Goal: Information Seeking & Learning: Learn about a topic

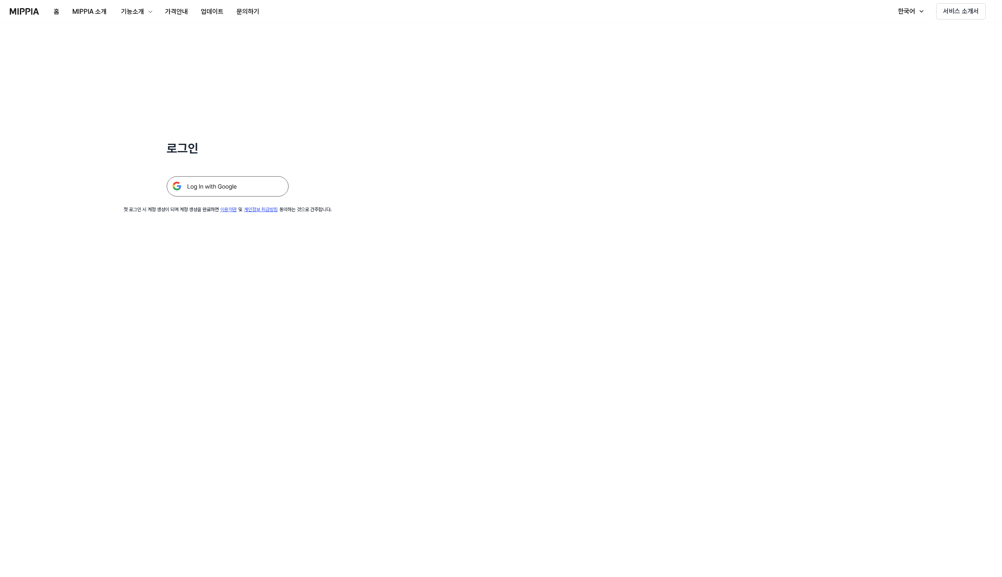
click at [234, 181] on img at bounding box center [228, 186] width 122 height 20
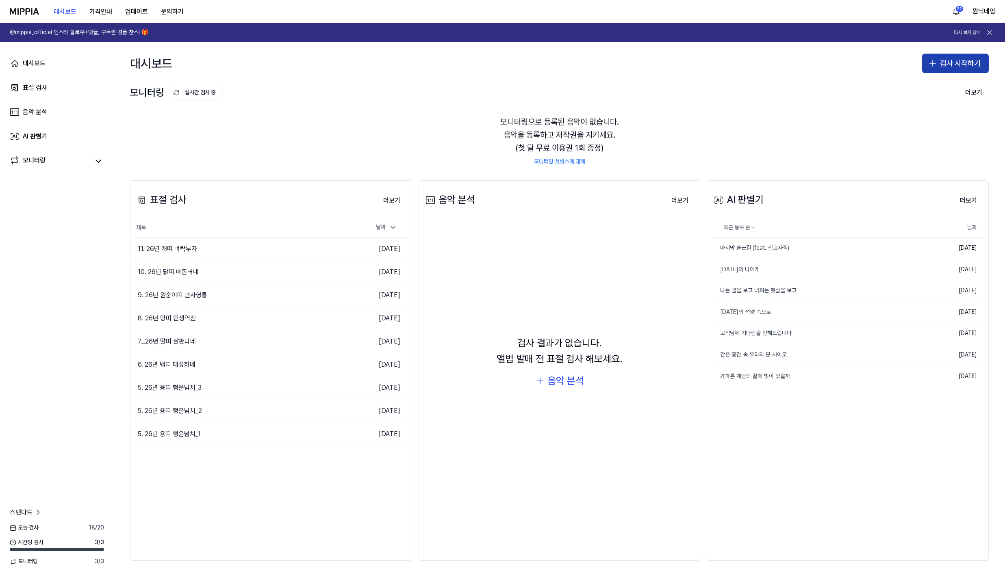
click at [958, 65] on button "검사 시작하기" at bounding box center [955, 64] width 67 height 20
click at [921, 89] on div "표절 검사" at bounding box center [923, 86] width 21 height 8
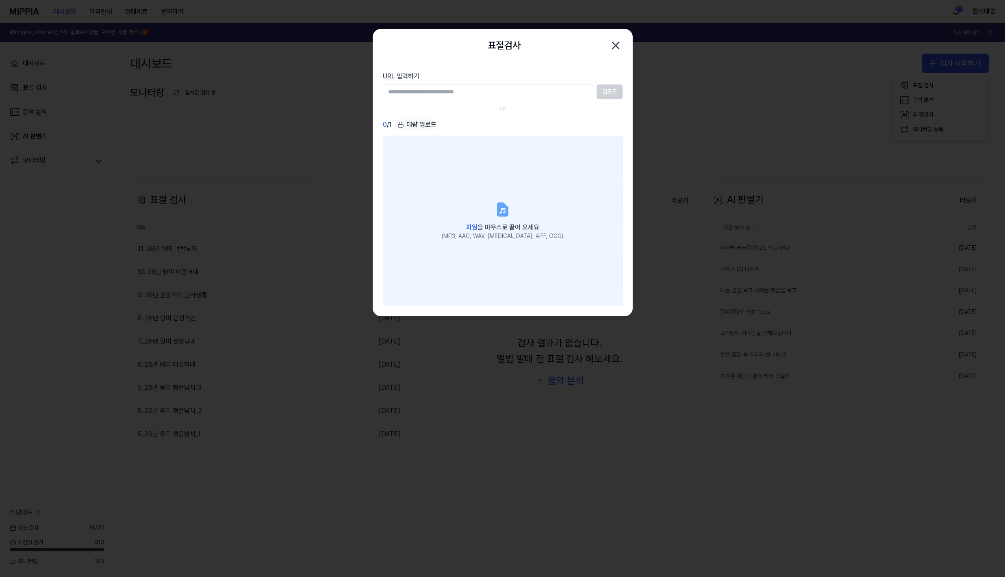
click at [542, 232] on div "(MP3, AAC, WAV, [MEDICAL_DATA], AIFF, OGG)" at bounding box center [503, 236] width 122 height 8
click at [0, 0] on input "파일 을 마우스로 끌어 오세요 (MP3, AAC, WAV, [MEDICAL_DATA], AIFF, OGG)" at bounding box center [0, 0] width 0 height 0
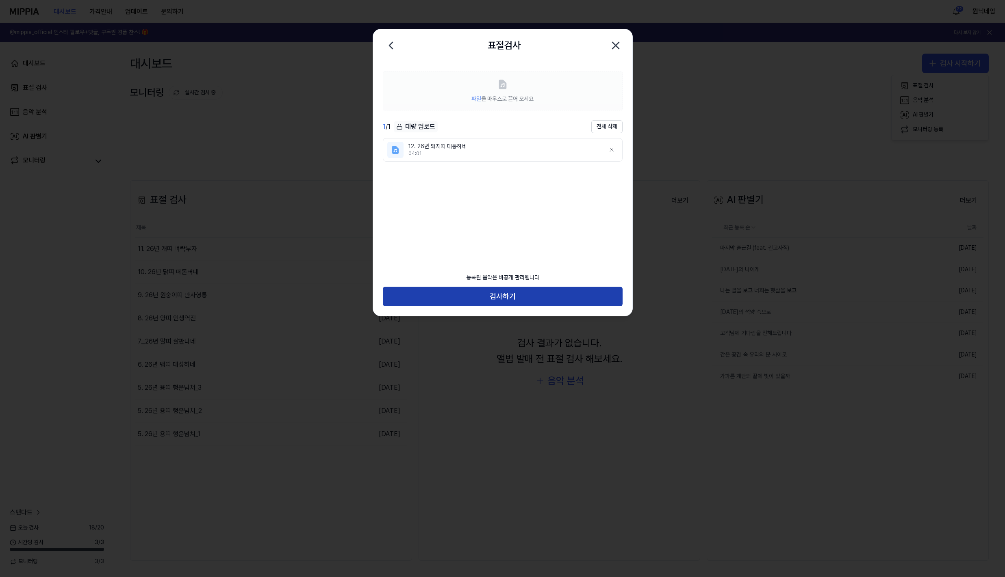
click at [569, 298] on button "검사하기" at bounding box center [503, 297] width 240 height 20
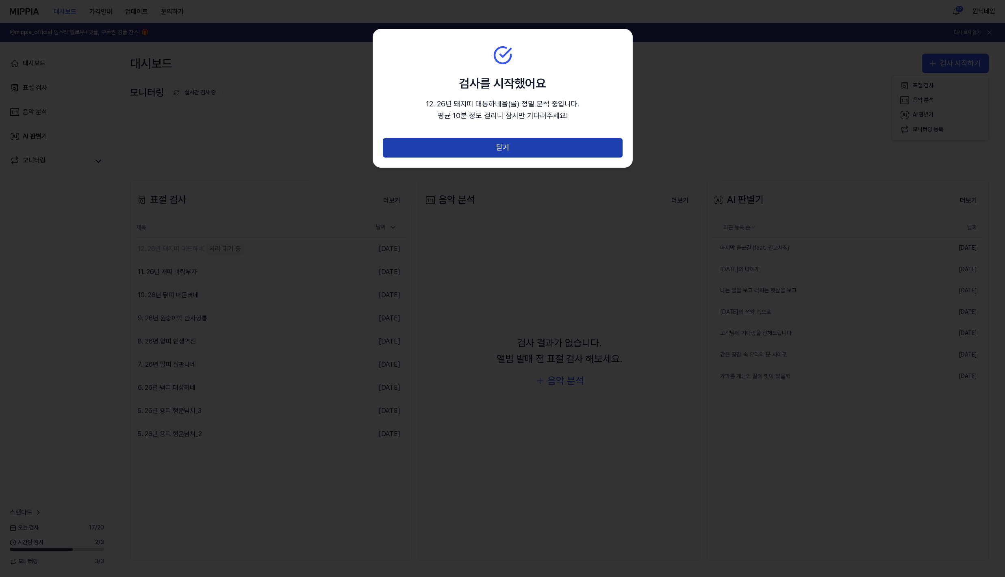
click at [538, 149] on button "닫기" at bounding box center [503, 148] width 240 height 20
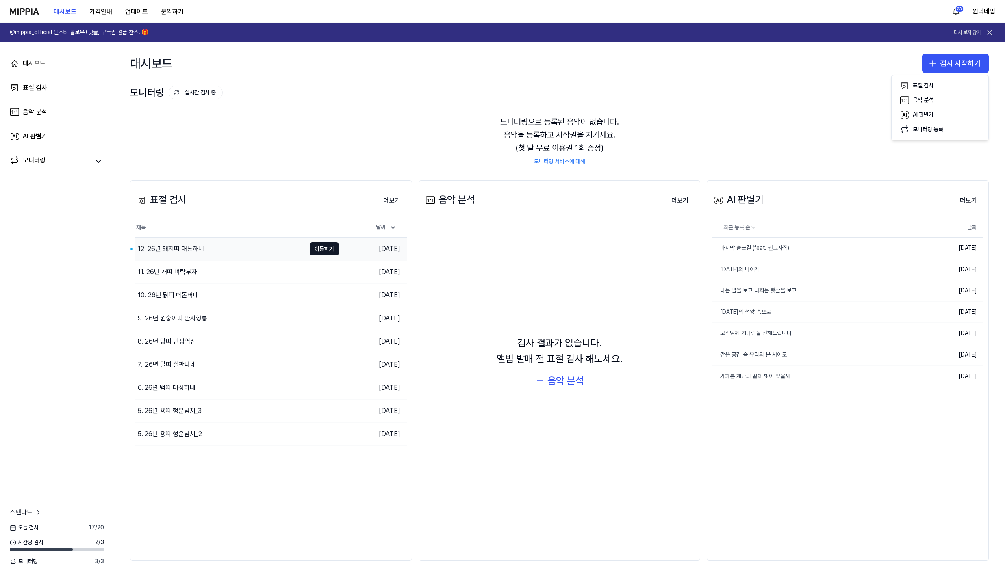
click at [175, 248] on div "12. 26년 돼지띠 대통하네" at bounding box center [171, 249] width 66 height 10
click at [387, 204] on button "더보기" at bounding box center [392, 201] width 30 height 16
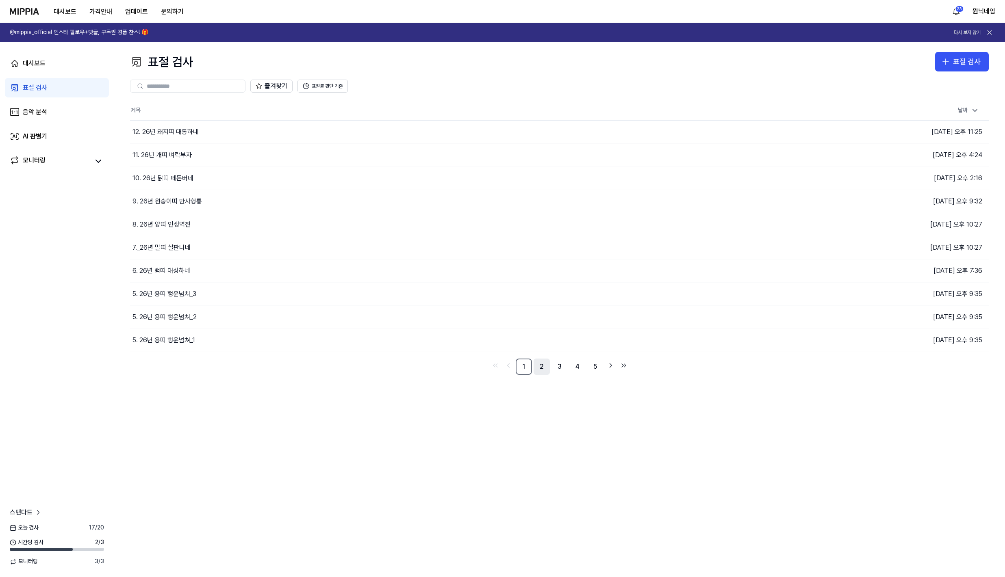
click at [546, 369] on link "2" at bounding box center [542, 367] width 16 height 16
click at [523, 367] on link "1" at bounding box center [524, 367] width 16 height 16
click at [769, 297] on icon "button" at bounding box center [767, 294] width 5 height 5
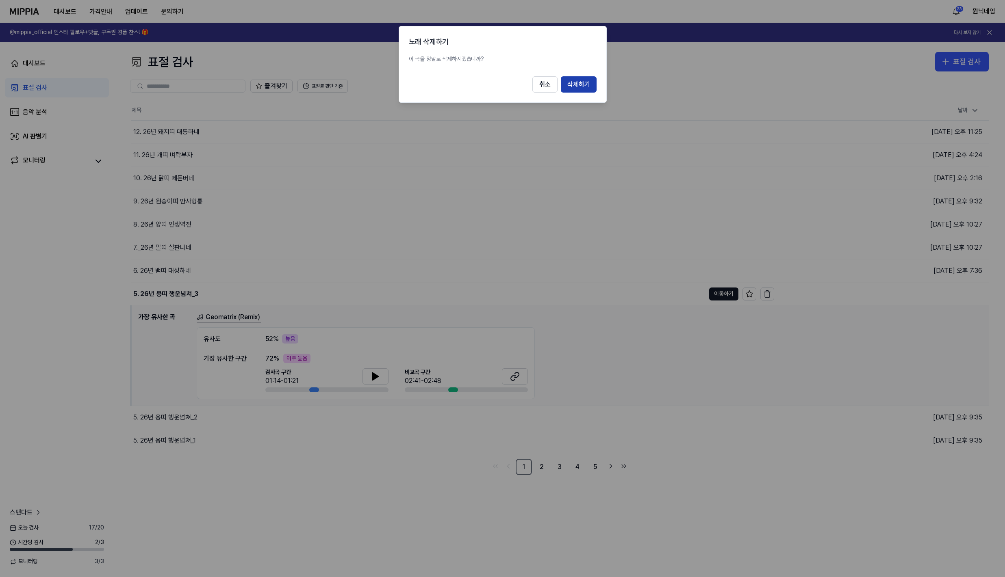
click at [580, 87] on button "삭제하기" at bounding box center [579, 84] width 36 height 16
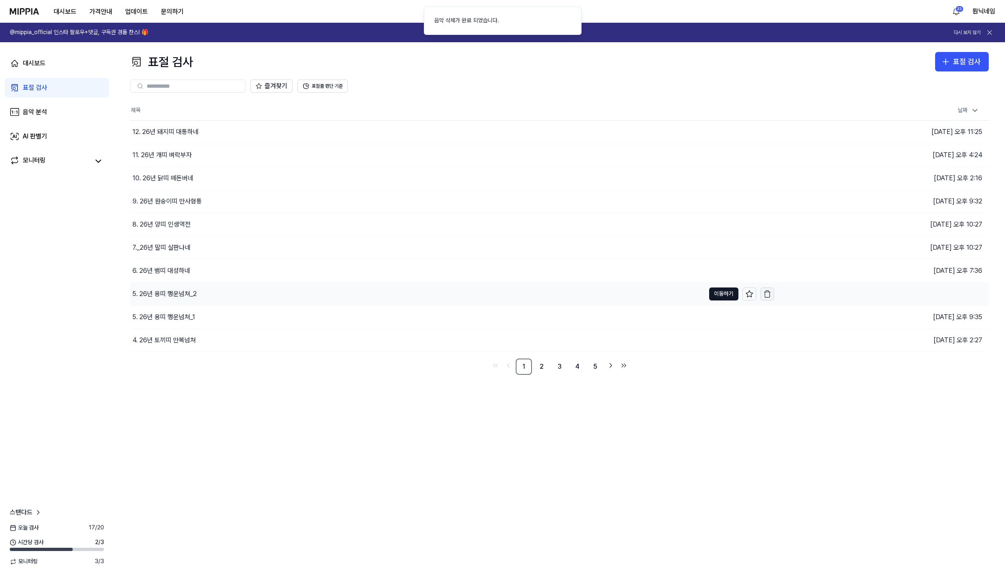
click at [766, 296] on icon "button" at bounding box center [767, 294] width 8 height 8
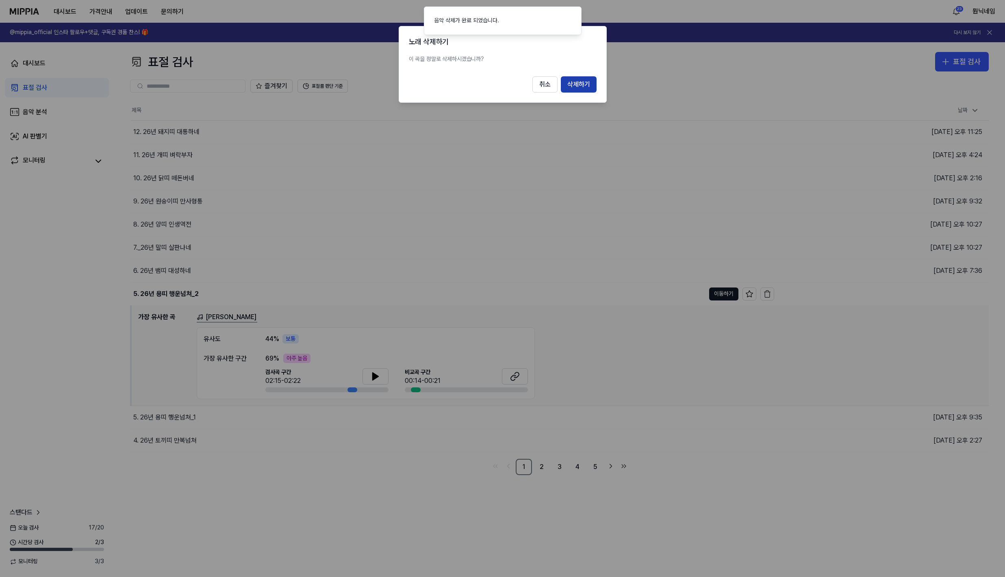
click at [569, 88] on button "삭제하기" at bounding box center [579, 84] width 36 height 16
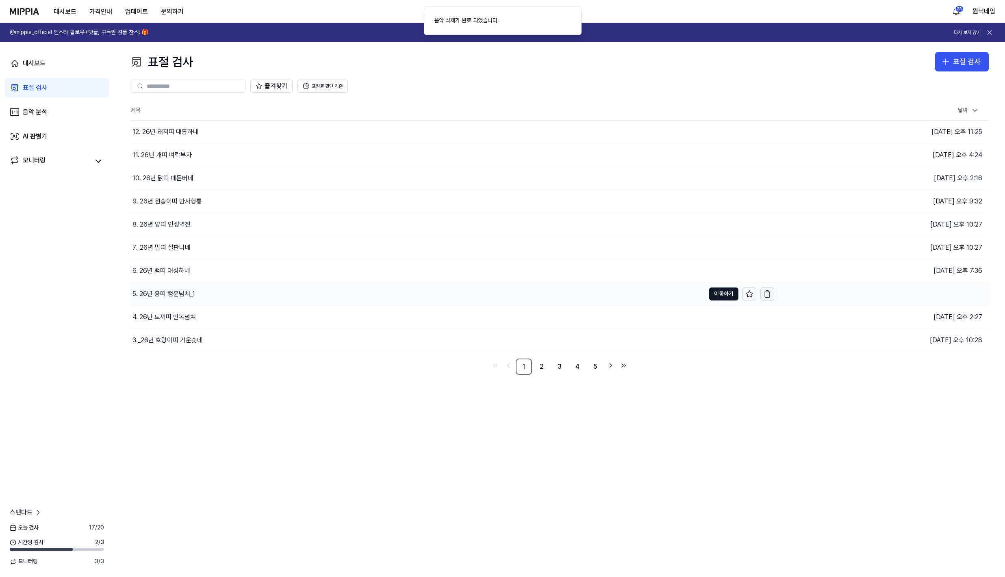
click at [766, 293] on icon "button" at bounding box center [767, 294] width 8 height 8
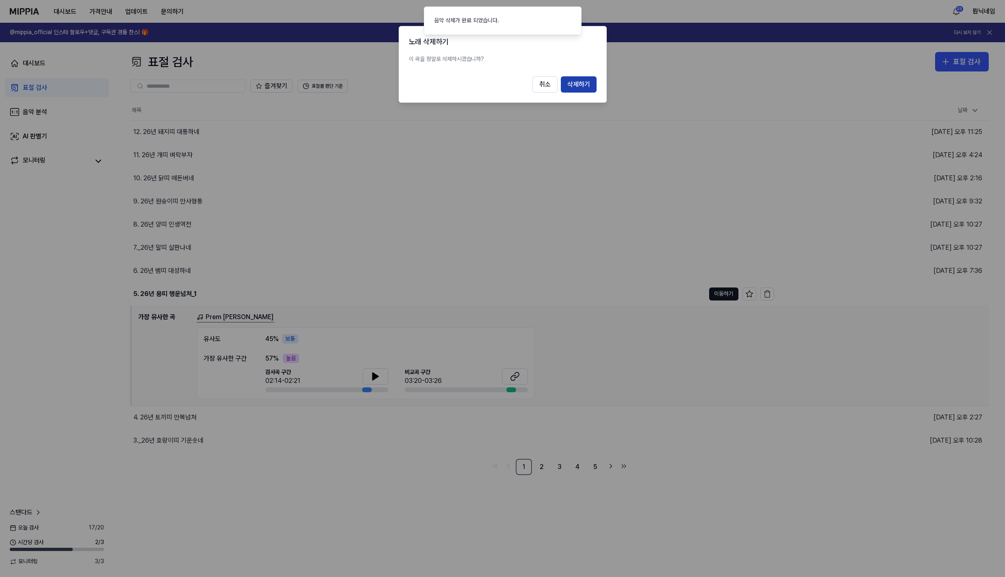
click at [569, 84] on button "삭제하기" at bounding box center [579, 84] width 36 height 16
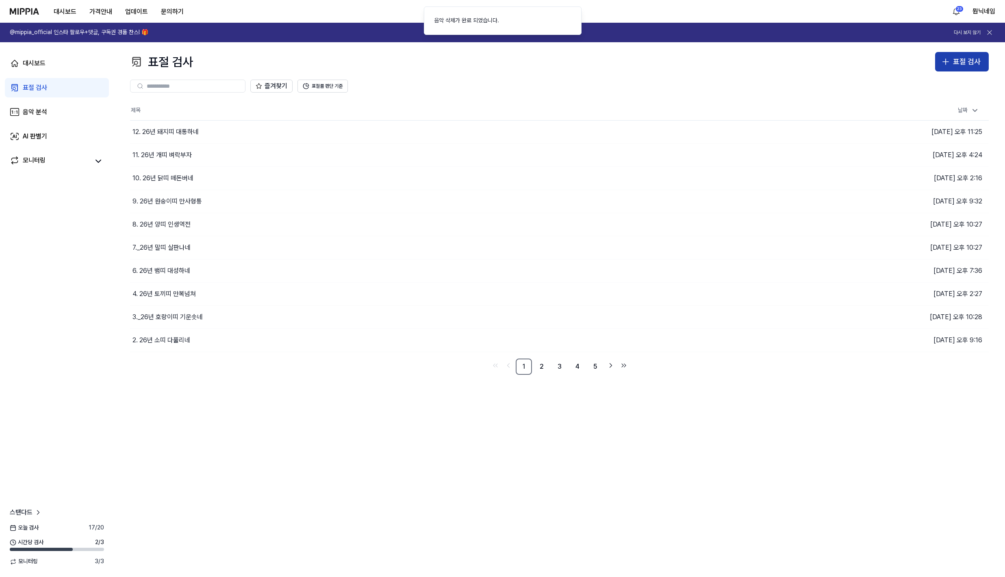
click at [951, 64] on button "표절 검사" at bounding box center [962, 62] width 54 height 20
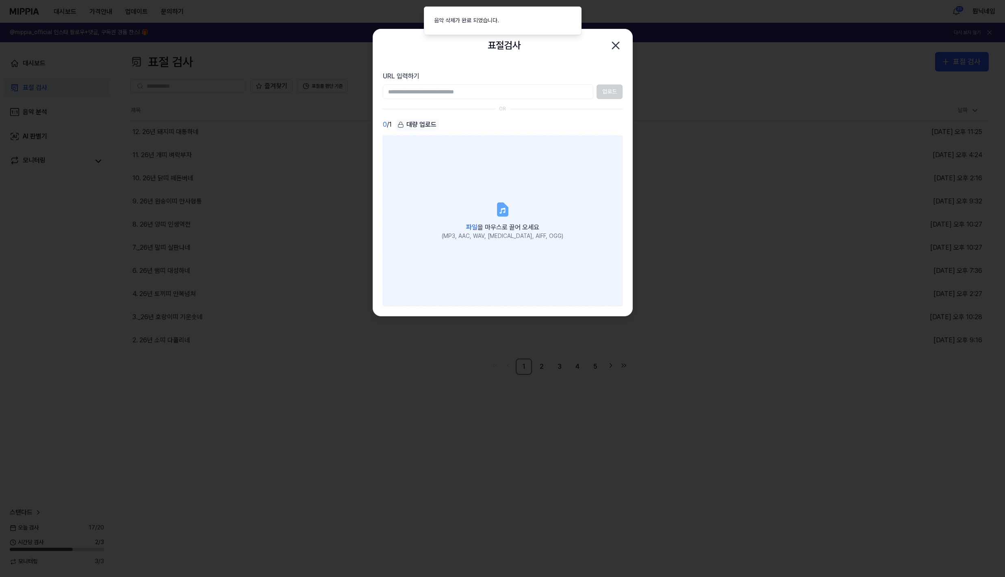
click at [558, 182] on label "파일 을 마우스로 끌어 오세요 (MP3, AAC, WAV, [MEDICAL_DATA], AIFF, OGG)" at bounding box center [503, 221] width 240 height 171
click at [0, 0] on input "파일 을 마우스로 끌어 오세요 (MP3, AAC, WAV, [MEDICAL_DATA], AIFF, OGG)" at bounding box center [0, 0] width 0 height 0
click at [478, 240] on div "(MP3, AAC, WAV, [MEDICAL_DATA], AIFF, OGG)" at bounding box center [503, 236] width 122 height 8
click at [0, 0] on input "파일 을 마우스로 끌어 오세요 (MP3, AAC, WAV, [MEDICAL_DATA], AIFF, OGG)" at bounding box center [0, 0] width 0 height 0
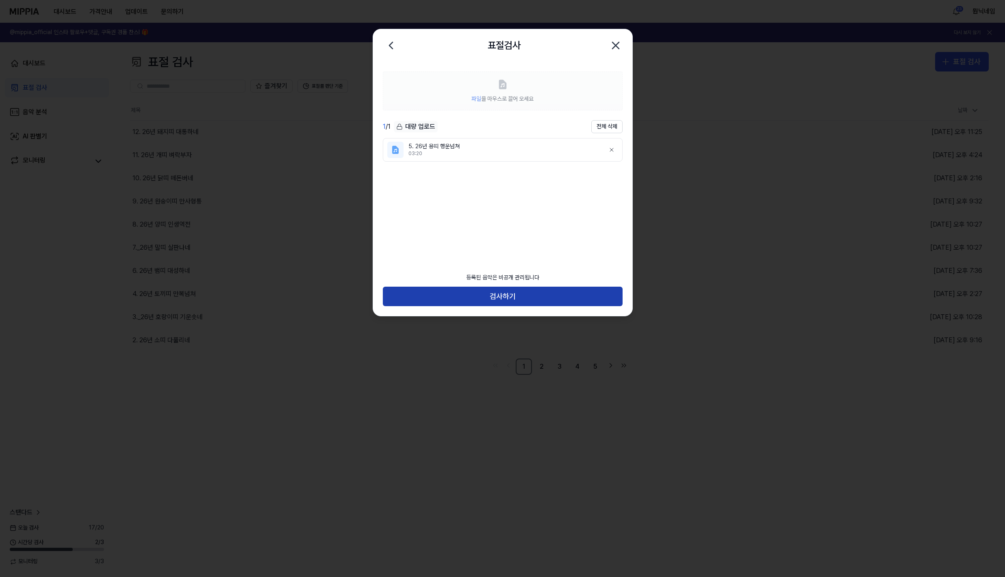
click at [497, 302] on button "검사하기" at bounding box center [503, 297] width 240 height 20
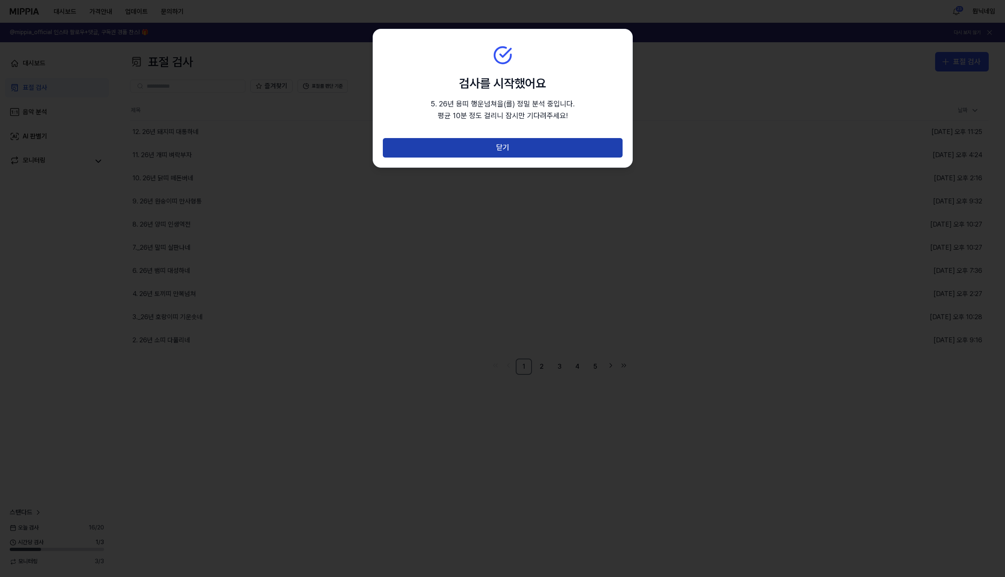
click at [519, 150] on button "닫기" at bounding box center [503, 148] width 240 height 20
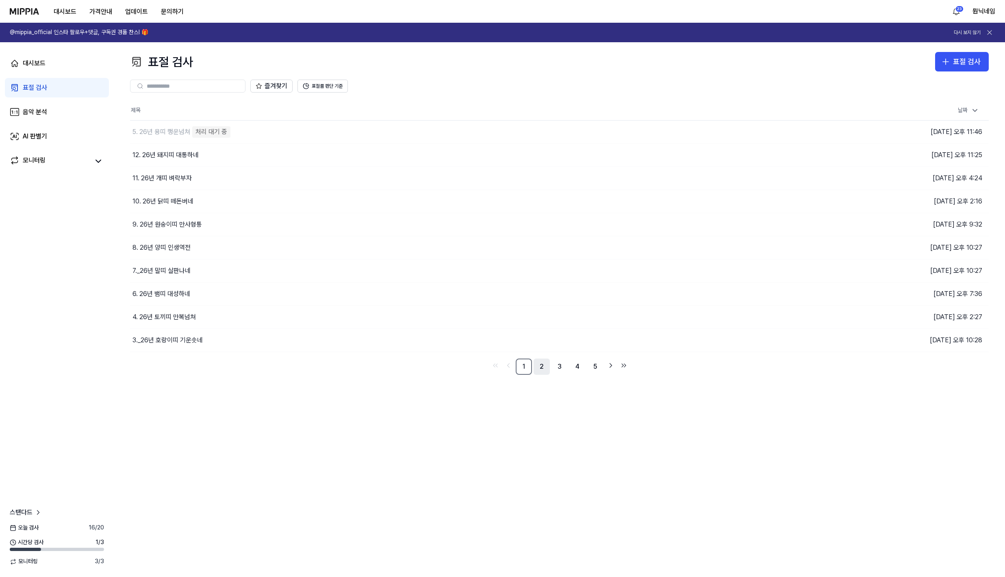
click at [544, 369] on link "2" at bounding box center [542, 367] width 16 height 16
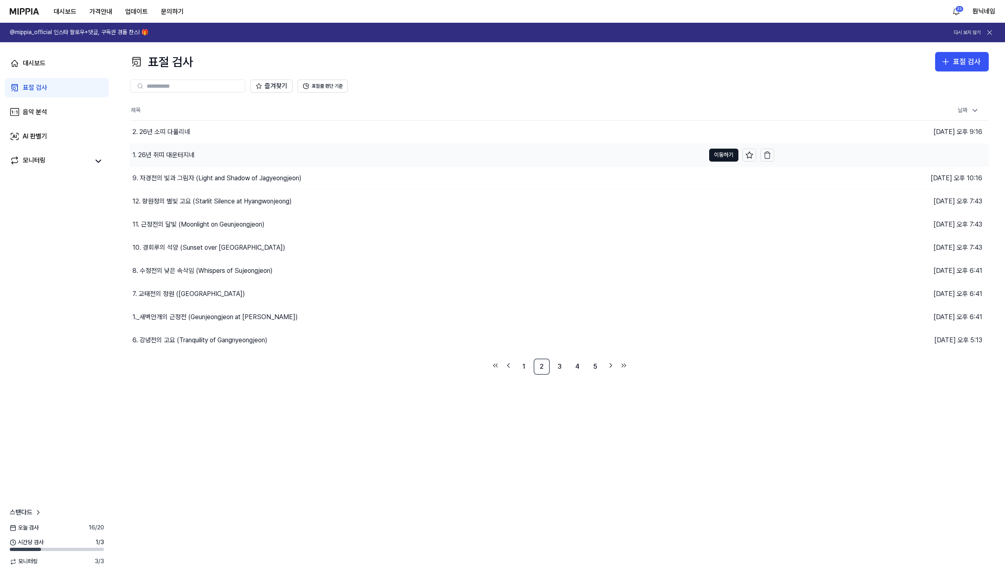
click at [182, 157] on div "1. 26년 쥐띠 대운터지네" at bounding box center [163, 155] width 62 height 10
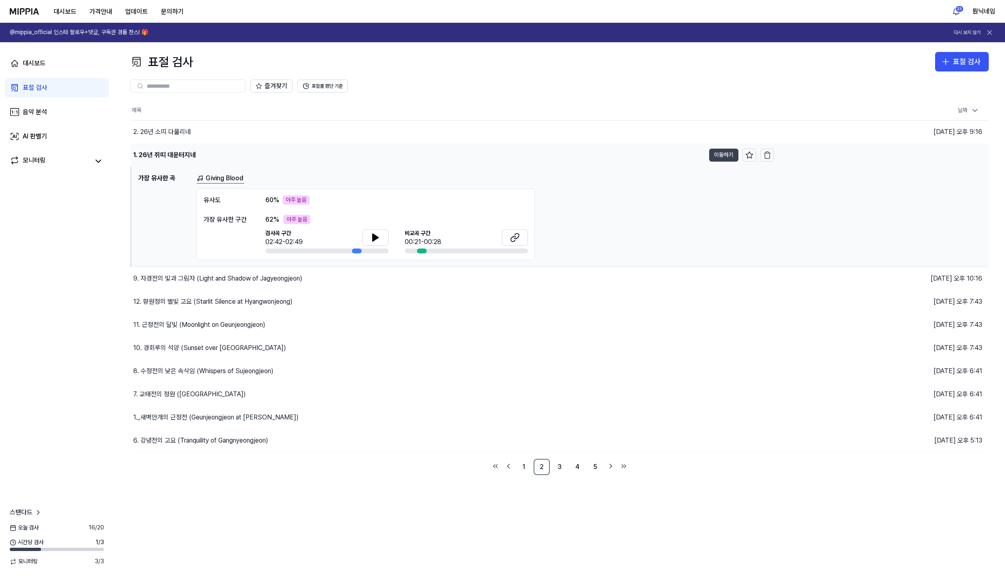
click at [721, 155] on button "이동하기" at bounding box center [723, 155] width 29 height 13
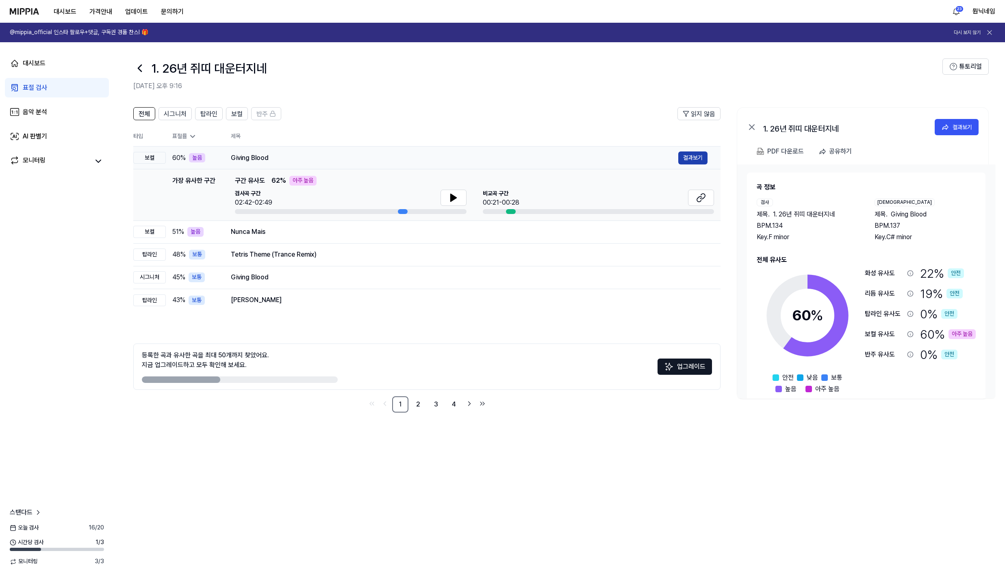
click at [682, 162] on button "결과보기" at bounding box center [692, 158] width 29 height 13
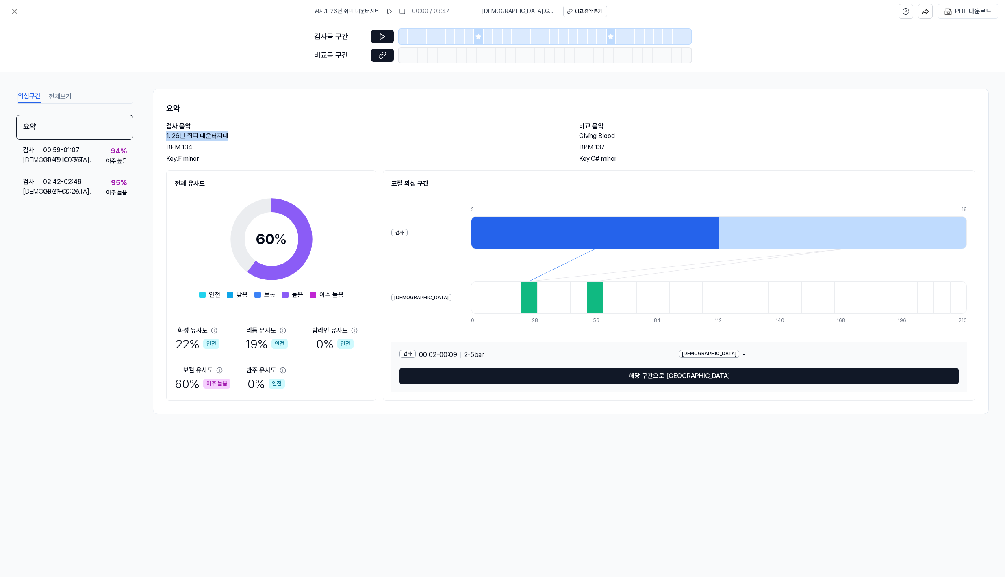
drag, startPoint x: 167, startPoint y: 136, endPoint x: 229, endPoint y: 136, distance: 61.8
click at [229, 136] on h2 "1. 26년 쥐띠 대운터지네" at bounding box center [364, 136] width 397 height 10
copy h2 "1. 26년 쥐띠 대운터지네"
click at [961, 15] on div "PDF 다운로드" at bounding box center [973, 11] width 37 height 11
click at [13, 13] on icon at bounding box center [14, 11] width 5 height 5
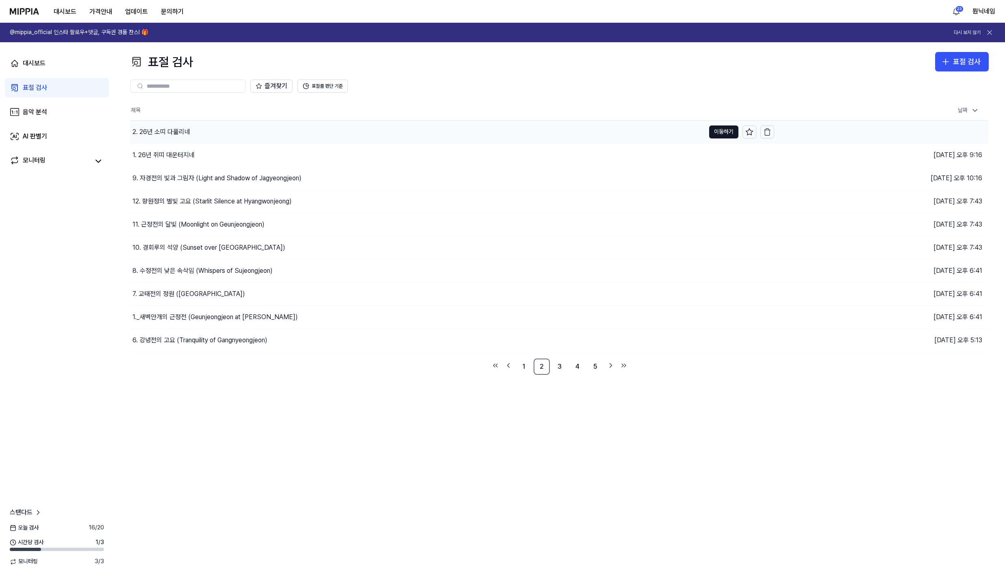
click at [155, 135] on div "2. 26년 소띠 다풀리네" at bounding box center [161, 132] width 58 height 10
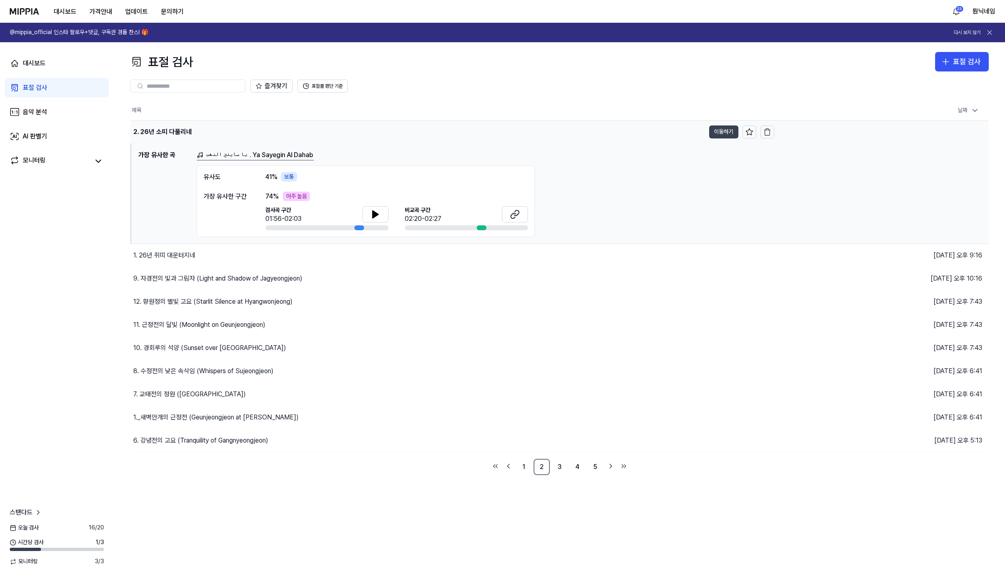
click at [720, 133] on button "이동하기" at bounding box center [723, 132] width 29 height 13
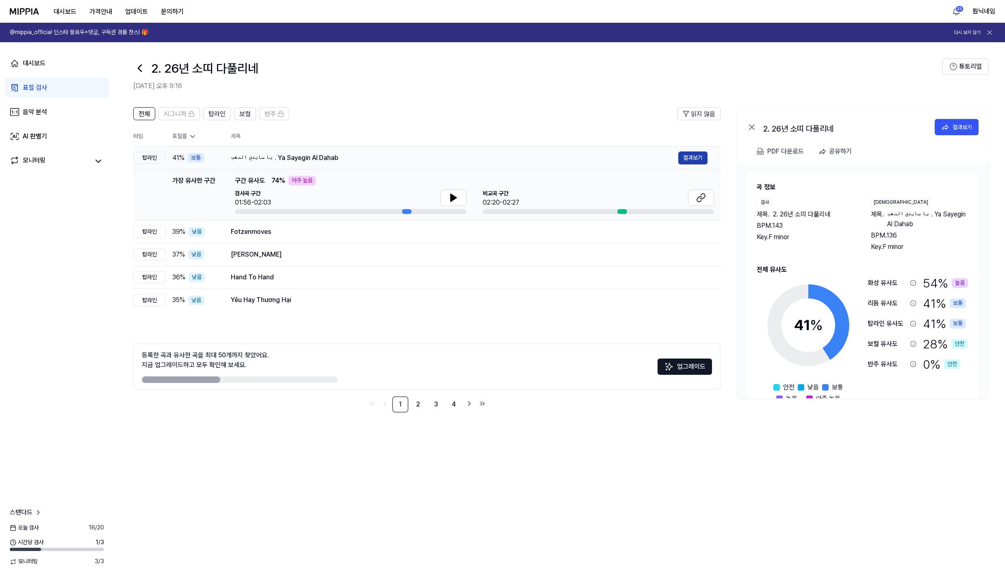
click at [691, 156] on button "결과보기" at bounding box center [692, 158] width 29 height 13
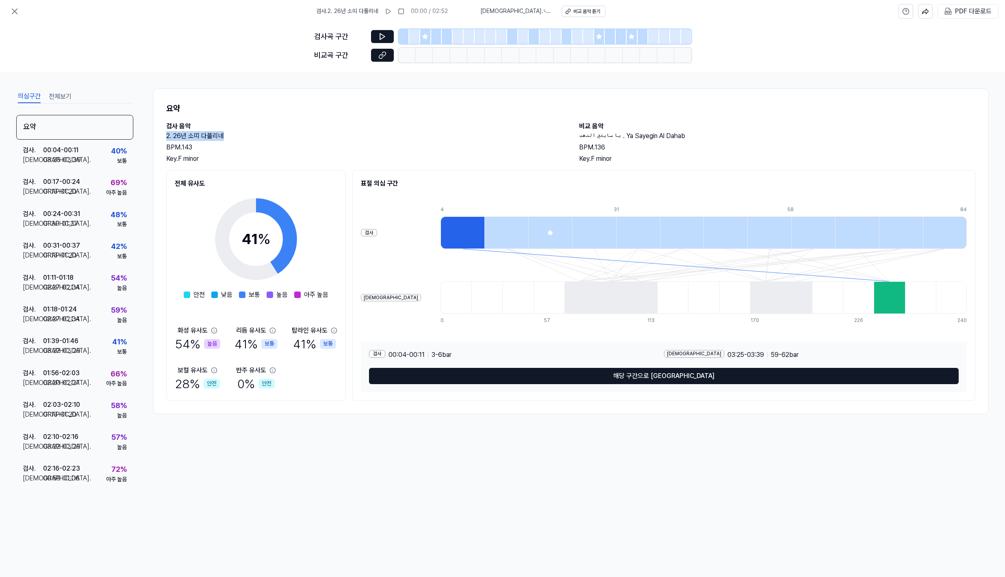
drag, startPoint x: 167, startPoint y: 135, endPoint x: 231, endPoint y: 138, distance: 63.9
click at [231, 138] on h2 "2. 26년 소띠 다풀리네" at bounding box center [364, 136] width 397 height 10
copy h2 "2. 26년 소띠 다풀리네"
click at [955, 13] on div "PDF 다운로드" at bounding box center [973, 11] width 37 height 11
click at [14, 13] on icon at bounding box center [15, 12] width 10 height 10
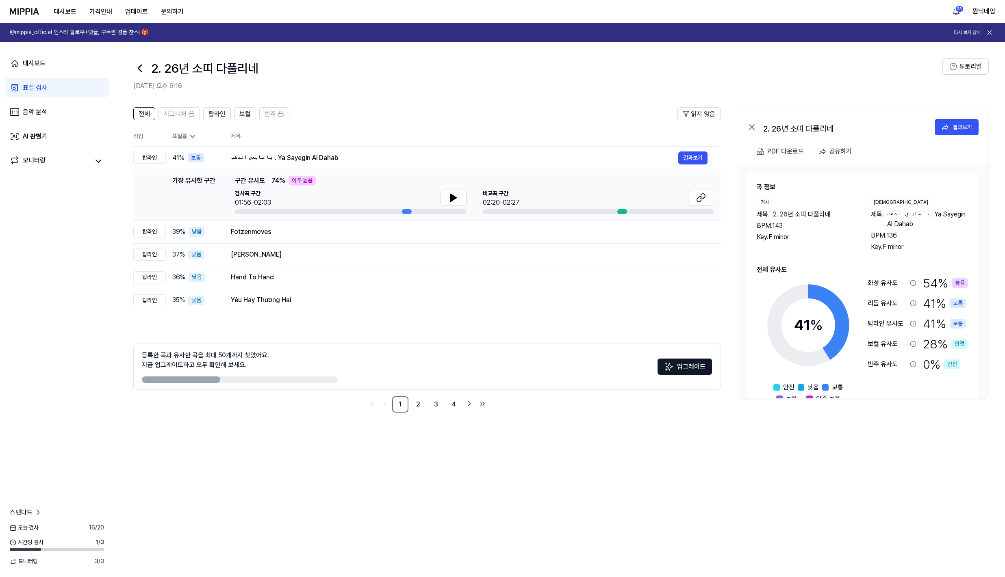
click at [143, 70] on icon at bounding box center [139, 68] width 13 height 13
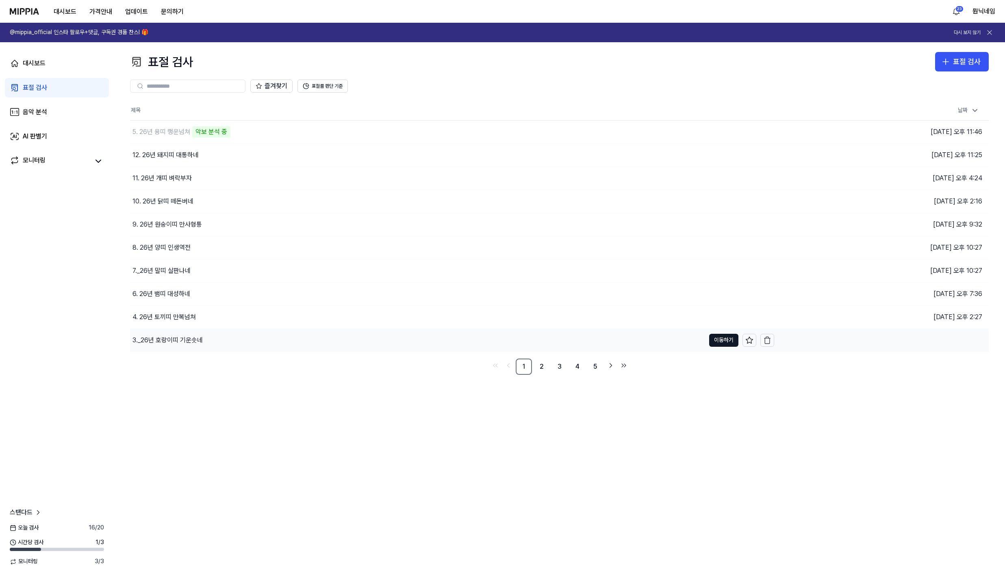
click at [183, 340] on div "3._26년 호랑이띠 기운솟네" at bounding box center [167, 341] width 70 height 10
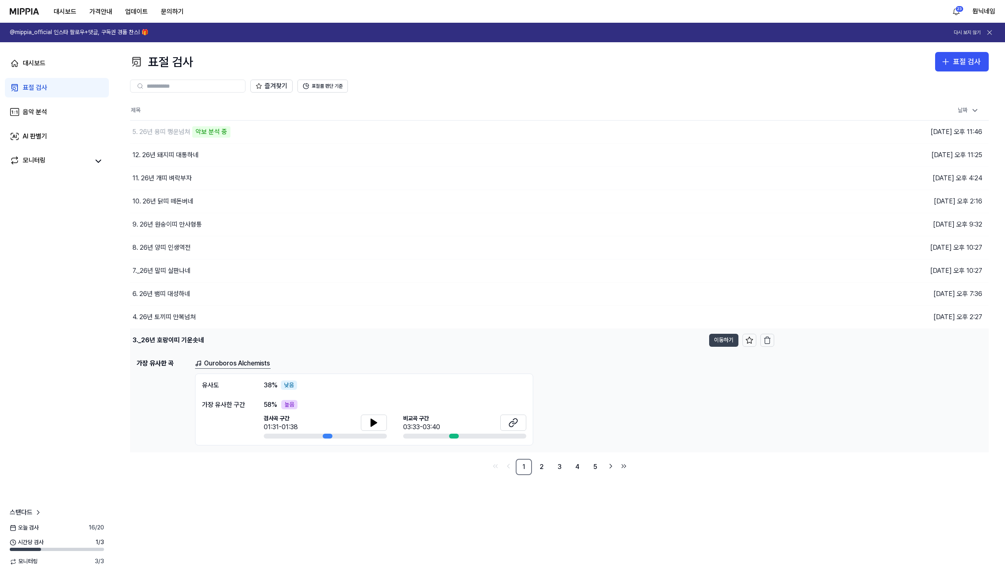
click at [724, 333] on td "3._26년 호랑이띠 기운솟네 이동하기" at bounding box center [452, 340] width 644 height 23
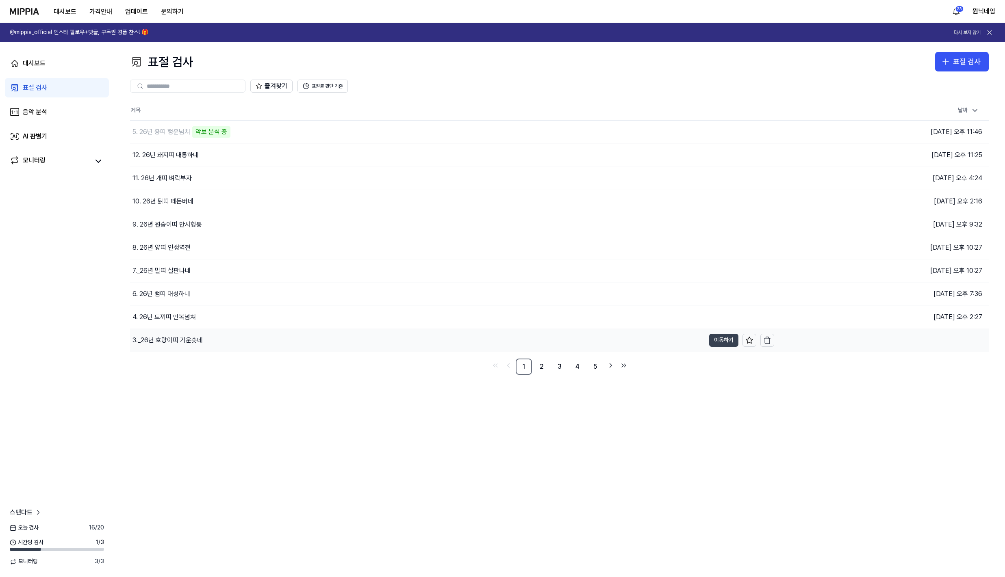
click at [724, 338] on button "이동하기" at bounding box center [723, 340] width 29 height 13
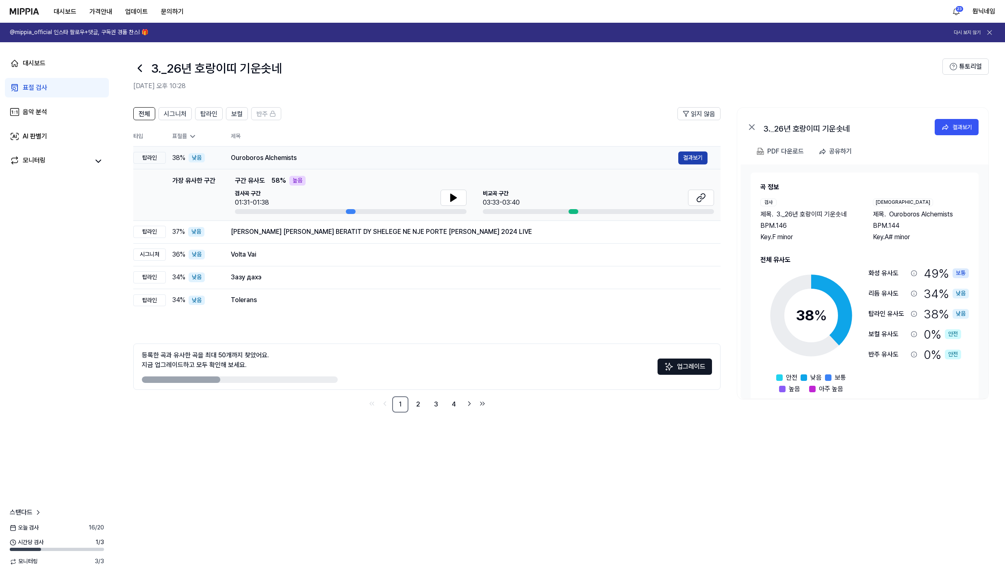
click at [697, 154] on button "결과보기" at bounding box center [692, 158] width 29 height 13
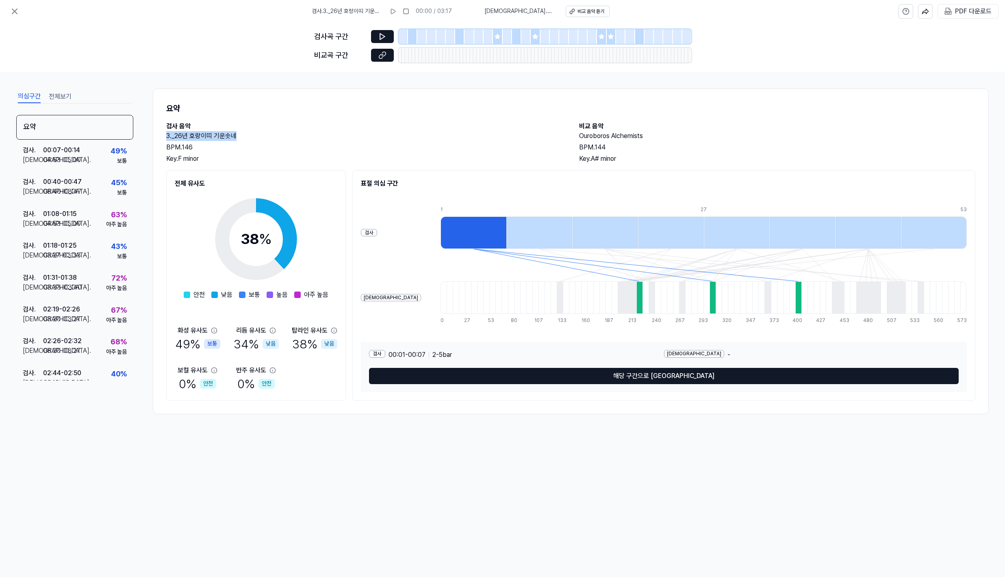
drag, startPoint x: 167, startPoint y: 138, endPoint x: 237, endPoint y: 138, distance: 70.7
click at [237, 138] on h2 "3._26년 호랑이띠 기운솟네" at bounding box center [364, 136] width 397 height 10
copy h2 "3._26년 호랑이띠 기운솟네"
click at [975, 18] on 다운로드 "PDF 다운로드" at bounding box center [968, 11] width 50 height 14
click at [16, 15] on icon at bounding box center [15, 12] width 10 height 10
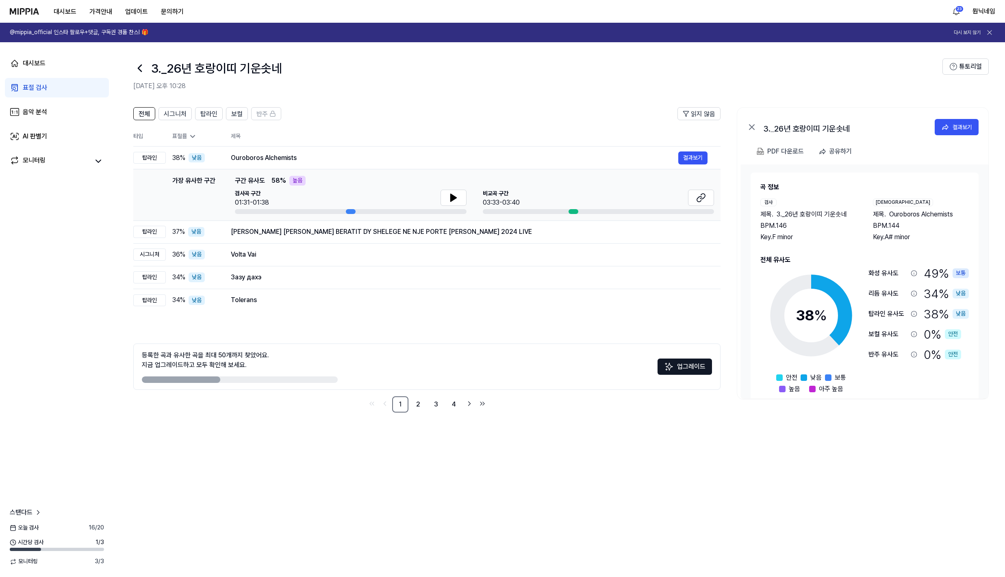
click at [139, 72] on icon at bounding box center [139, 68] width 13 height 13
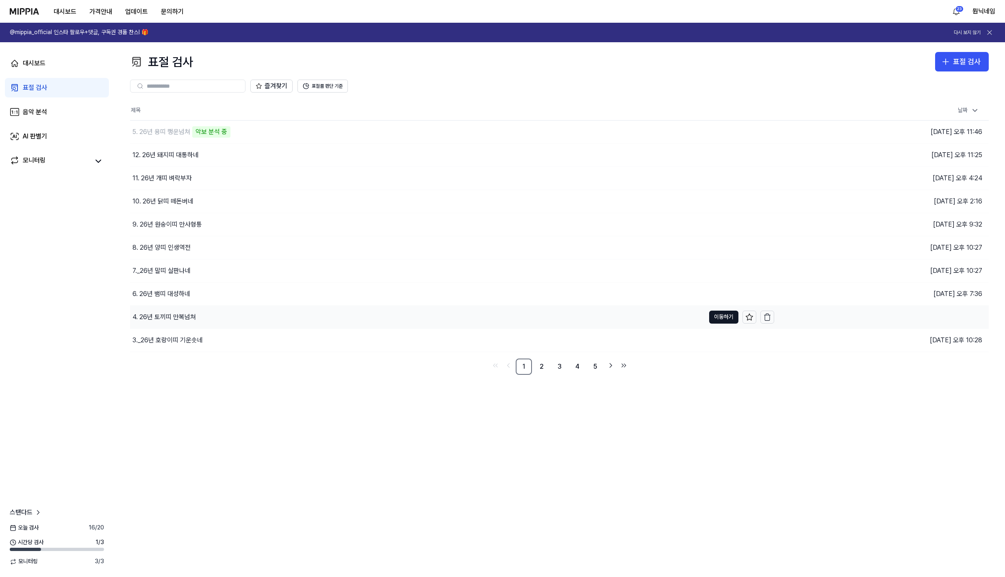
click at [163, 322] on div "4. 26년 토끼띠 만복넘쳐" at bounding box center [417, 317] width 575 height 23
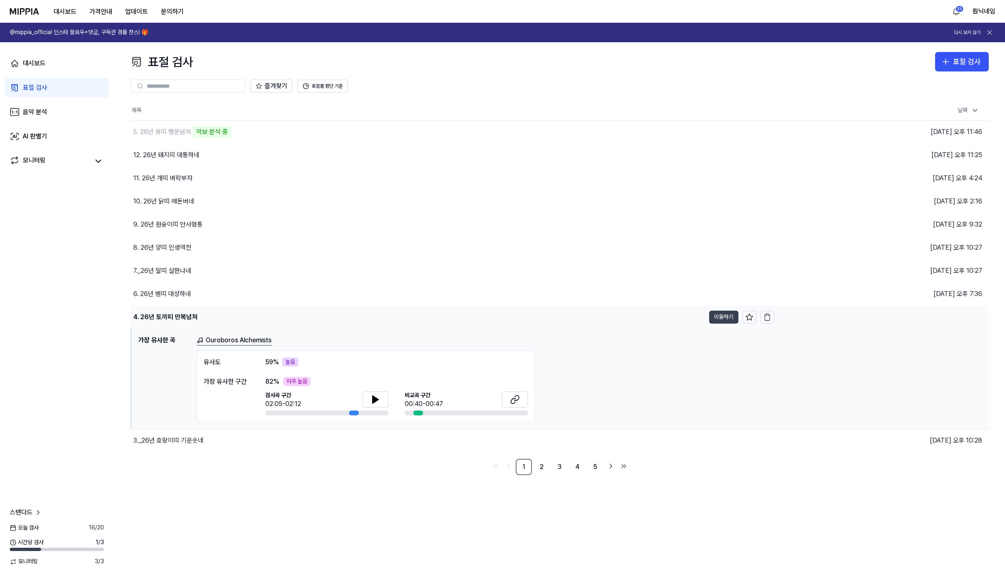
click at [713, 318] on button "이동하기" at bounding box center [723, 317] width 29 height 13
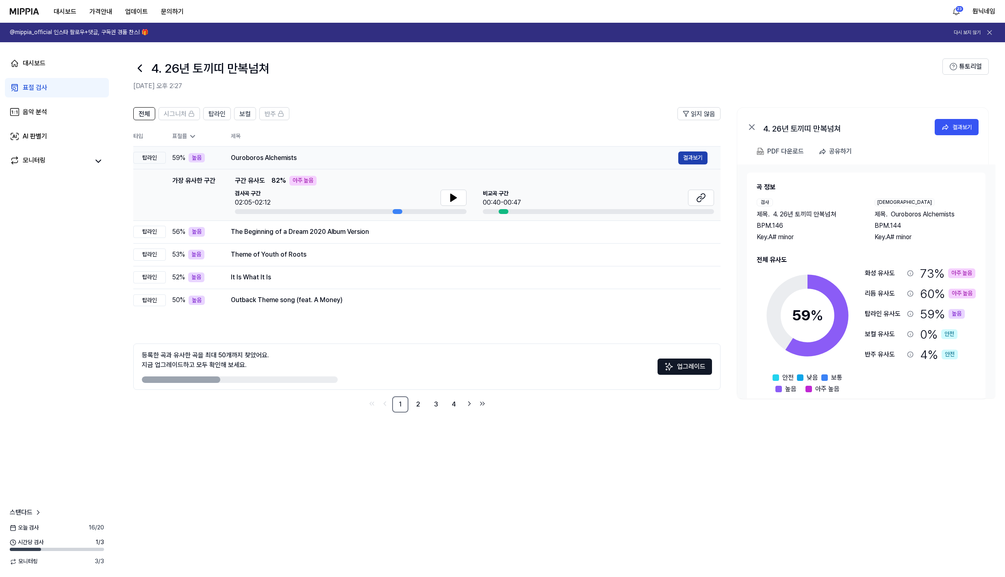
click at [706, 154] on button "결과보기" at bounding box center [692, 158] width 29 height 13
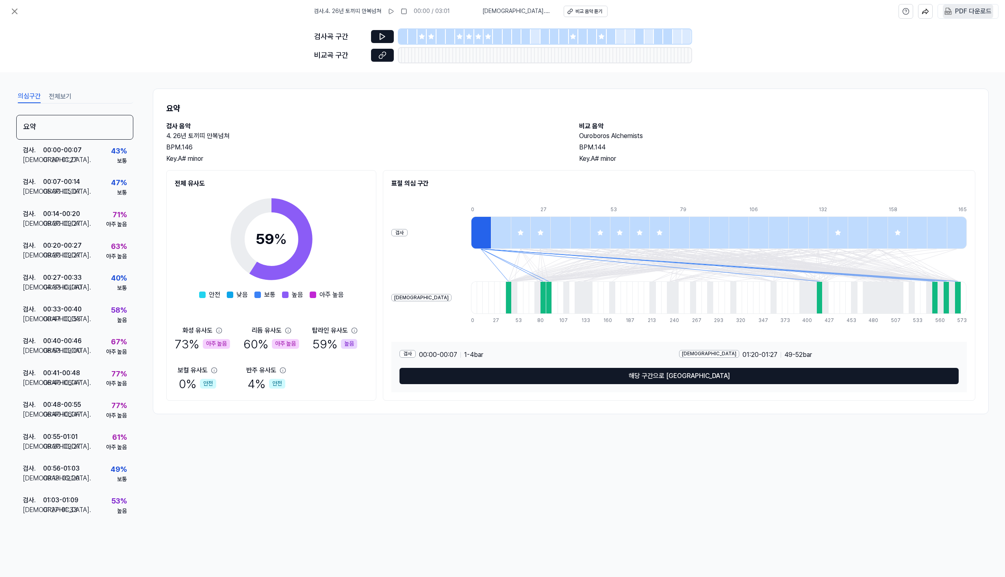
click at [960, 12] on div "PDF 다운로드" at bounding box center [973, 11] width 37 height 11
drag, startPoint x: 165, startPoint y: 137, endPoint x: 228, endPoint y: 138, distance: 63.0
click at [228, 138] on div "요약 검사 음악 4. 26년 토끼띠 만복넘쳐 BPM. 146 Key. A# minor 비교 음악 Ouroboros Alchemists BPM.…" at bounding box center [571, 252] width 836 height 326
copy h2 "4. 26년 토끼띠 만복넘쳐"
click at [14, 13] on icon at bounding box center [15, 12] width 10 height 10
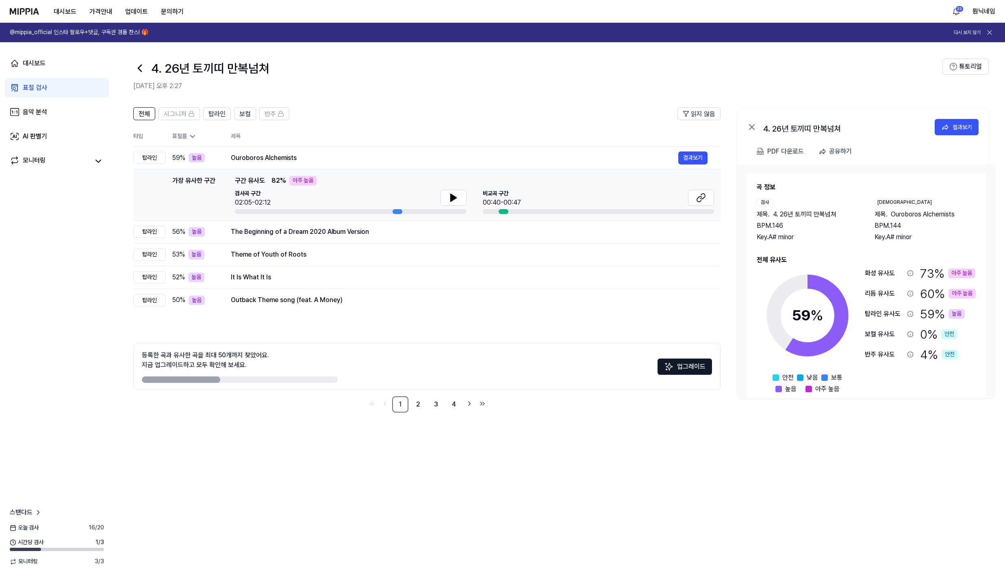
click at [137, 66] on icon at bounding box center [139, 68] width 13 height 13
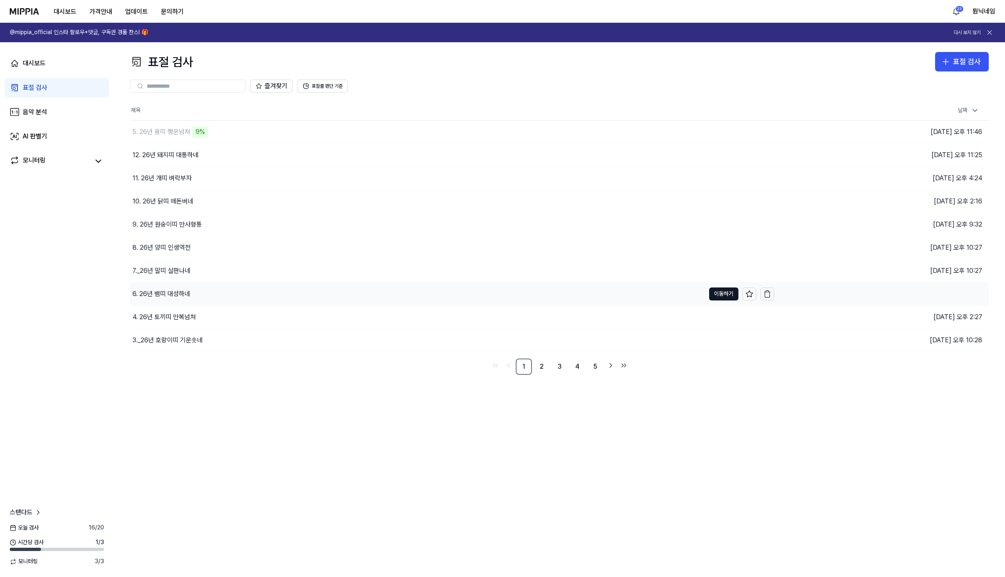
click at [168, 294] on div "6. 26년 뱀띠 대성하네" at bounding box center [161, 294] width 58 height 10
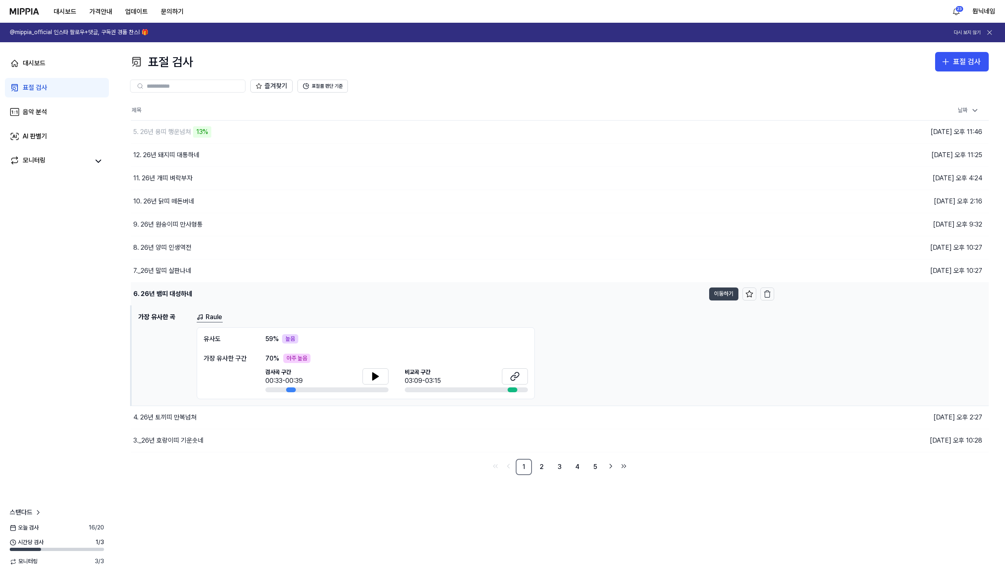
click at [723, 293] on button "이동하기" at bounding box center [723, 294] width 29 height 13
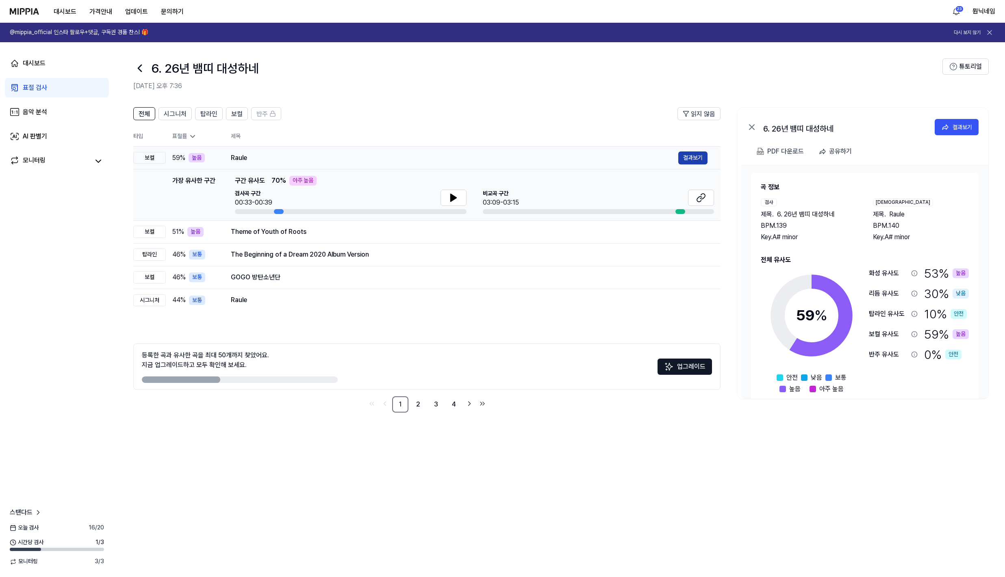
click at [687, 164] on button "결과보기" at bounding box center [692, 158] width 29 height 13
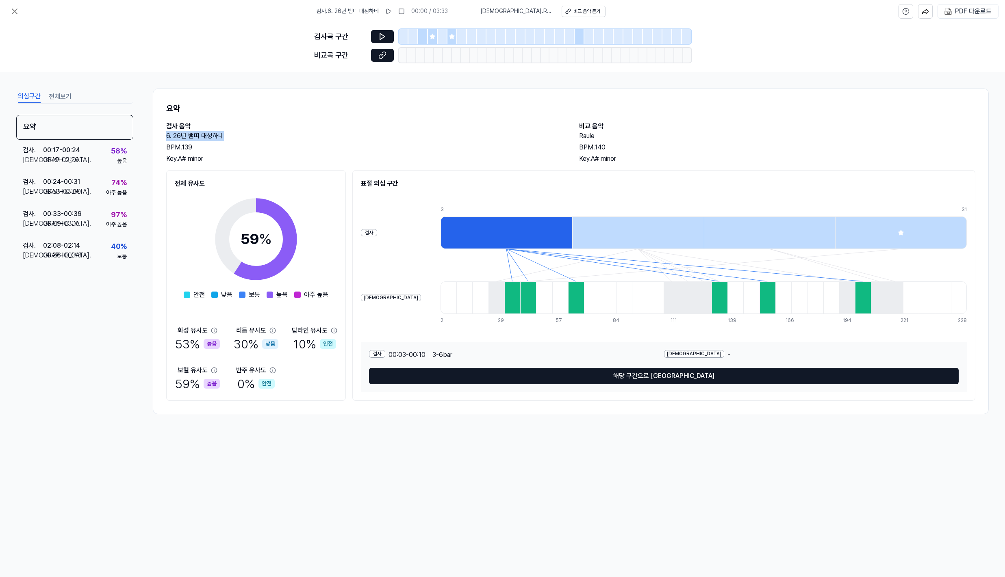
drag, startPoint x: 167, startPoint y: 137, endPoint x: 246, endPoint y: 131, distance: 79.4
click at [246, 131] on h2 "6. 26년 뱀띠 대성하네" at bounding box center [364, 136] width 397 height 10
copy h2 "6. 26년 뱀띠 대성하네"
click at [938, 9] on div "PDF 다운로드" at bounding box center [968, 11] width 61 height 15
click at [955, 13] on 다운로드 "PDF 다운로드" at bounding box center [968, 11] width 50 height 14
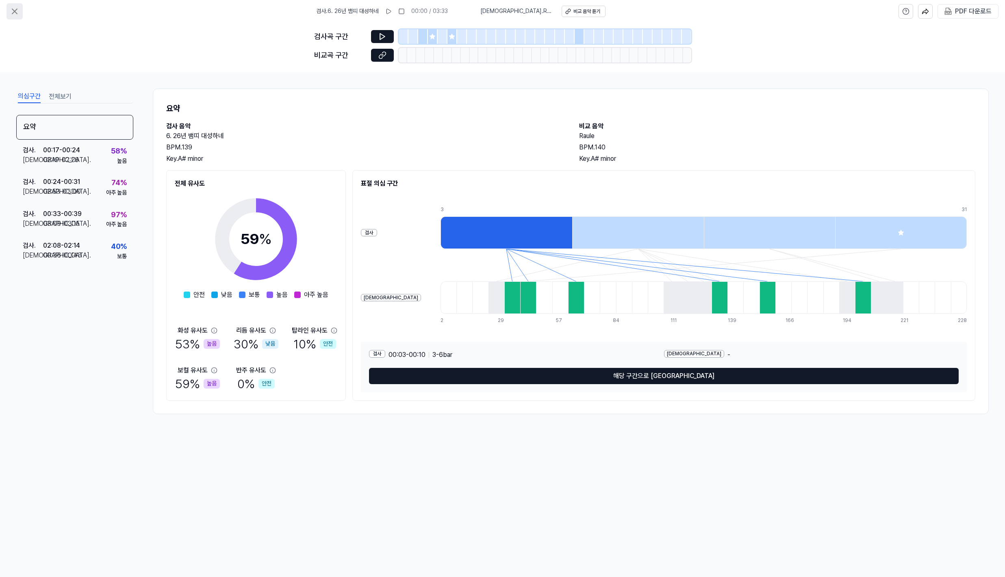
click at [19, 9] on icon at bounding box center [15, 12] width 10 height 10
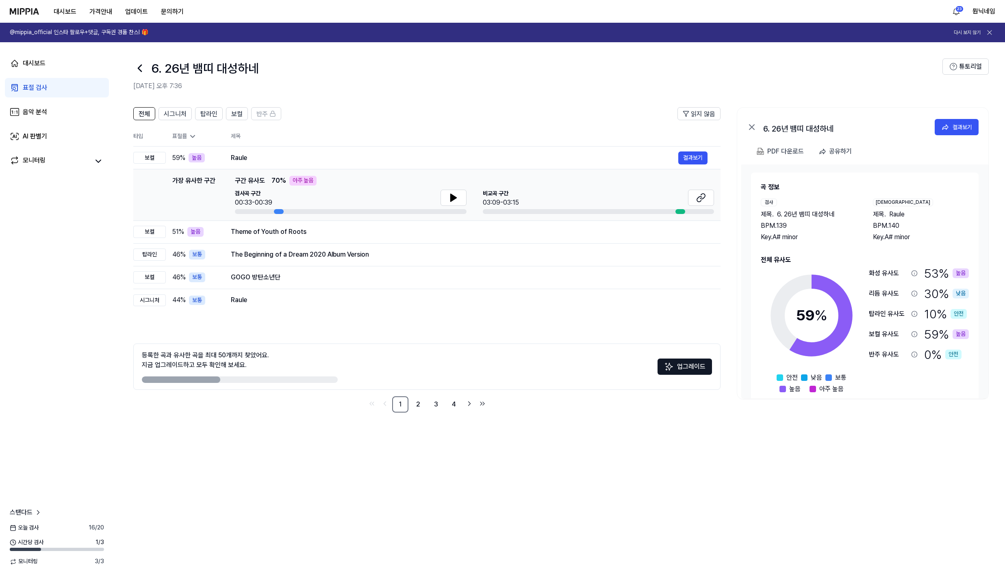
click at [143, 68] on icon at bounding box center [139, 68] width 13 height 13
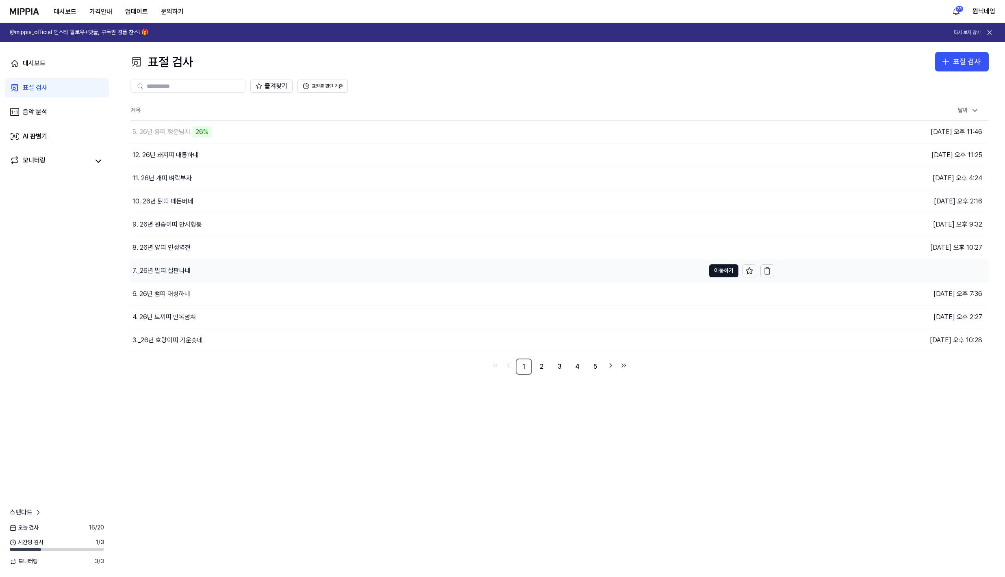
click at [163, 270] on div "7._26년 말띠 살판나네" at bounding box center [161, 271] width 58 height 10
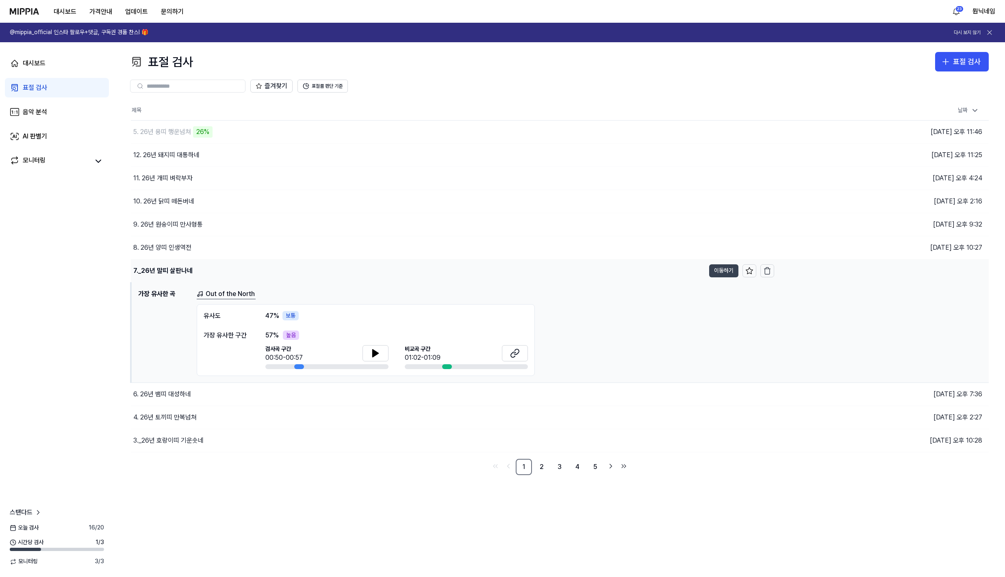
click at [721, 269] on button "이동하기" at bounding box center [723, 271] width 29 height 13
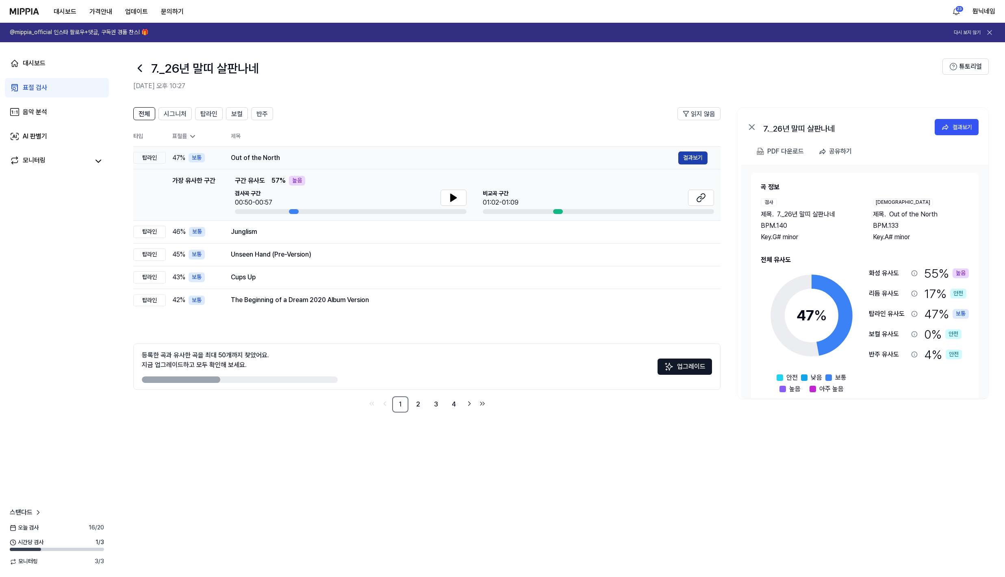
click at [701, 155] on button "결과보기" at bounding box center [692, 158] width 29 height 13
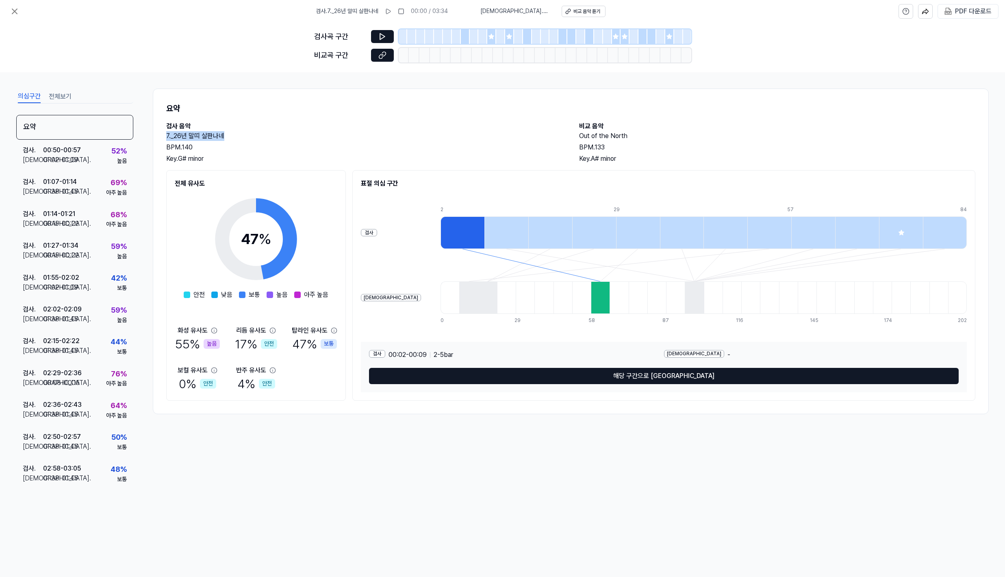
drag, startPoint x: 164, startPoint y: 135, endPoint x: 225, endPoint y: 138, distance: 61.4
click at [225, 138] on div "요약 검사 음악 7._26년 말띠 살판나네 BPM. 140 Key. G# minor 비교 음악 Out of the North BPM. 133 …" at bounding box center [571, 252] width 836 height 326
copy h2 "7._26년 말띠 살판나네"
click at [969, 12] on div "PDF 다운로드" at bounding box center [973, 11] width 37 height 11
click at [18, 16] on icon at bounding box center [15, 12] width 10 height 10
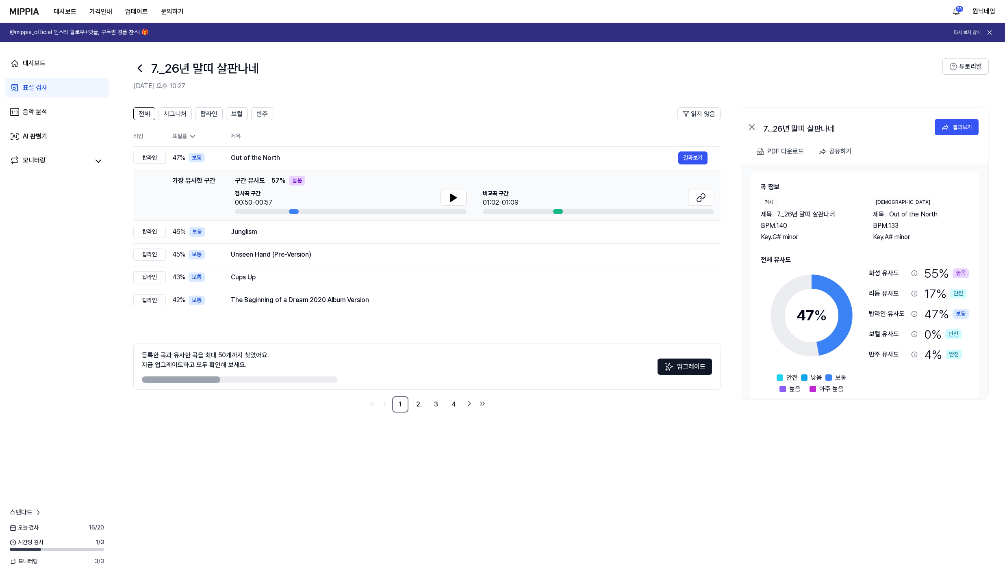
click at [138, 71] on icon at bounding box center [139, 68] width 13 height 13
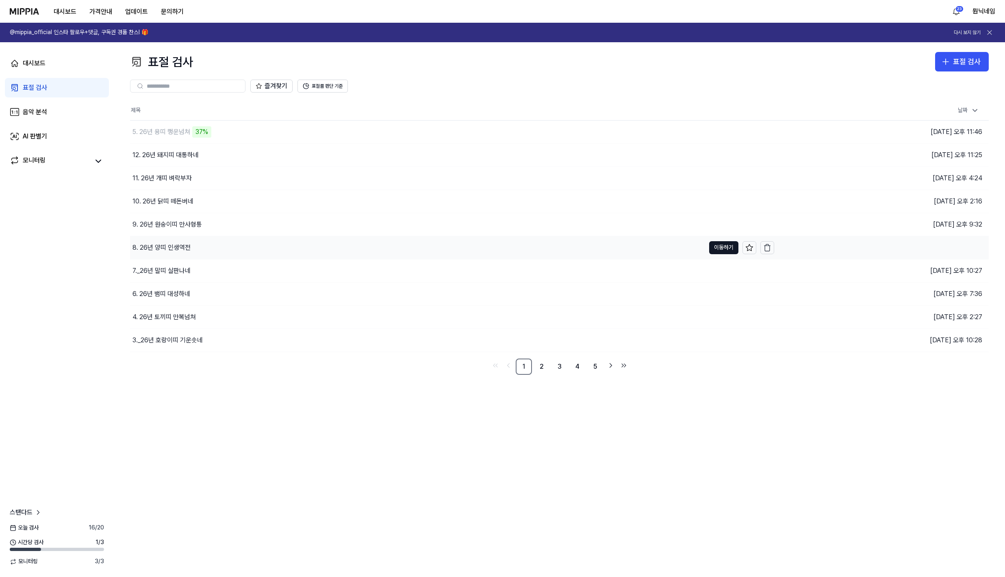
click at [148, 248] on div "8. 26년 양띠 인생역전" at bounding box center [161, 248] width 58 height 10
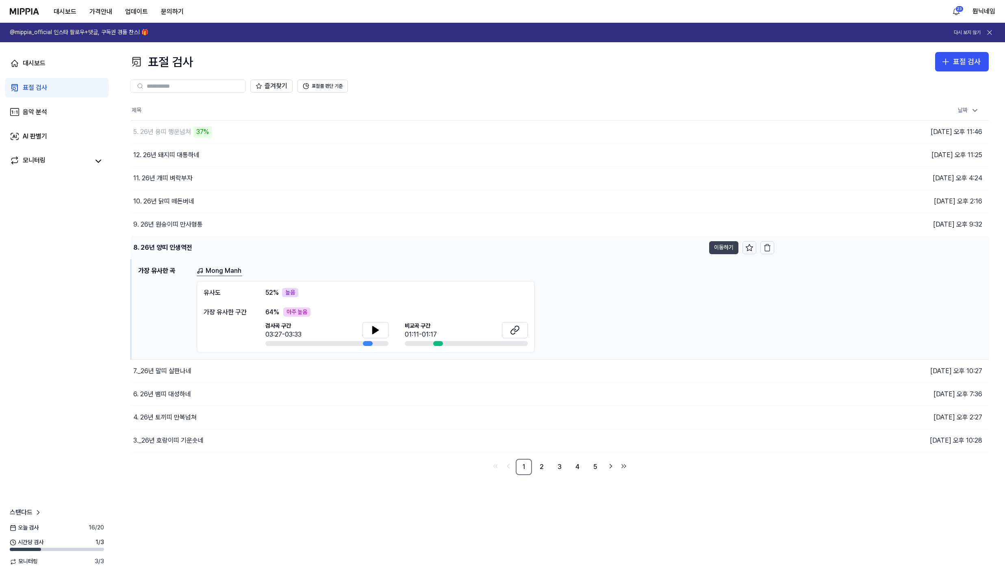
click at [718, 252] on button "이동하기" at bounding box center [723, 247] width 29 height 13
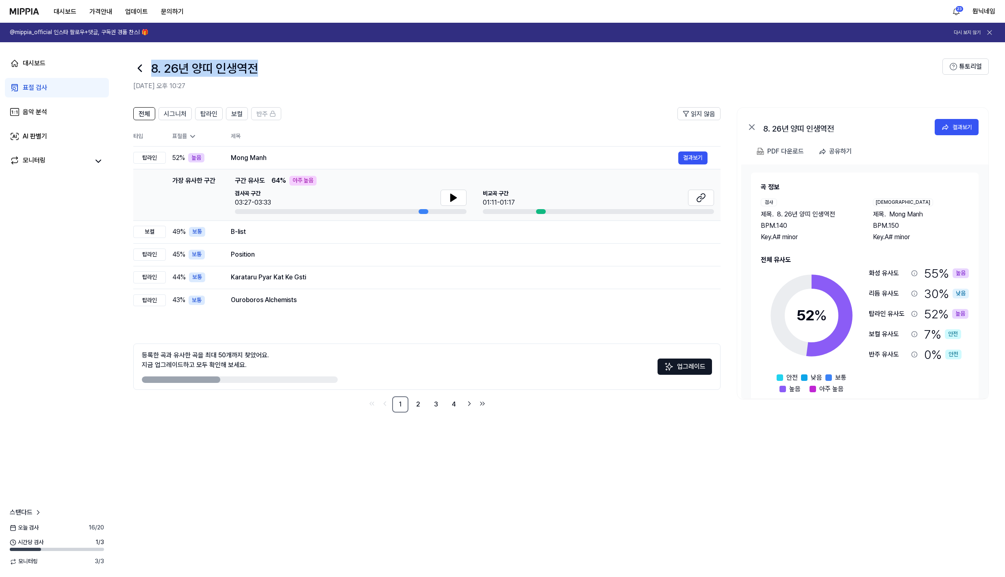
drag, startPoint x: 154, startPoint y: 72, endPoint x: 264, endPoint y: 68, distance: 109.4
click at [264, 68] on div "8. 26년 양띠 인생역전" at bounding box center [537, 69] width 809 height 20
copy h1 "8. 26년 양띠 인생역전"
click at [692, 160] on button "결과보기" at bounding box center [692, 158] width 29 height 13
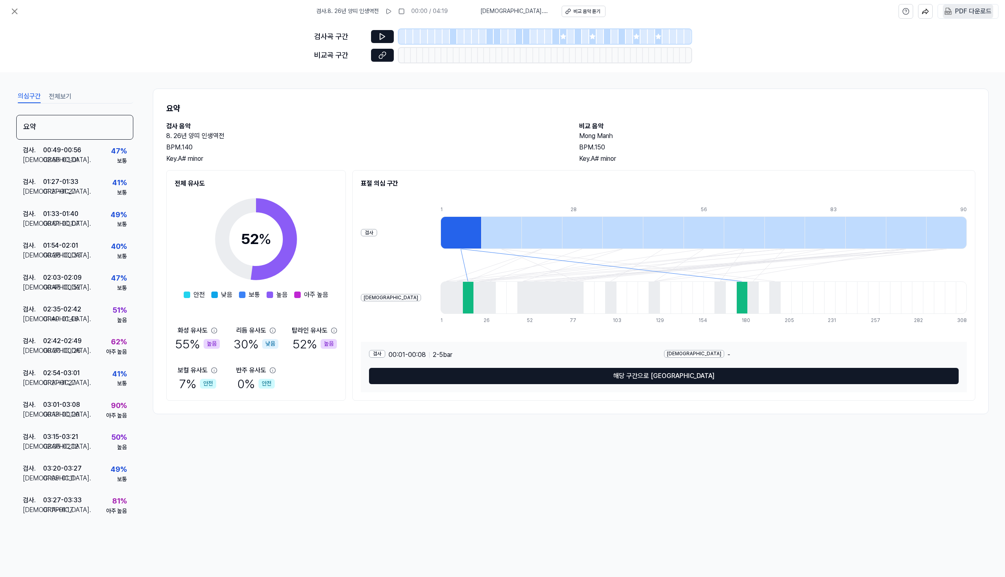
click at [962, 14] on div "PDF 다운로드" at bounding box center [973, 11] width 37 height 11
click at [20, 13] on button at bounding box center [15, 11] width 16 height 16
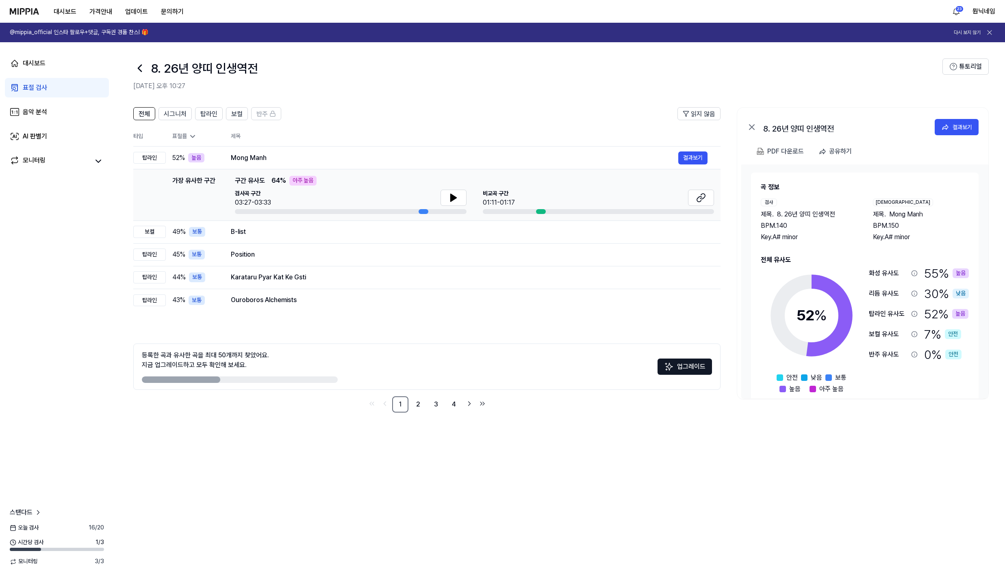
click at [137, 64] on icon at bounding box center [139, 68] width 13 height 13
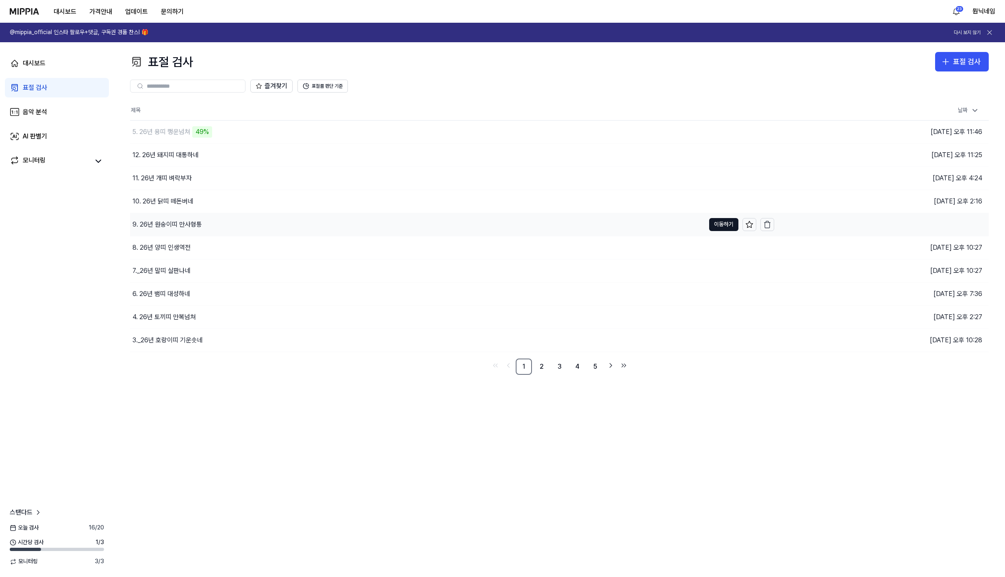
click at [161, 221] on div "9. 26년 원숭이띠 만사형통" at bounding box center [166, 225] width 69 height 10
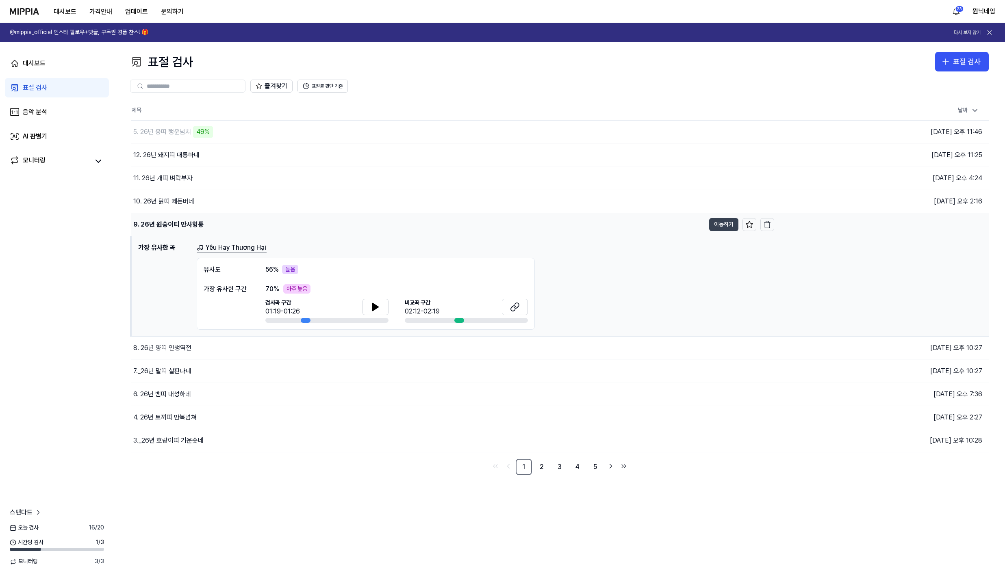
click at [728, 225] on button "이동하기" at bounding box center [723, 224] width 29 height 13
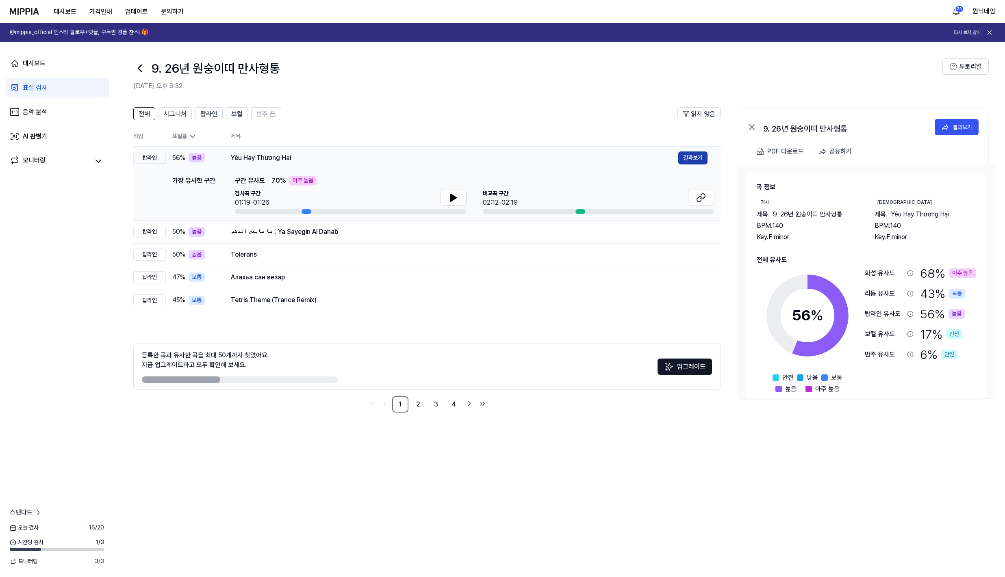
click at [687, 160] on button "결과보기" at bounding box center [692, 158] width 29 height 13
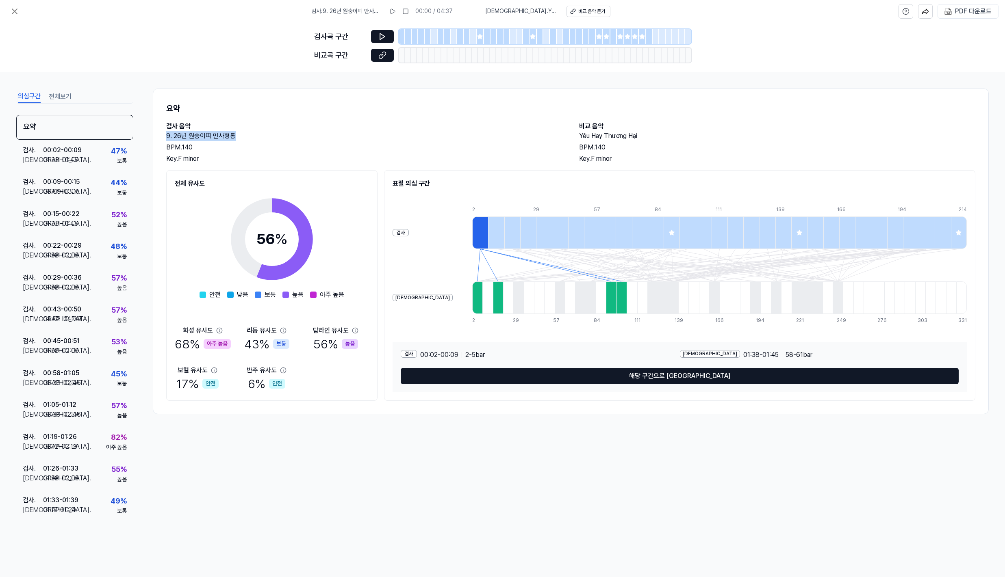
drag, startPoint x: 167, startPoint y: 137, endPoint x: 235, endPoint y: 138, distance: 67.5
click at [235, 138] on h2 "9. 26년 원숭이띠 만사형통" at bounding box center [364, 136] width 397 height 10
copy h2 "9. 26년 원숭이띠 만사형통"
click at [960, 14] on div "PDF 다운로드" at bounding box center [973, 11] width 37 height 11
click at [13, 7] on icon at bounding box center [15, 12] width 10 height 10
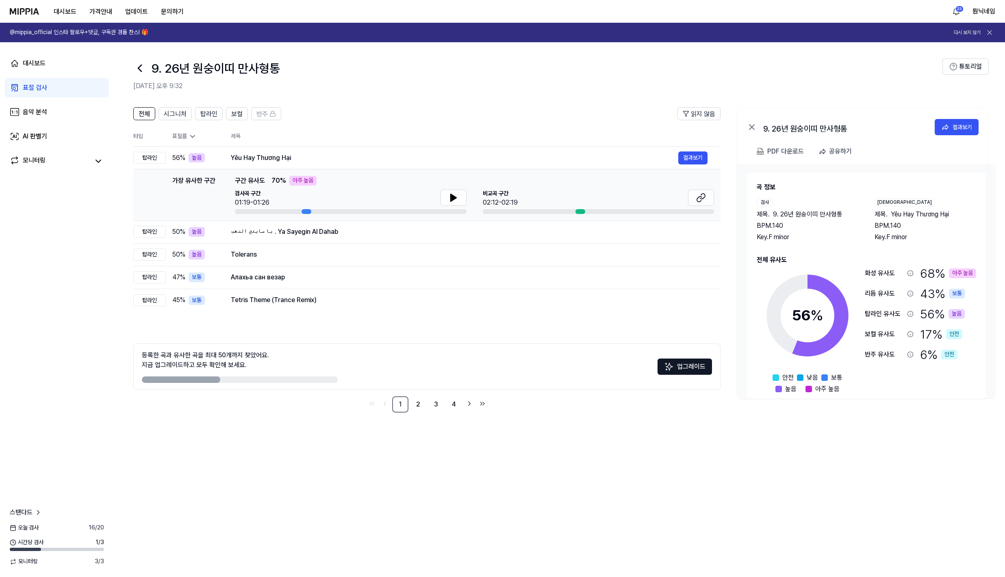
click at [140, 69] on icon at bounding box center [139, 68] width 13 height 13
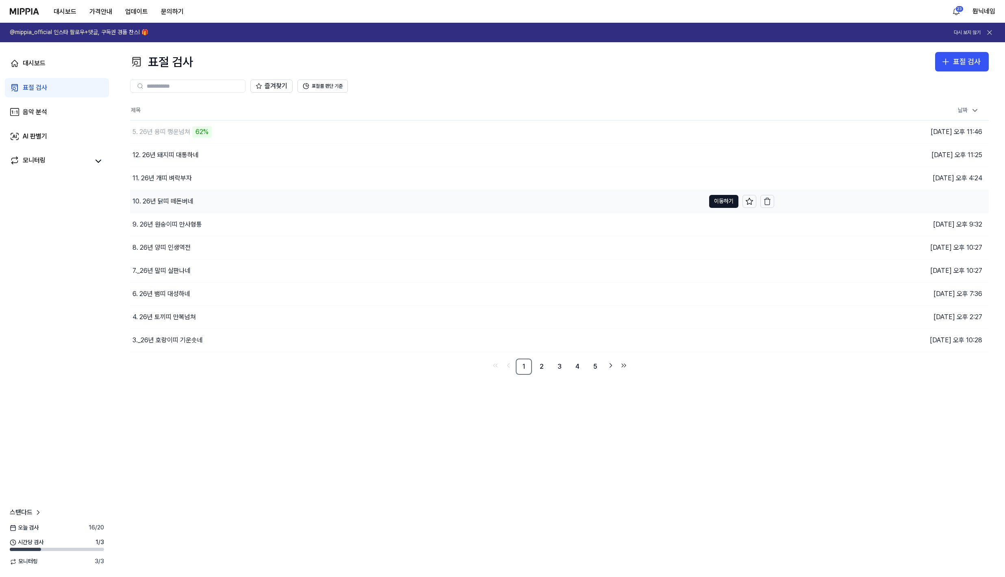
click at [166, 205] on div "10. 26년 닭띠 떼돈버네" at bounding box center [162, 202] width 61 height 10
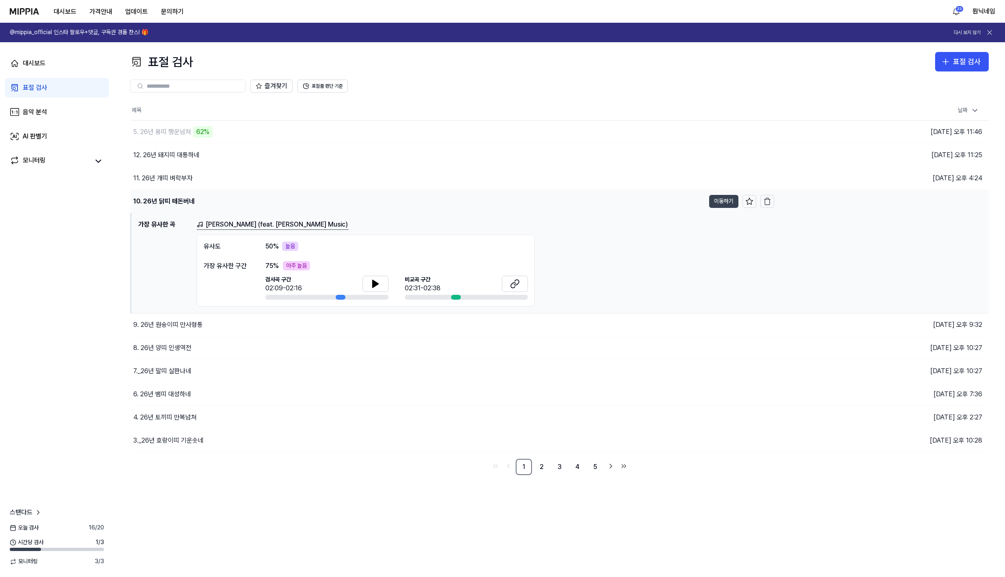
click at [722, 202] on button "이동하기" at bounding box center [723, 201] width 29 height 13
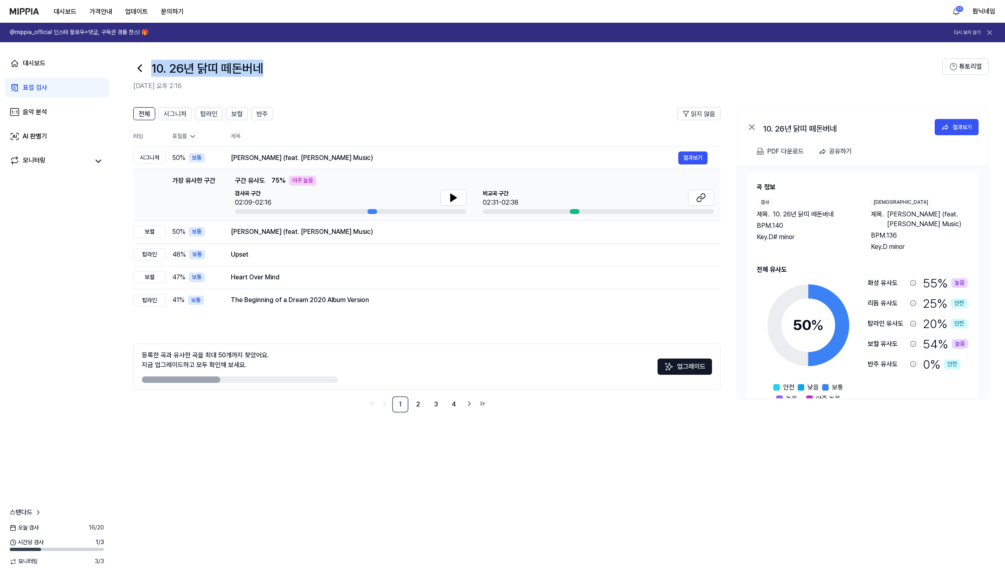
drag, startPoint x: 148, startPoint y: 69, endPoint x: 323, endPoint y: 74, distance: 174.4
click at [323, 74] on div "10. 26년 닭띠 떼돈버네" at bounding box center [537, 69] width 809 height 20
copy h1 "10. 26년 닭띠 떼돈버네"
click at [700, 157] on button "결과보기" at bounding box center [692, 158] width 29 height 13
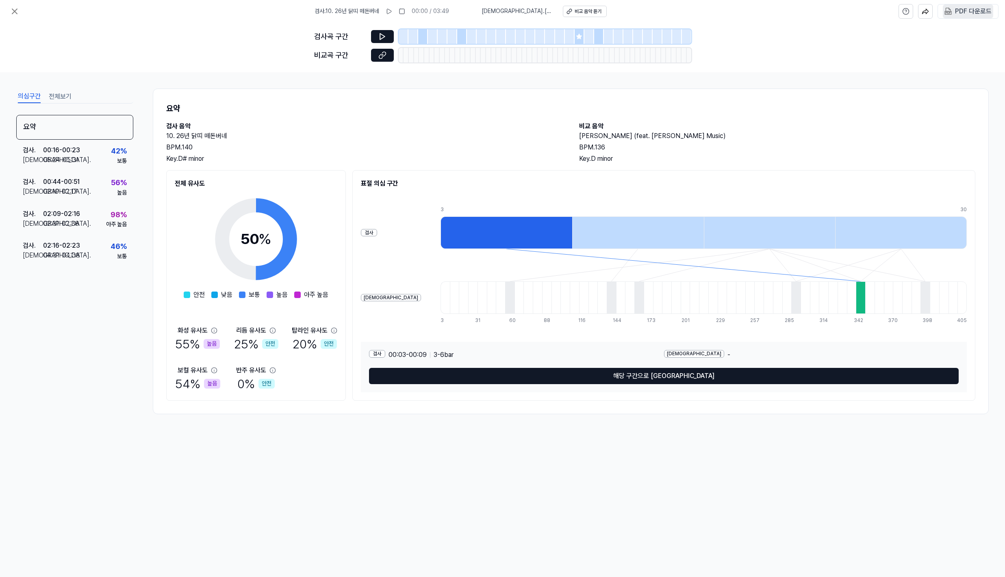
click at [959, 11] on div "PDF 다운로드" at bounding box center [973, 11] width 37 height 11
click at [380, 53] on icon at bounding box center [382, 55] width 8 height 8
click at [15, 17] on button at bounding box center [15, 11] width 16 height 16
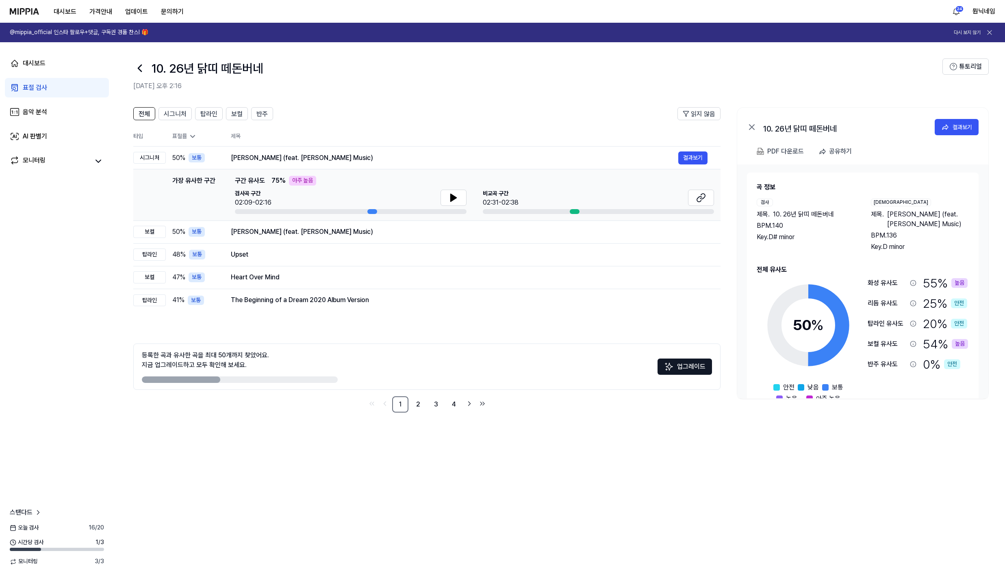
click at [141, 74] on icon at bounding box center [139, 68] width 13 height 13
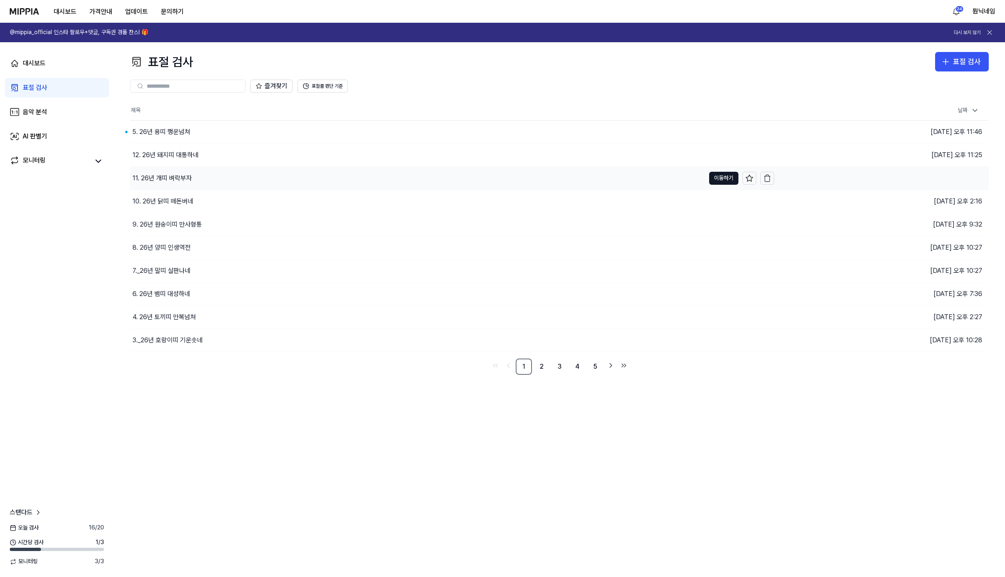
click at [160, 174] on div "11. 26년 개띠 벼락부자" at bounding box center [161, 179] width 59 height 10
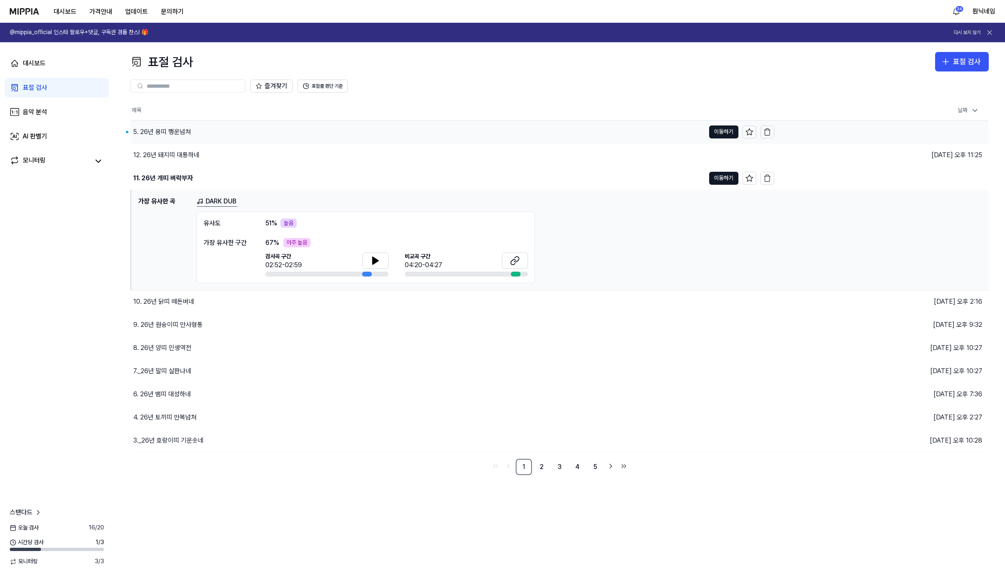
click at [166, 135] on div "5. 26년 용띠 행운넘쳐" at bounding box center [162, 132] width 58 height 10
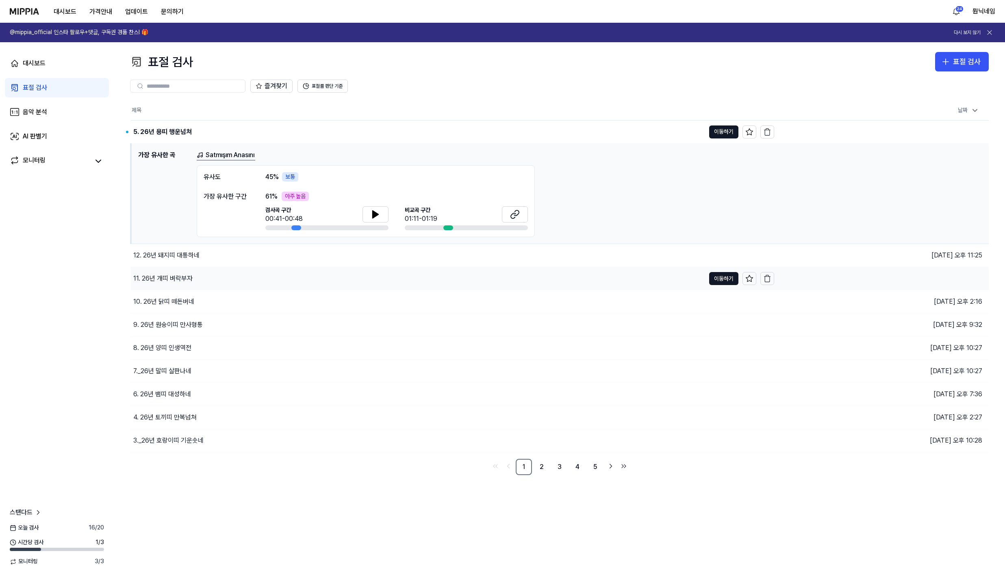
click at [158, 279] on div "11. 26년 개띠 벼락부자" at bounding box center [162, 279] width 59 height 10
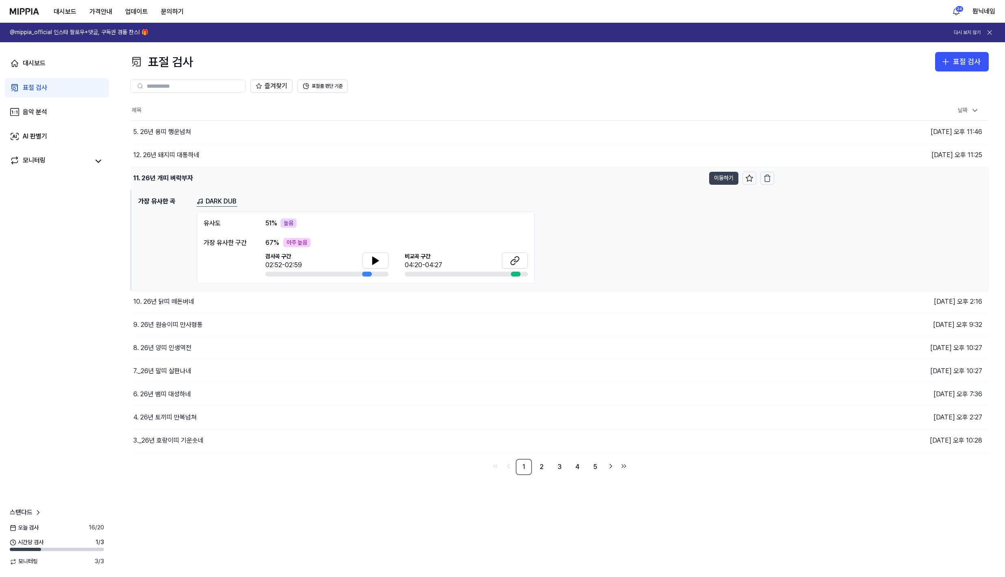
click at [717, 180] on button "이동하기" at bounding box center [723, 178] width 29 height 13
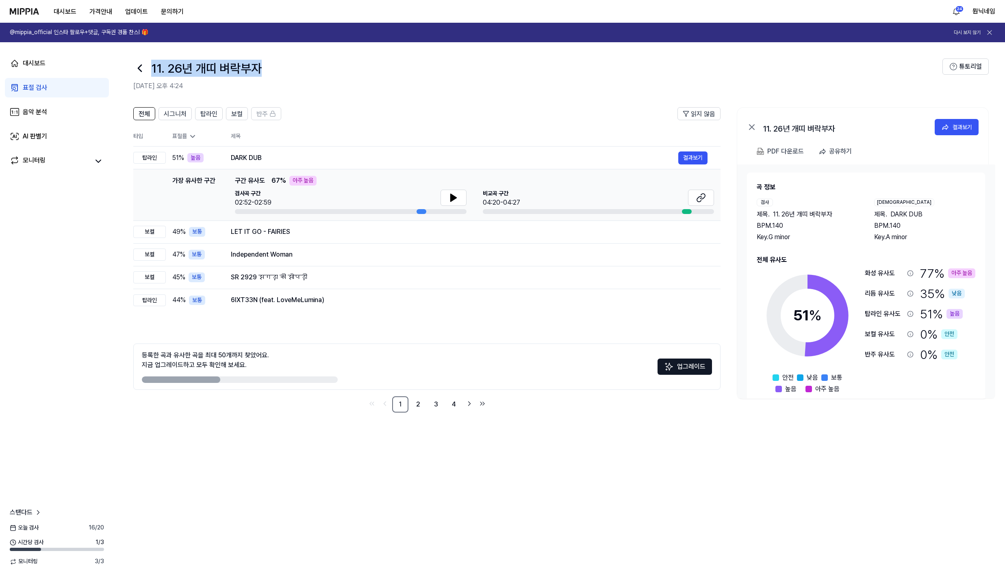
drag, startPoint x: 154, startPoint y: 72, endPoint x: 270, endPoint y: 67, distance: 116.3
click at [270, 67] on div "11. 26년 개띠 벼락부자" at bounding box center [537, 69] width 809 height 20
copy h1 "11. 26년 개띠 벼락부자"
click at [693, 158] on button "결과보기" at bounding box center [692, 158] width 29 height 13
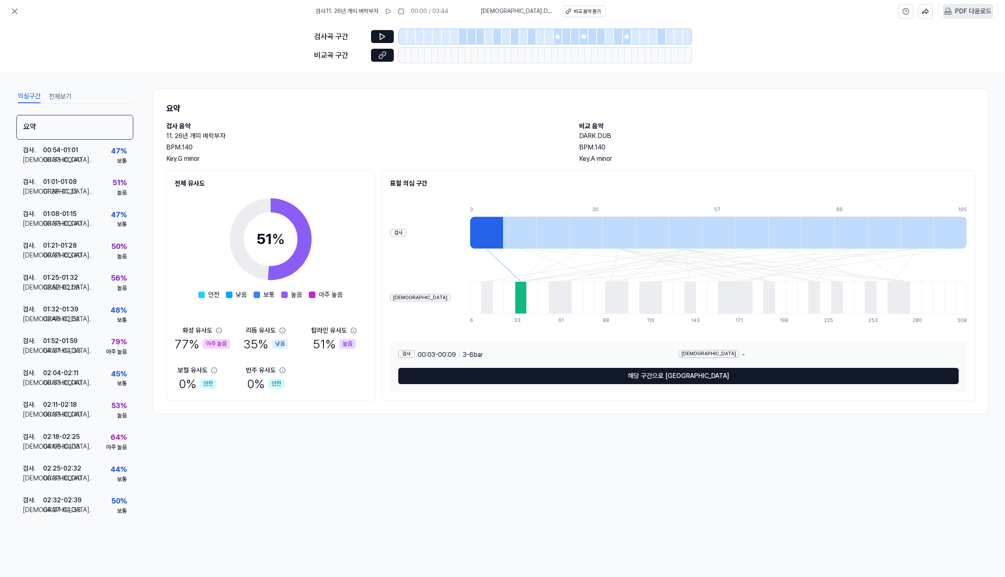
click at [951, 15] on img at bounding box center [947, 11] width 7 height 7
click at [20, 15] on button at bounding box center [15, 11] width 16 height 16
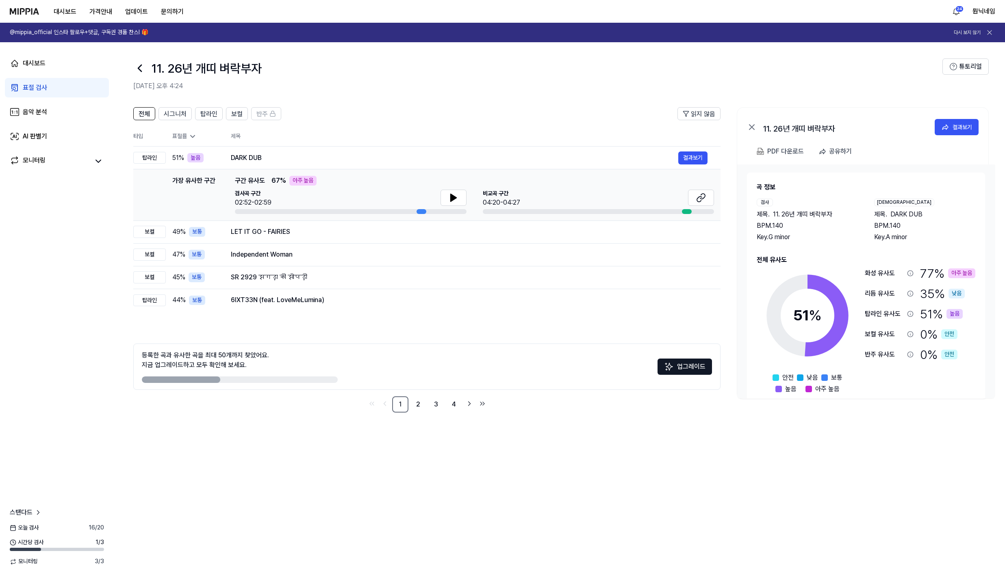
click at [137, 70] on icon at bounding box center [139, 68] width 13 height 13
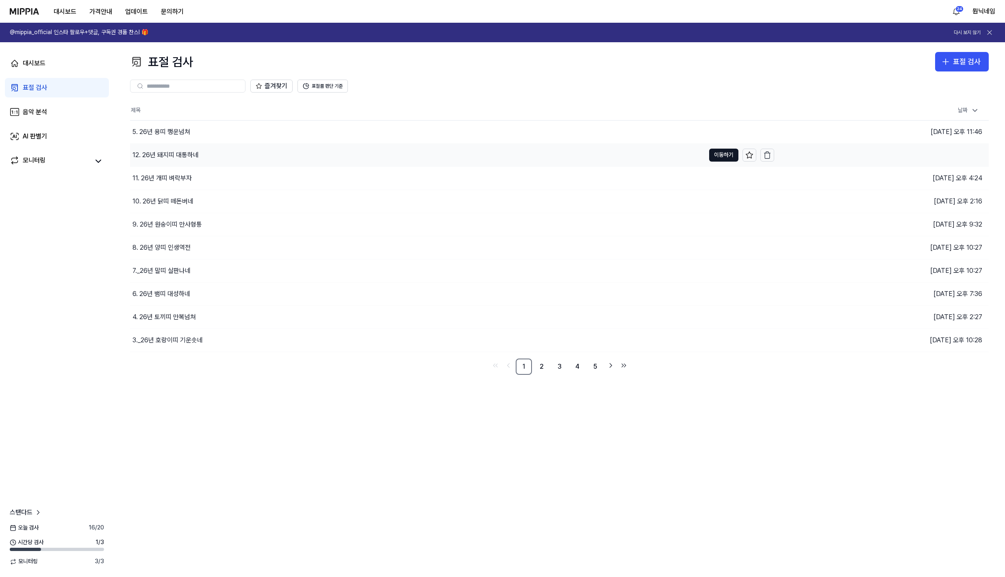
click at [169, 152] on div "12. 26년 돼지띠 대통하네" at bounding box center [165, 155] width 66 height 10
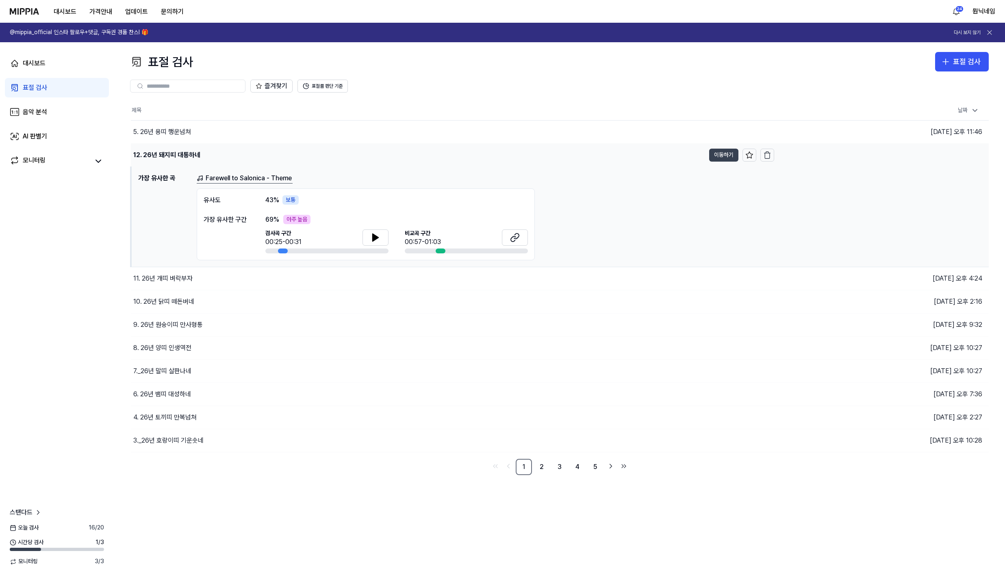
click at [719, 156] on button "이동하기" at bounding box center [723, 155] width 29 height 13
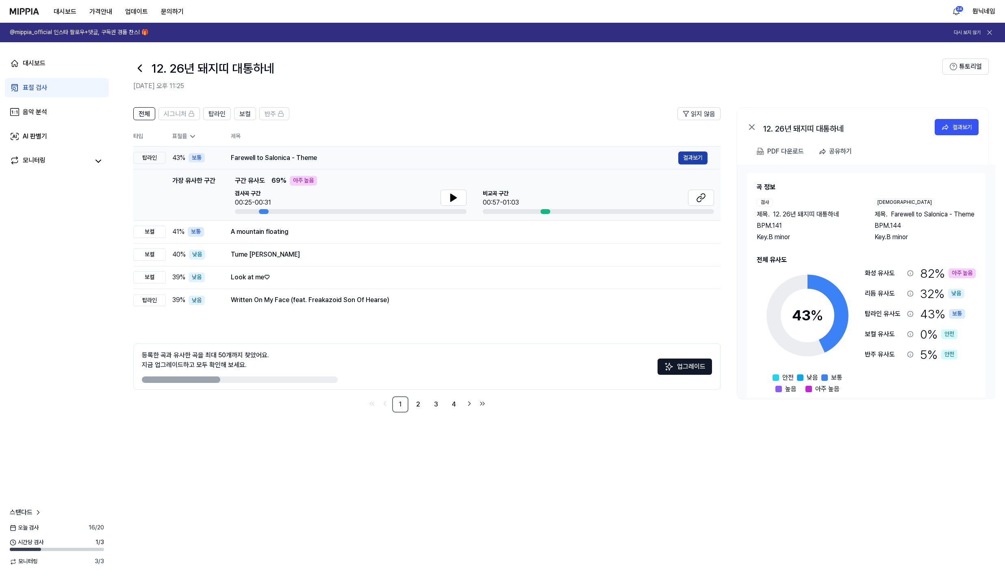
click at [706, 162] on button "결과보기" at bounding box center [692, 158] width 29 height 13
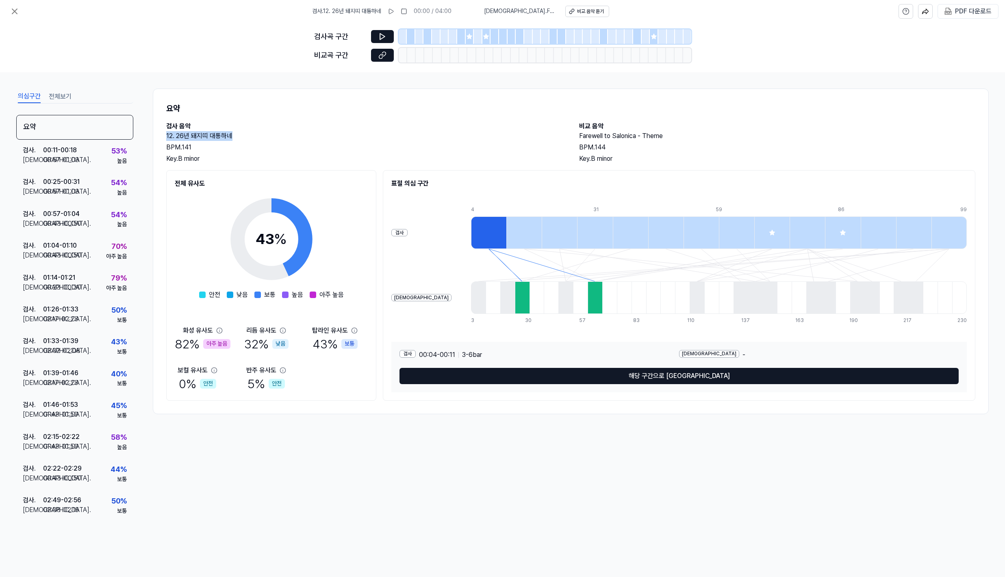
drag, startPoint x: 165, startPoint y: 134, endPoint x: 260, endPoint y: 137, distance: 94.7
click at [260, 137] on div "요약 검사 음악 12. 26년 돼지띠 대통하네 BPM. 141 Key. B minor 비교 음악 Farewell to Salonica - Th…" at bounding box center [571, 252] width 836 height 326
click at [959, 18] on 다운로드 "PDF 다운로드" at bounding box center [968, 11] width 50 height 14
click at [15, 13] on icon at bounding box center [15, 12] width 10 height 10
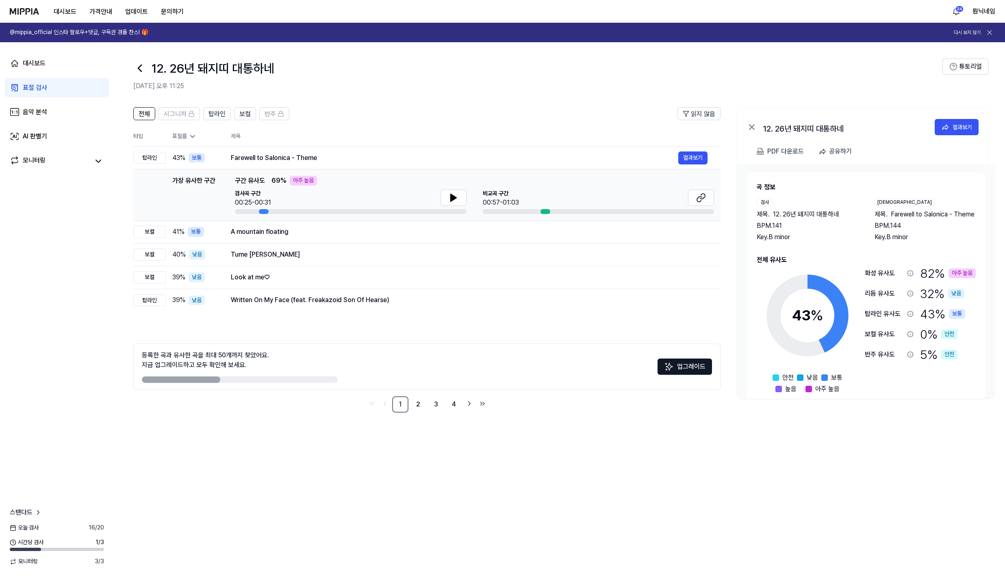
click at [141, 71] on icon at bounding box center [139, 68] width 3 height 7
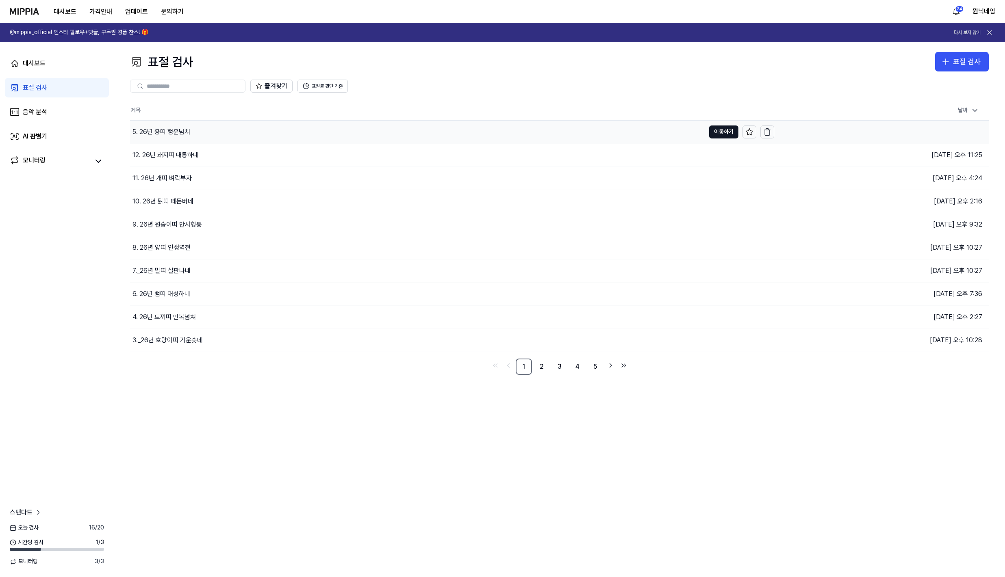
click at [162, 132] on div "5. 26년 용띠 행운넘쳐" at bounding box center [161, 132] width 58 height 10
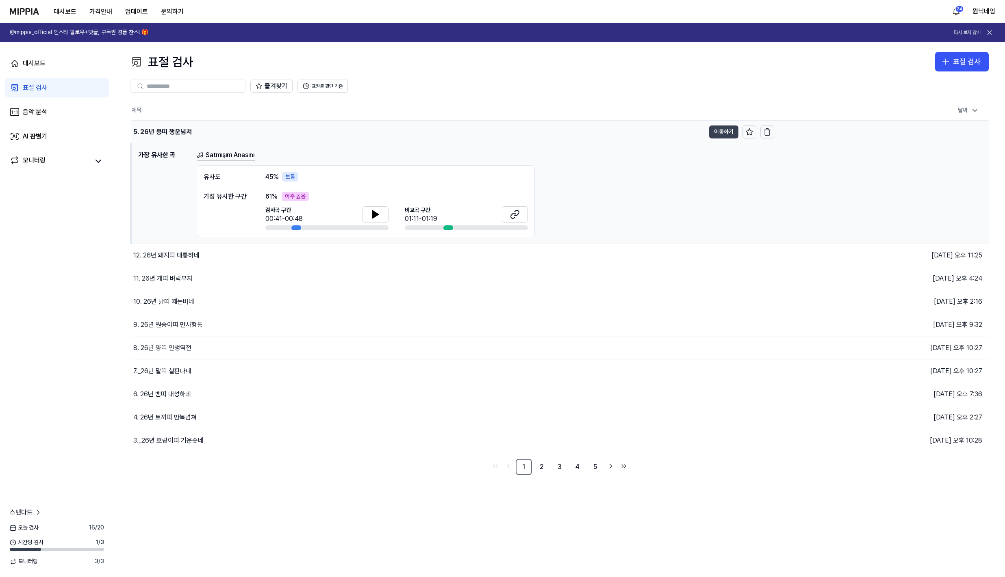
click at [711, 131] on button "이동하기" at bounding box center [723, 132] width 29 height 13
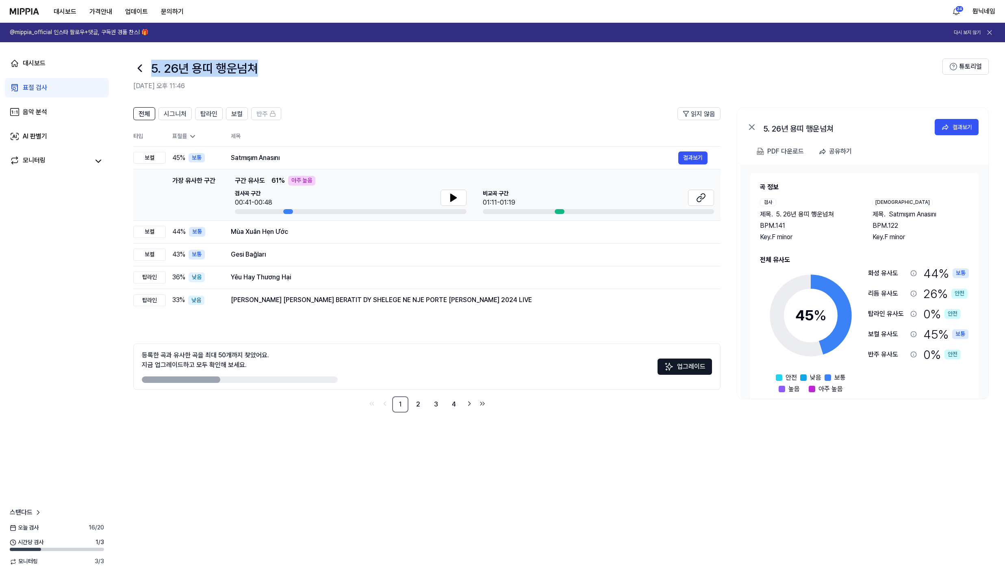
drag, startPoint x: 154, startPoint y: 65, endPoint x: 276, endPoint y: 66, distance: 122.7
click at [276, 66] on div "5. 26년 용띠 행운넘쳐" at bounding box center [537, 69] width 809 height 20
click at [704, 155] on button "결과보기" at bounding box center [692, 158] width 29 height 13
click at [958, 129] on div "결과보기" at bounding box center [963, 127] width 20 height 9
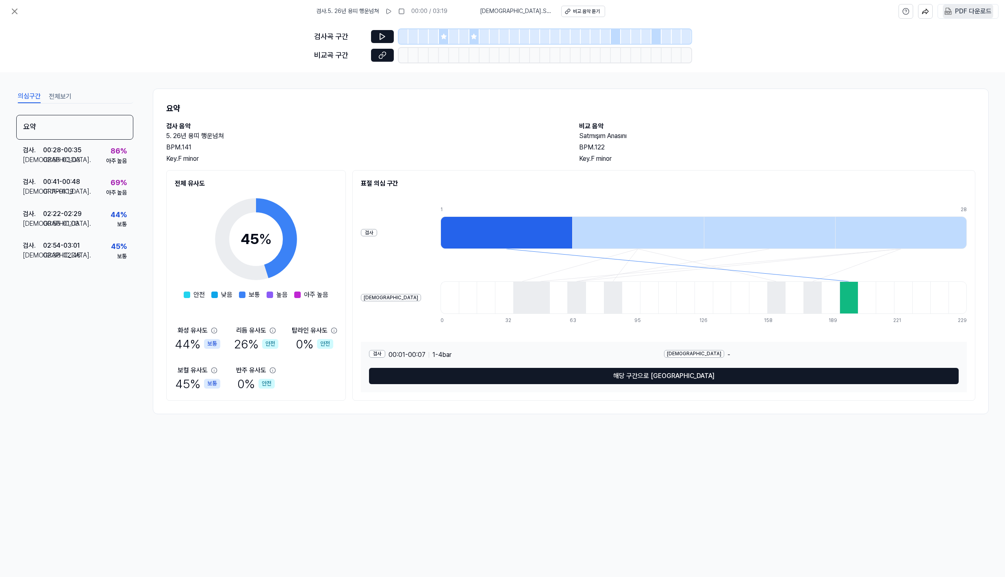
click at [965, 15] on div "PDF 다운로드" at bounding box center [973, 11] width 37 height 11
click at [14, 16] on icon at bounding box center [15, 12] width 10 height 10
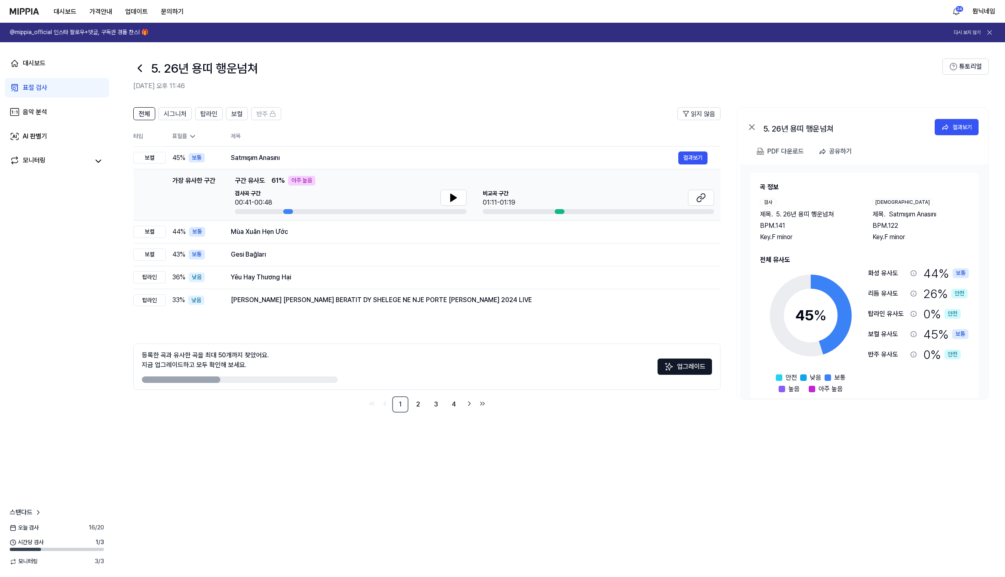
click at [139, 69] on icon at bounding box center [139, 68] width 3 height 7
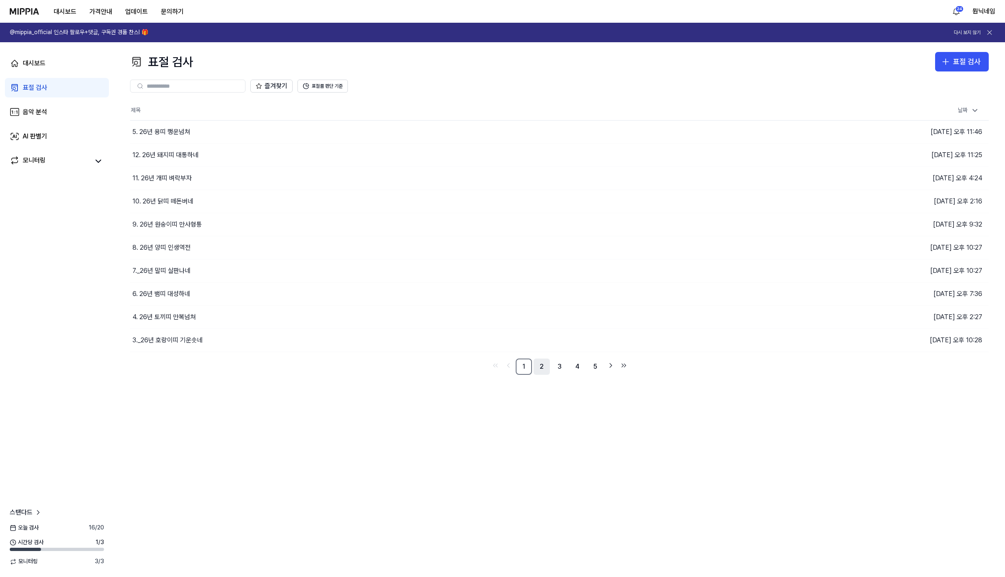
click at [544, 366] on link "2" at bounding box center [542, 367] width 16 height 16
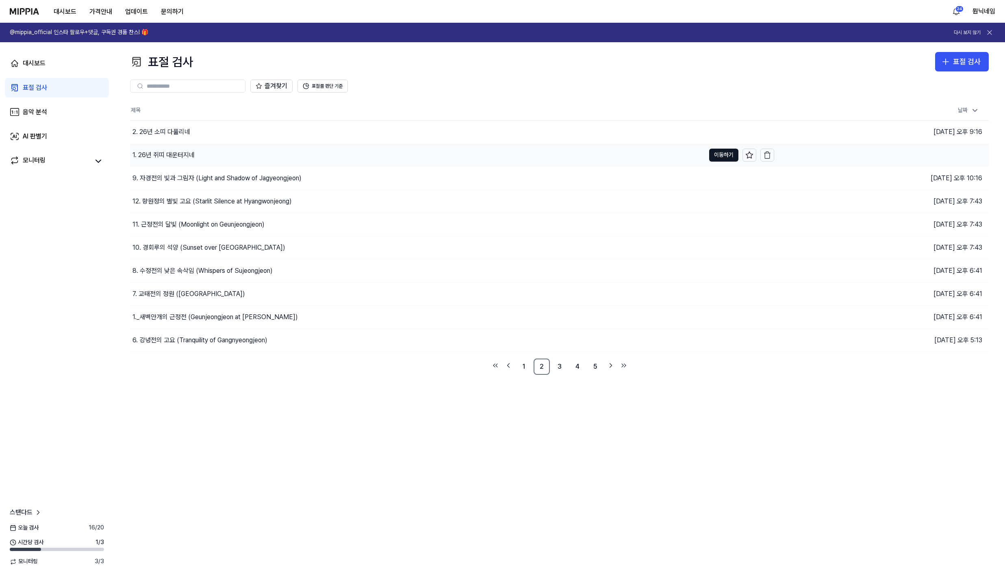
click at [191, 152] on div "1. 26년 쥐띠 대운터지네" at bounding box center [163, 155] width 62 height 10
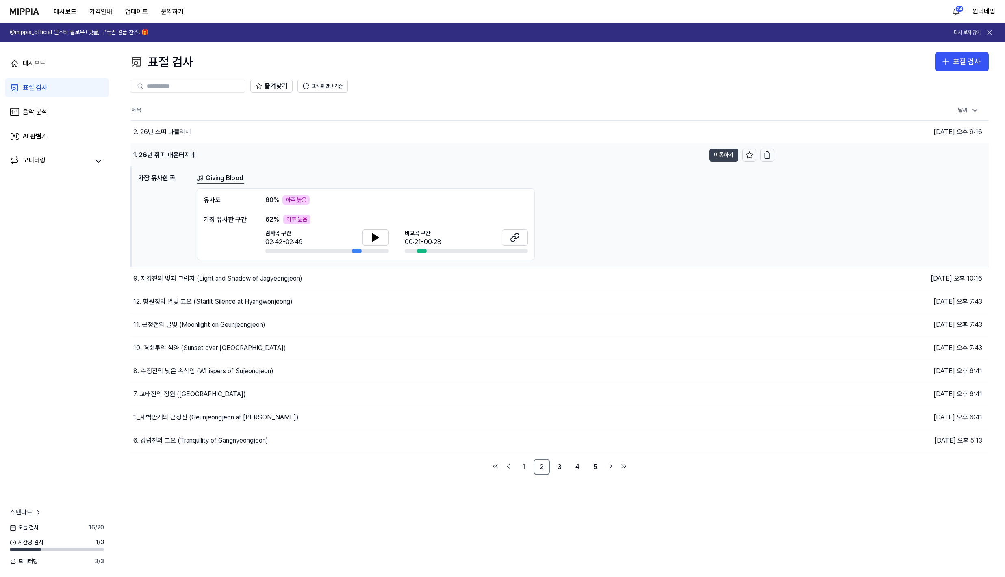
click at [726, 158] on button "이동하기" at bounding box center [723, 155] width 29 height 13
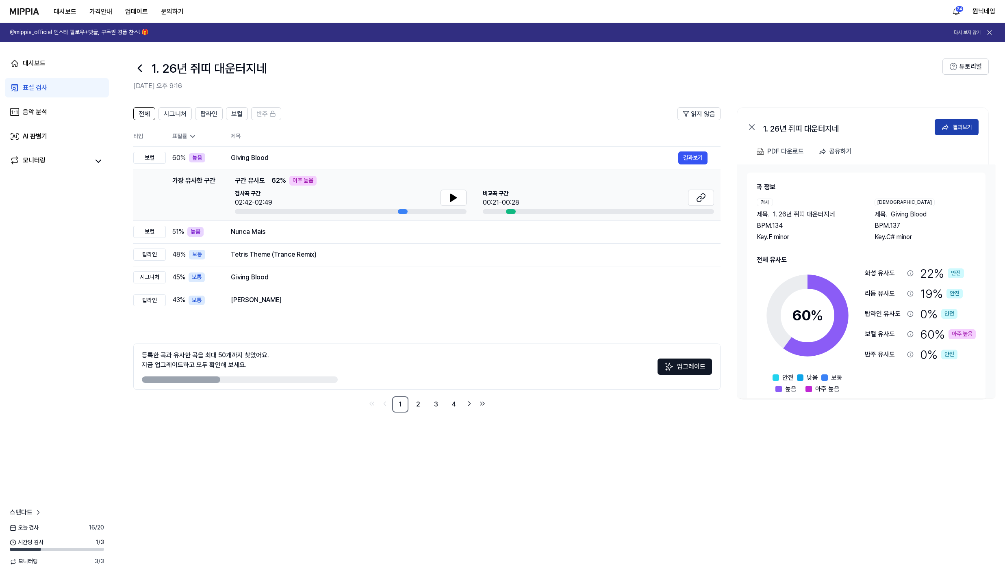
click at [969, 133] on button "결과보기" at bounding box center [957, 127] width 44 height 16
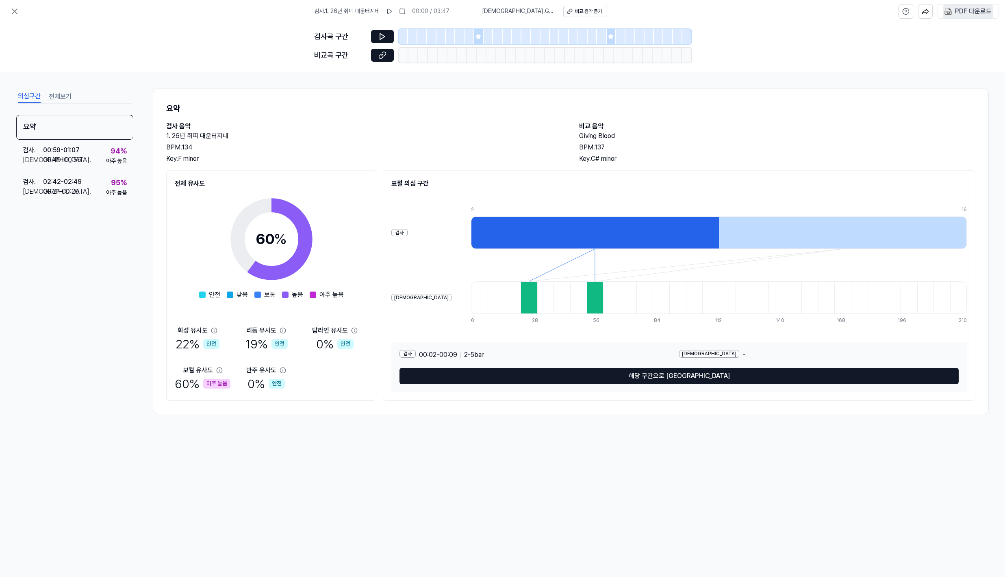
click at [975, 17] on 다운로드 "PDF 다운로드" at bounding box center [968, 11] width 50 height 14
click at [13, 15] on icon at bounding box center [15, 12] width 10 height 10
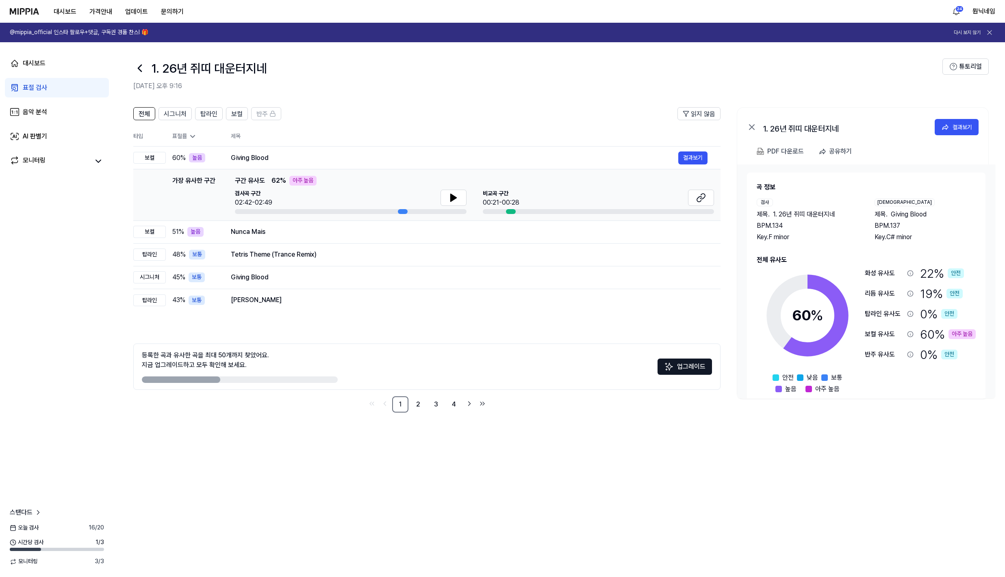
click at [135, 63] on icon at bounding box center [139, 68] width 13 height 13
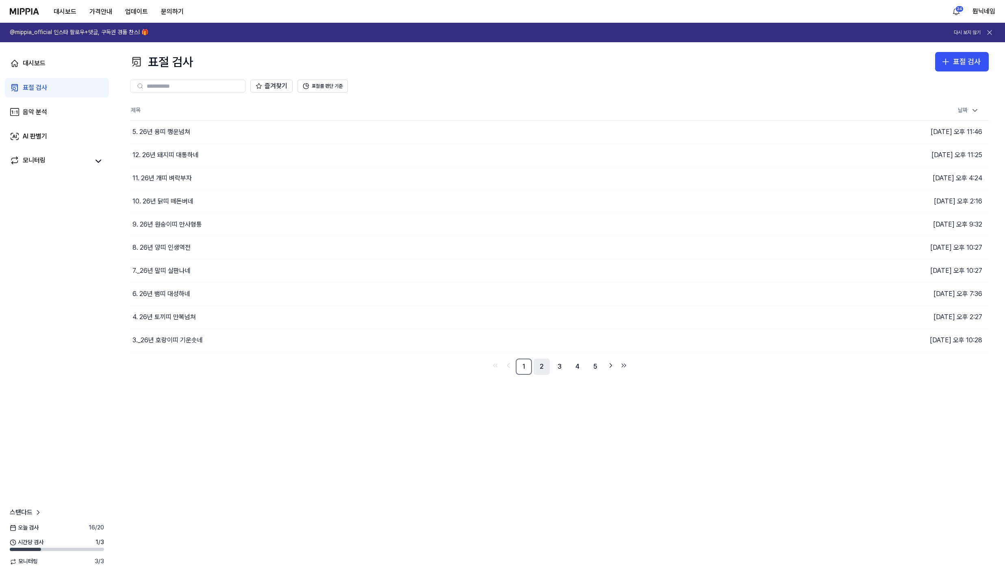
click at [541, 370] on link "2" at bounding box center [542, 367] width 16 height 16
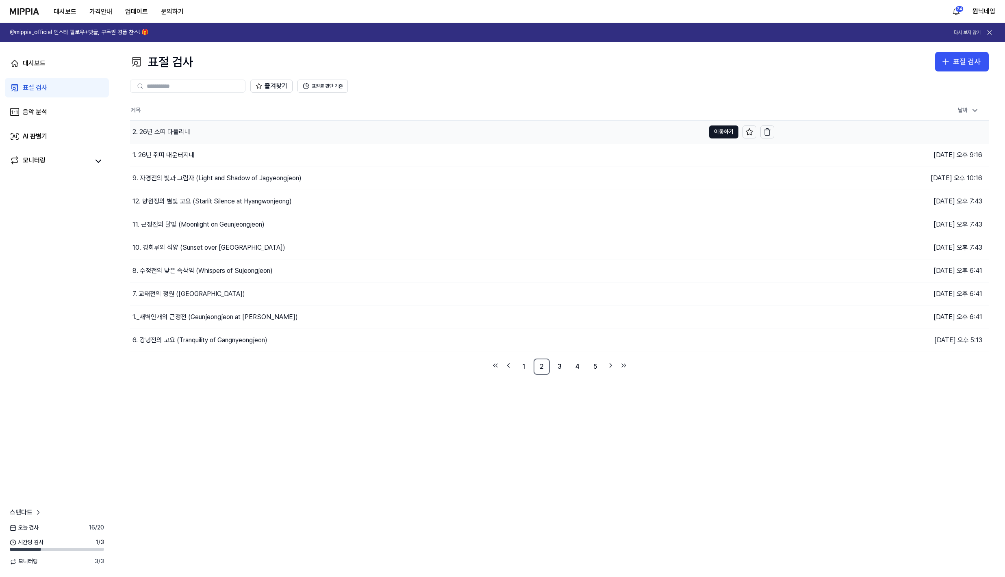
click at [170, 135] on div "2. 26년 소띠 다풀리네" at bounding box center [161, 132] width 58 height 10
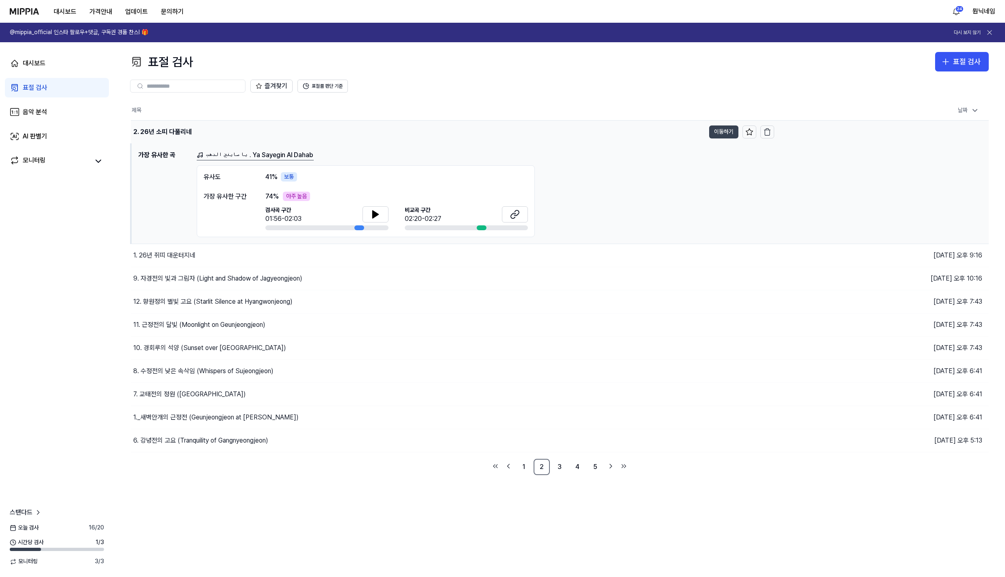
click at [719, 130] on button "이동하기" at bounding box center [723, 132] width 29 height 13
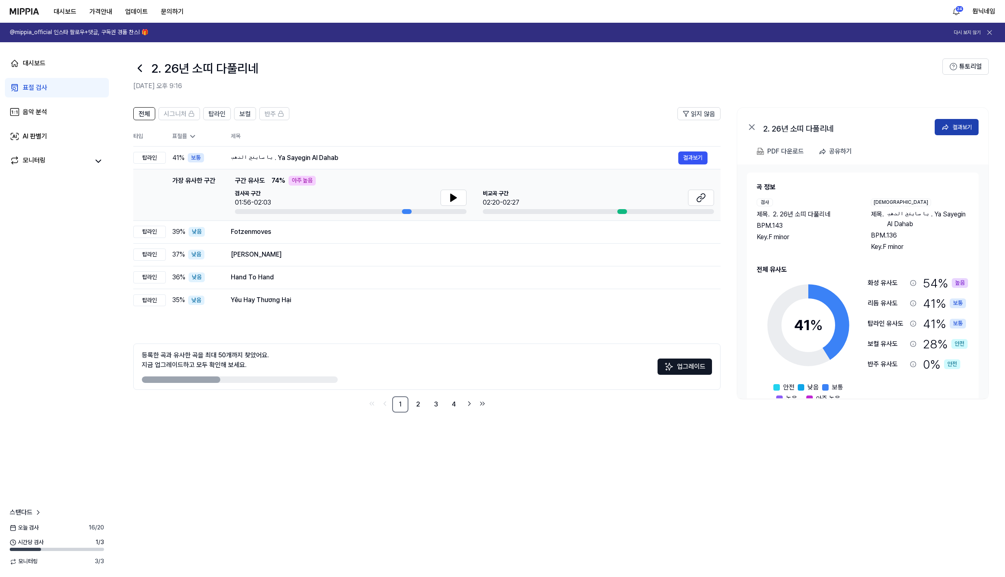
click at [966, 126] on div "결과보기" at bounding box center [963, 127] width 20 height 9
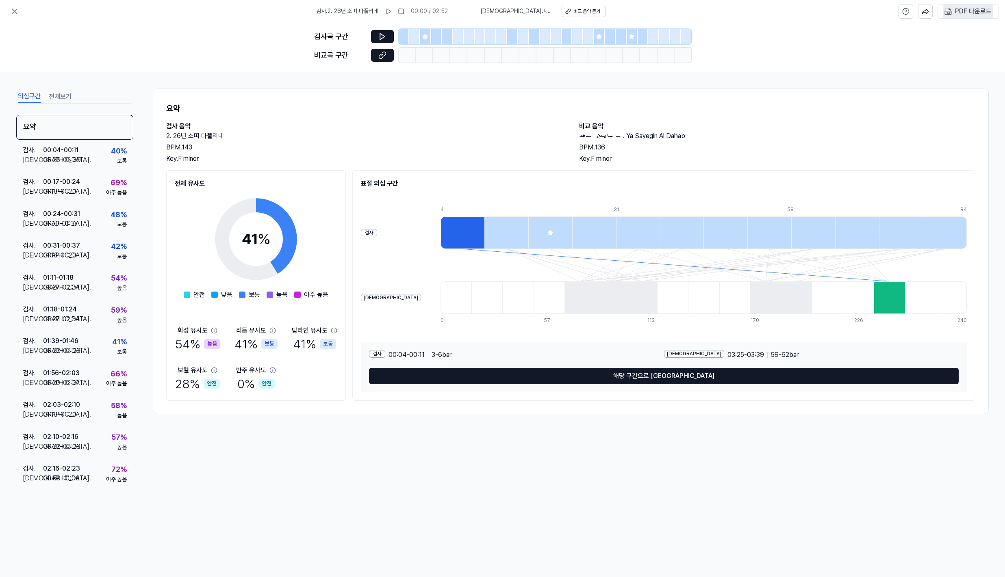
click at [965, 18] on 다운로드 "PDF 다운로드" at bounding box center [968, 11] width 50 height 14
click at [20, 10] on button at bounding box center [15, 11] width 16 height 16
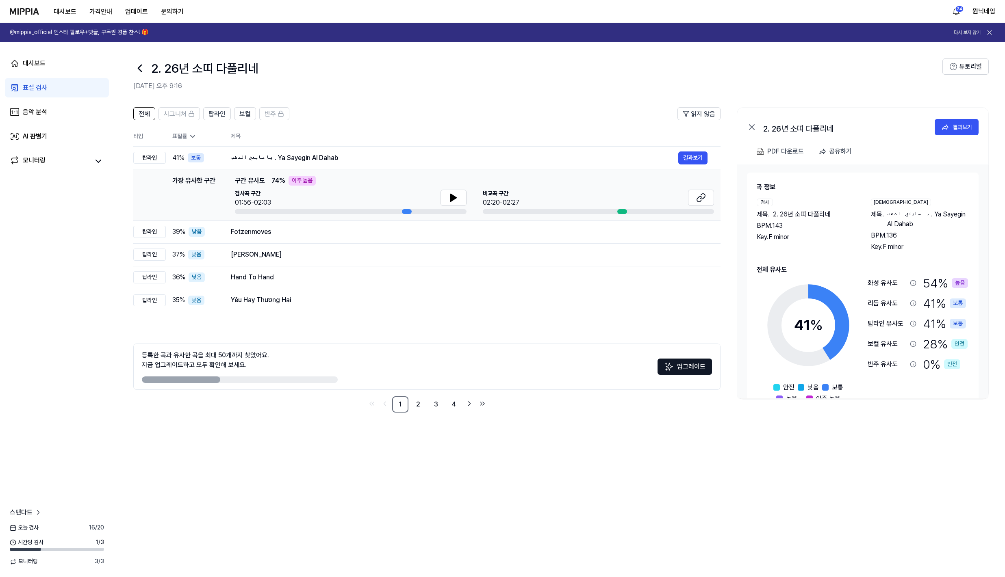
click at [143, 69] on icon at bounding box center [139, 68] width 13 height 13
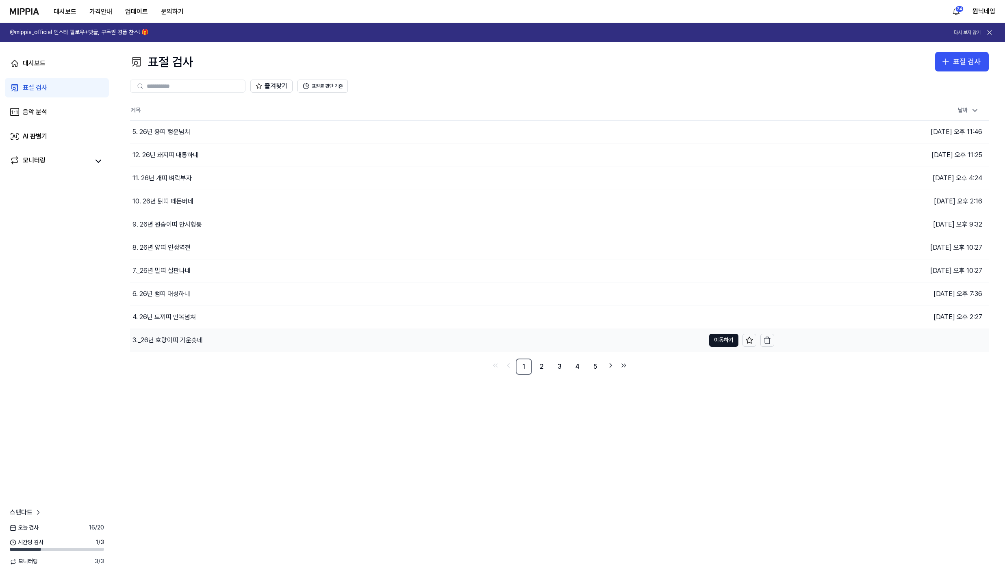
click at [184, 339] on div "3._26년 호랑이띠 기운솟네" at bounding box center [167, 341] width 70 height 10
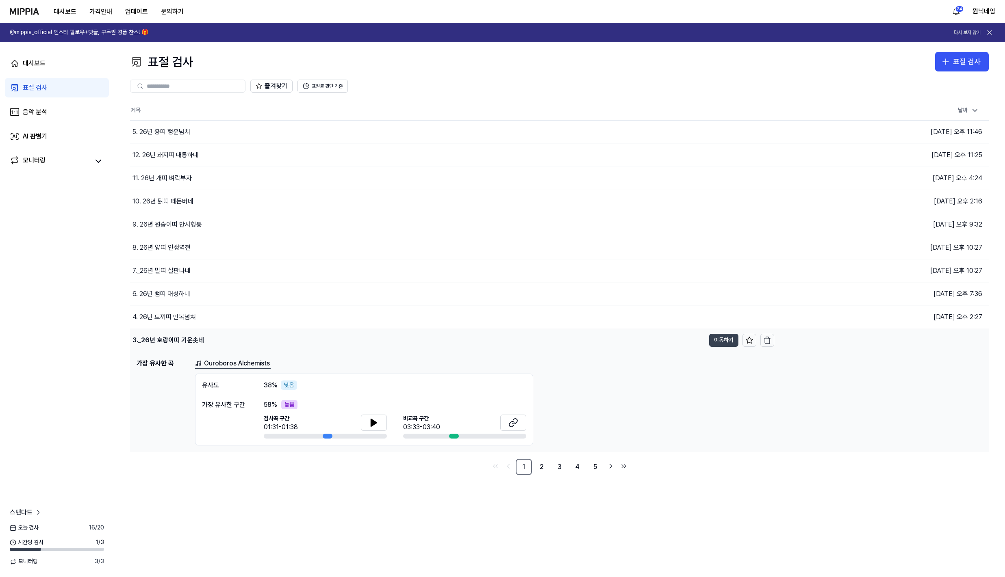
click at [714, 341] on button "이동하기" at bounding box center [723, 340] width 29 height 13
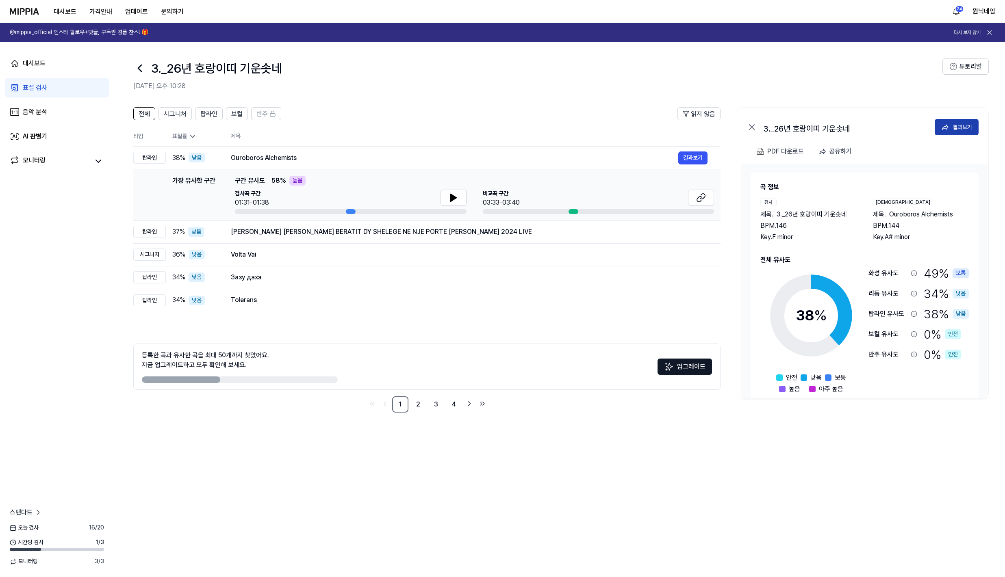
click at [959, 131] on div "결과보기" at bounding box center [963, 127] width 20 height 9
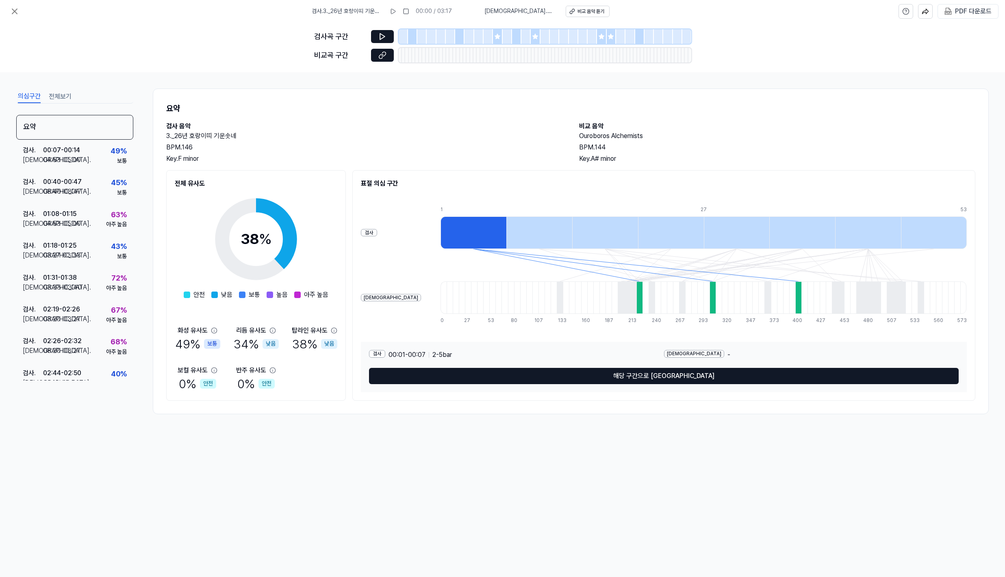
click at [972, 21] on div "검사 . 3._26년 호랑이띠 기운솟네 00:00 / 03:17 비교 . Ouroboros Alchemists 비교 음악 듣기 PDF 다운로드" at bounding box center [502, 11] width 1005 height 23
click at [971, 13] on div "PDF 다운로드" at bounding box center [973, 11] width 37 height 11
click at [11, 12] on icon at bounding box center [15, 12] width 10 height 10
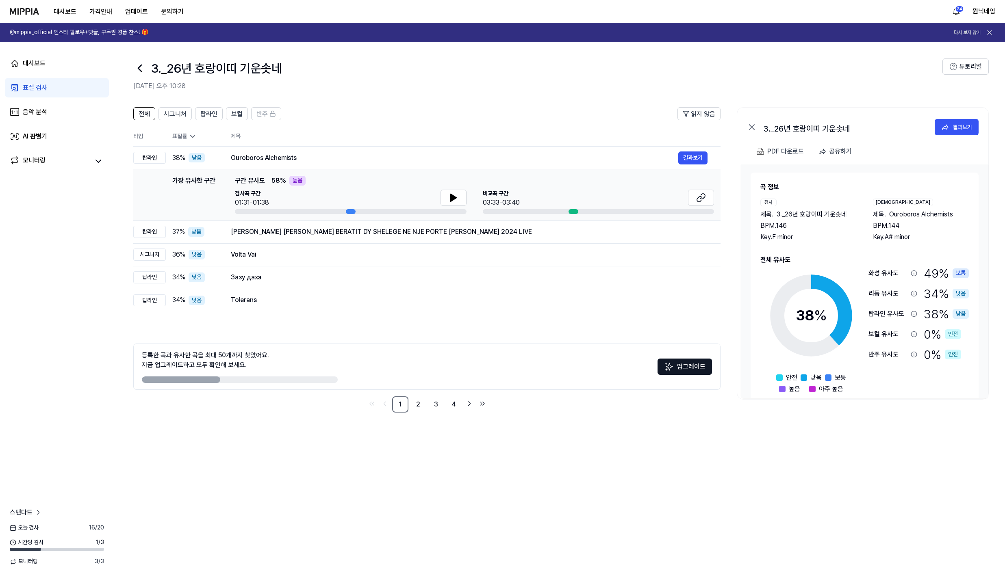
click at [141, 67] on icon at bounding box center [139, 68] width 13 height 13
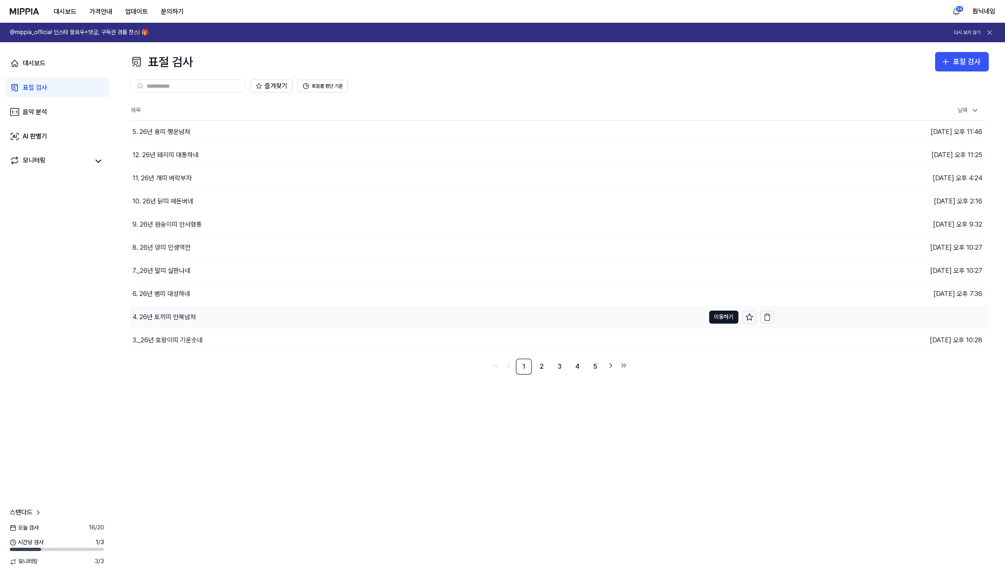
click at [170, 313] on div "4. 26년 토끼띠 만복넘쳐" at bounding box center [163, 318] width 63 height 10
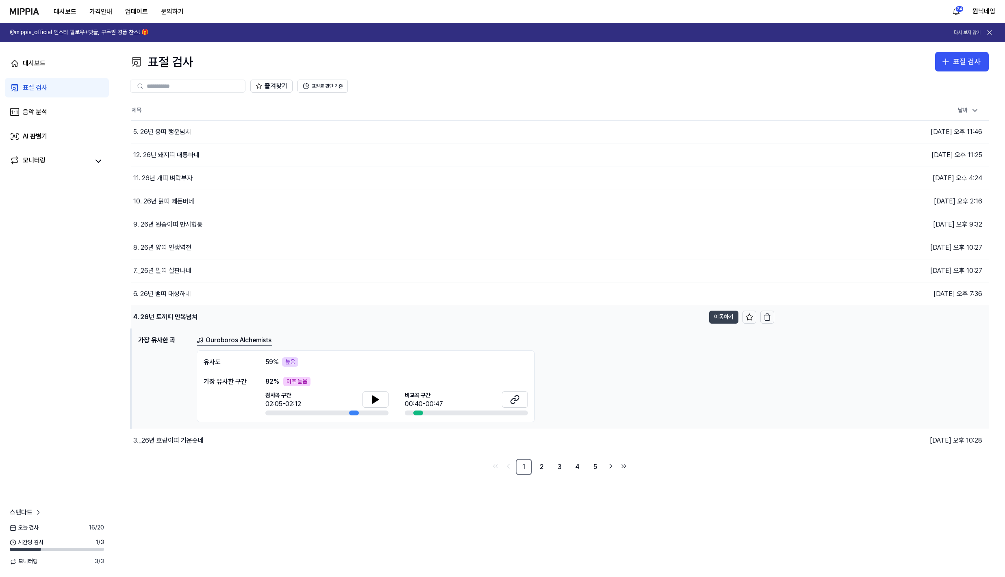
click at [721, 313] on button "이동하기" at bounding box center [723, 317] width 29 height 13
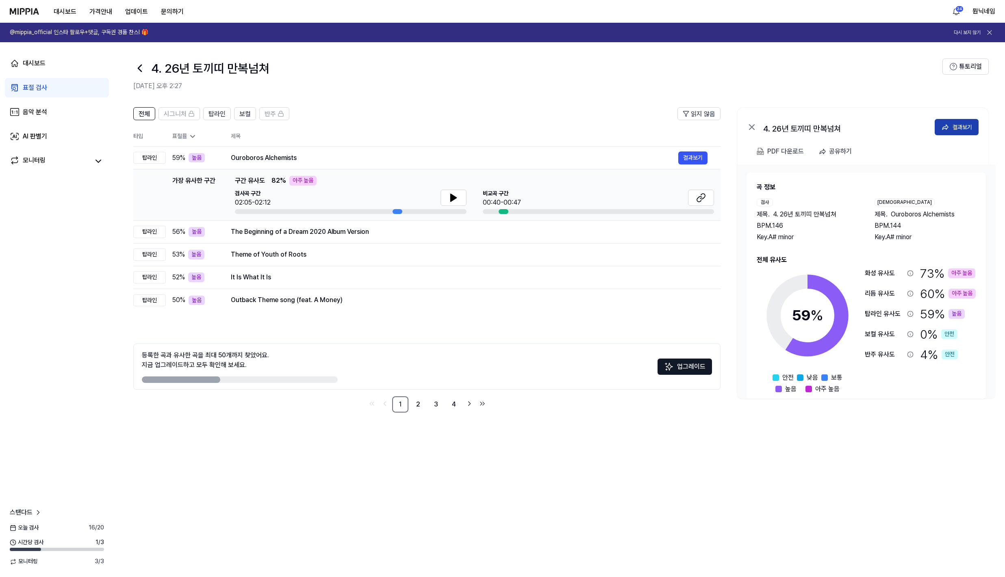
click at [977, 127] on button "결과보기" at bounding box center [957, 127] width 44 height 16
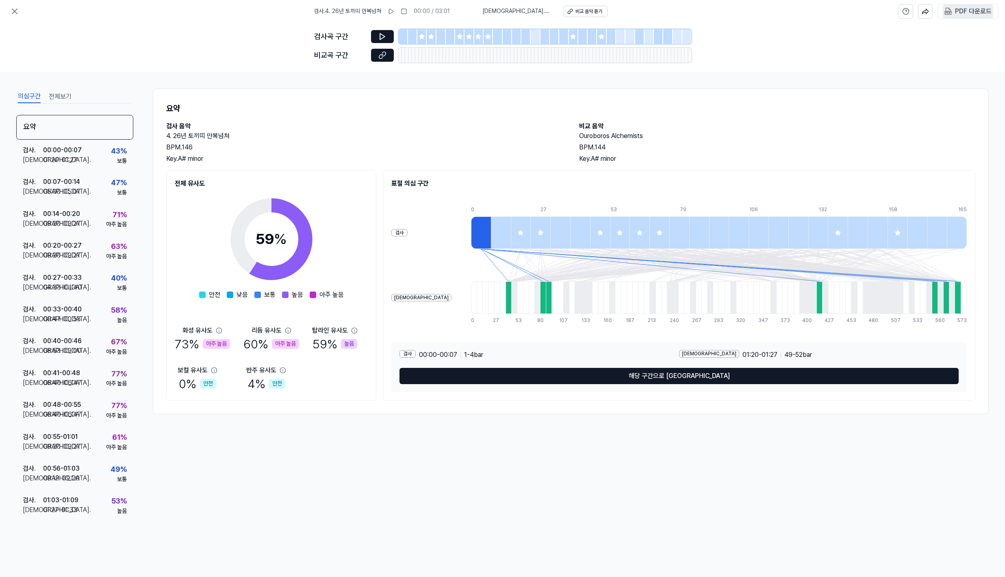
click at [959, 15] on div "PDF 다운로드" at bounding box center [973, 11] width 37 height 11
click at [14, 11] on icon at bounding box center [14, 11] width 5 height 5
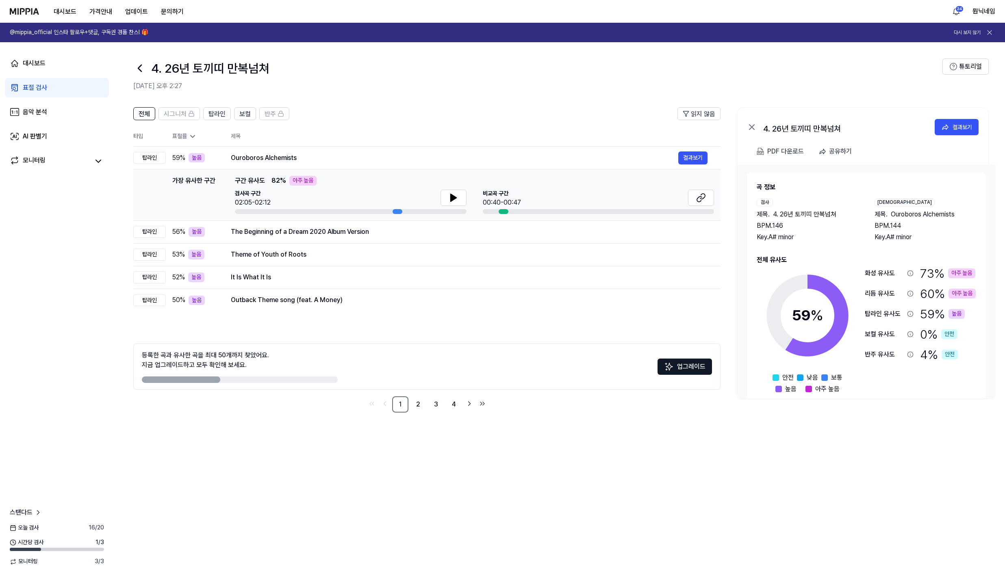
click at [139, 74] on icon at bounding box center [139, 68] width 13 height 13
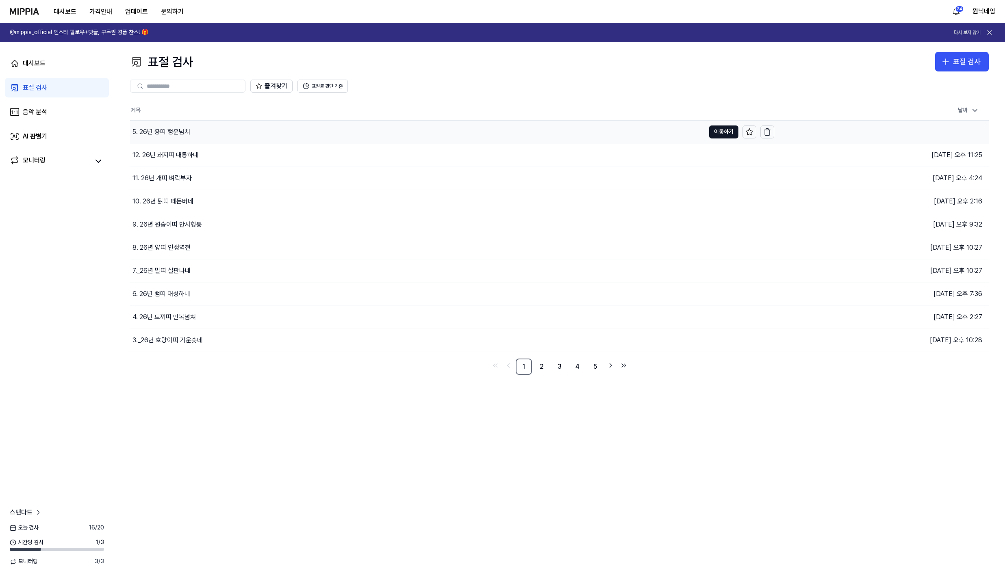
click at [158, 130] on div "5. 26년 용띠 행운넘쳐" at bounding box center [161, 132] width 58 height 10
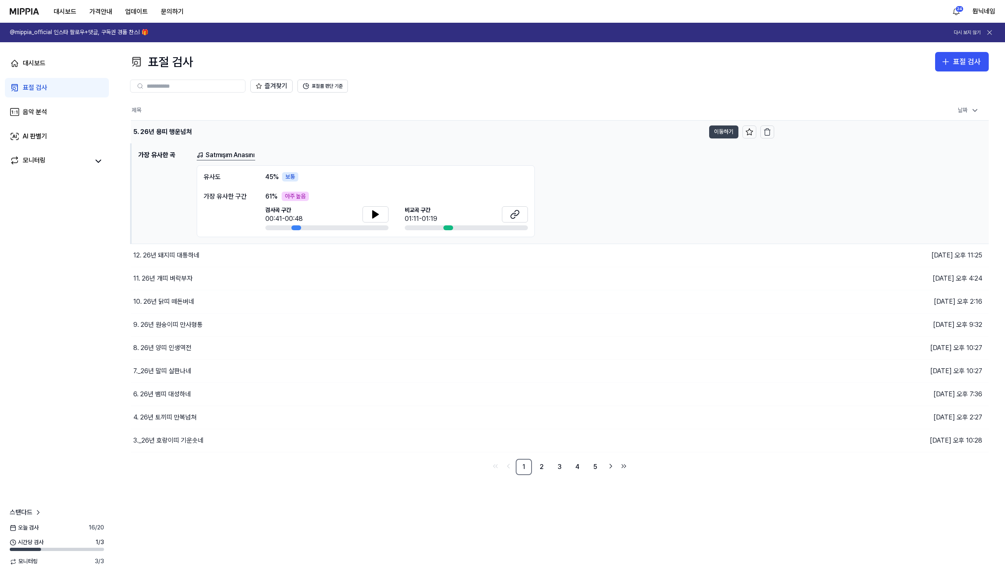
click at [721, 129] on button "이동하기" at bounding box center [723, 132] width 29 height 13
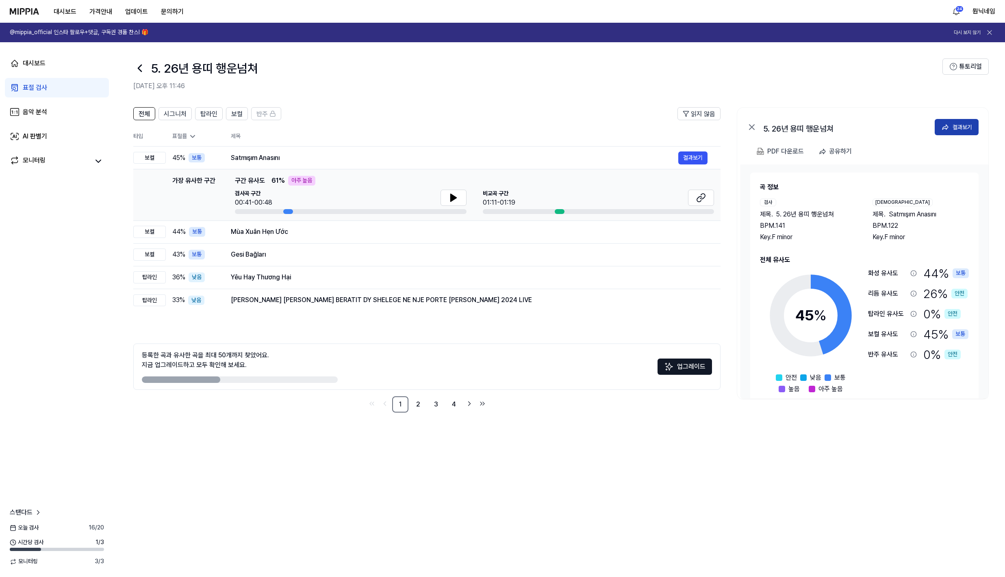
click at [948, 132] on button "결과보기" at bounding box center [957, 127] width 44 height 16
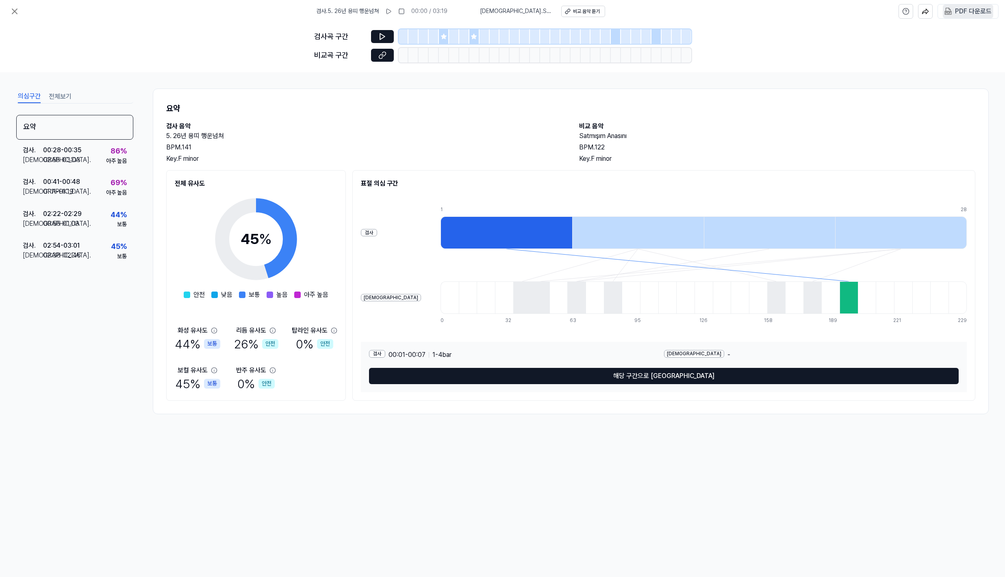
click at [966, 11] on div "PDF 다운로드" at bounding box center [973, 11] width 37 height 11
click at [16, 12] on icon at bounding box center [15, 12] width 10 height 10
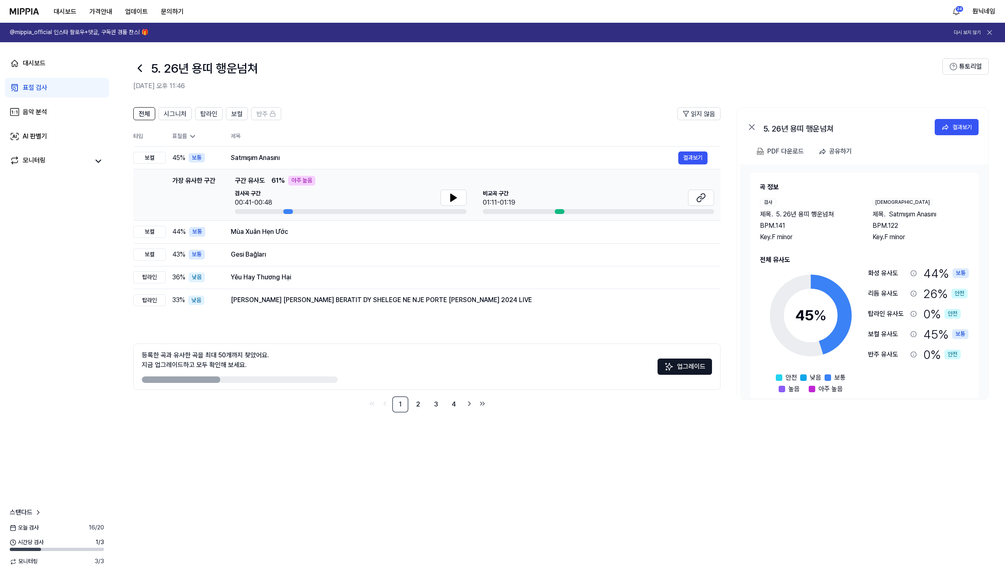
click at [142, 73] on icon at bounding box center [139, 68] width 13 height 13
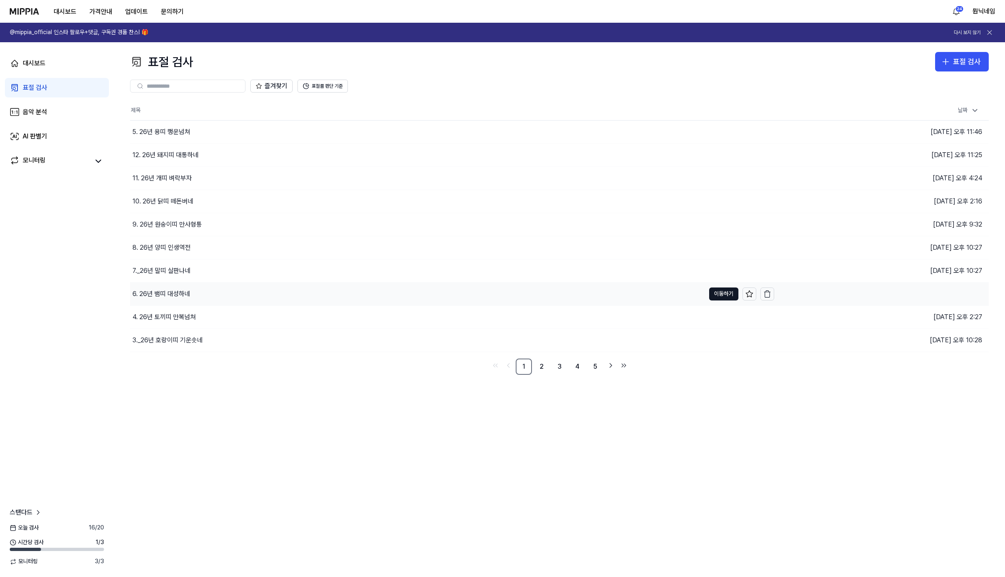
click at [169, 295] on div "6. 26년 뱀띠 대성하네" at bounding box center [161, 294] width 58 height 10
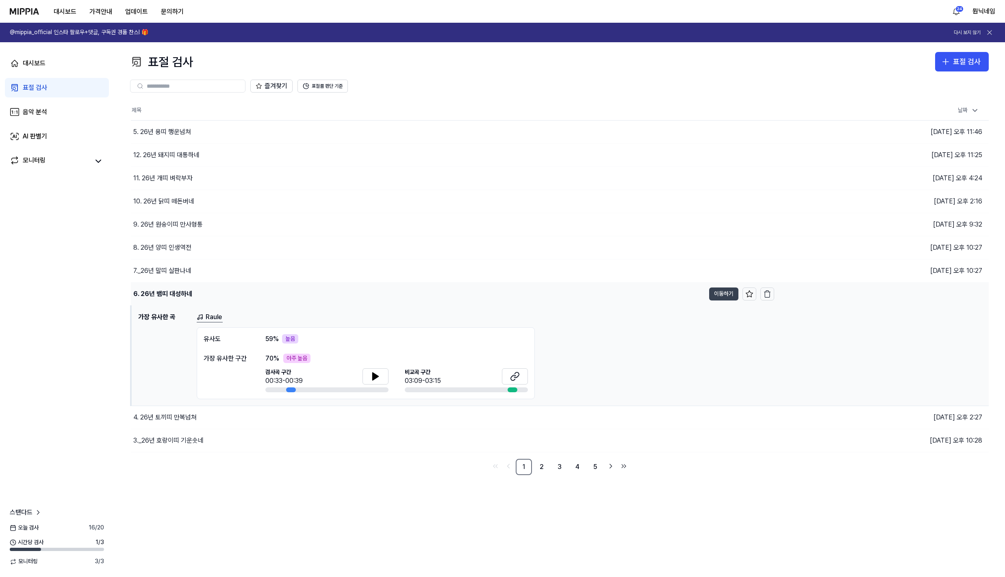
click at [712, 297] on button "이동하기" at bounding box center [723, 294] width 29 height 13
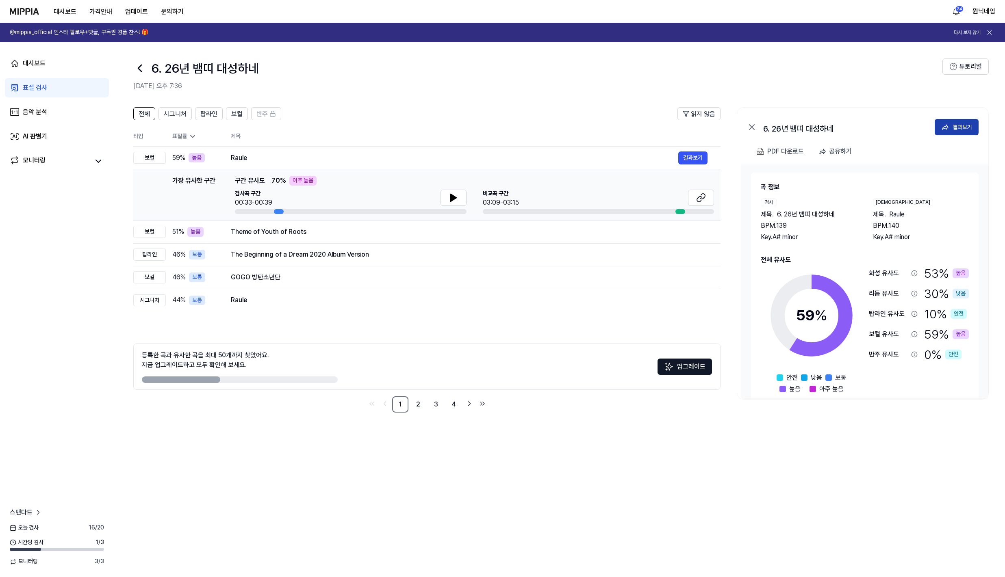
click at [958, 127] on div "결과보기" at bounding box center [963, 127] width 20 height 9
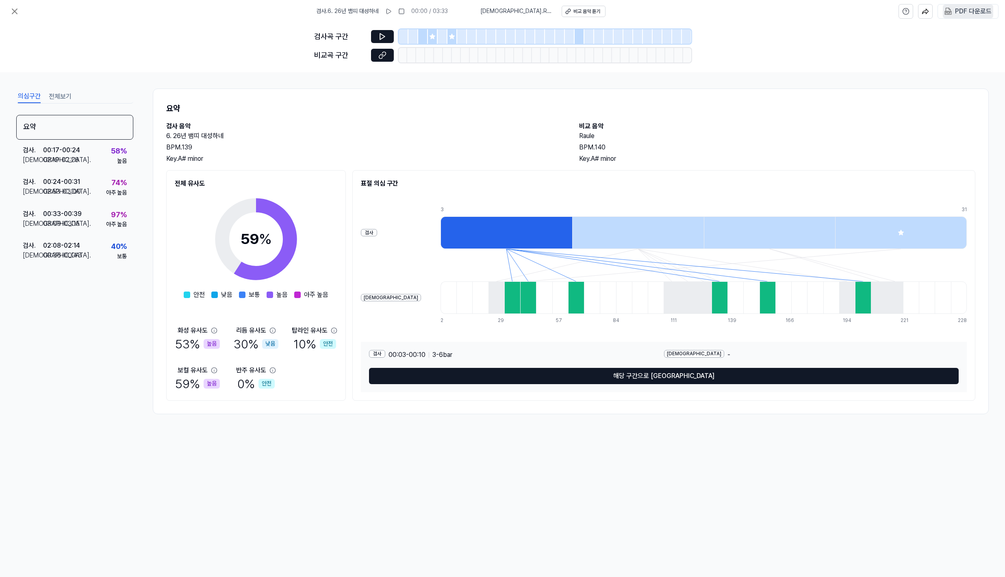
click at [957, 14] on div "PDF 다운로드" at bounding box center [973, 11] width 37 height 11
click at [15, 7] on icon at bounding box center [15, 12] width 10 height 10
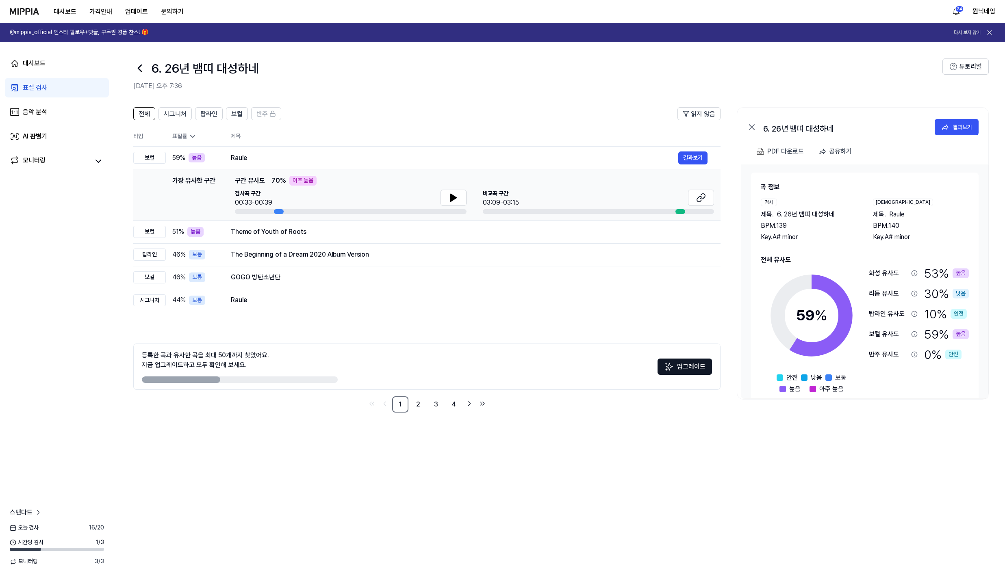
click at [142, 71] on icon at bounding box center [139, 68] width 13 height 13
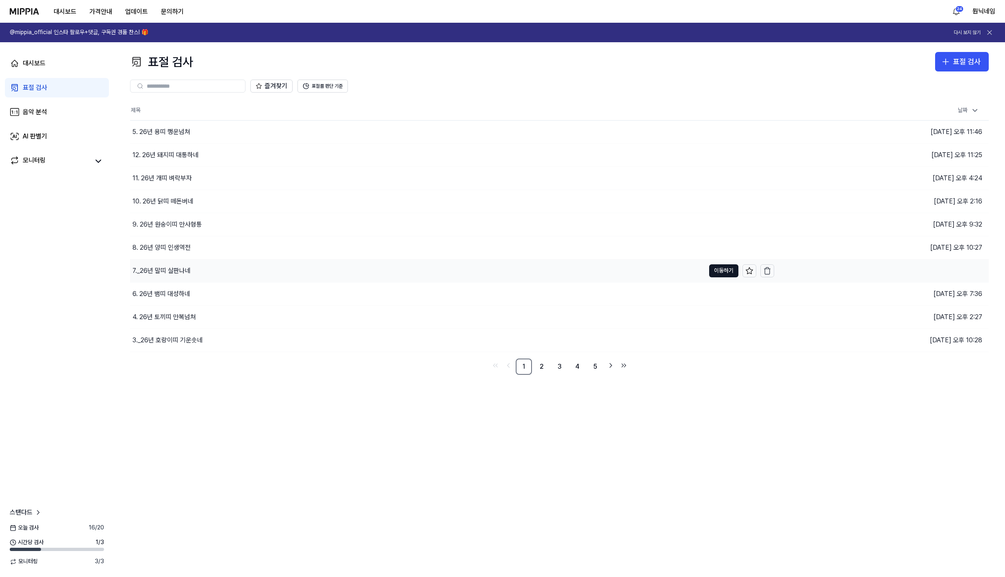
click at [174, 270] on div "7._26년 말띠 살판나네" at bounding box center [161, 271] width 58 height 10
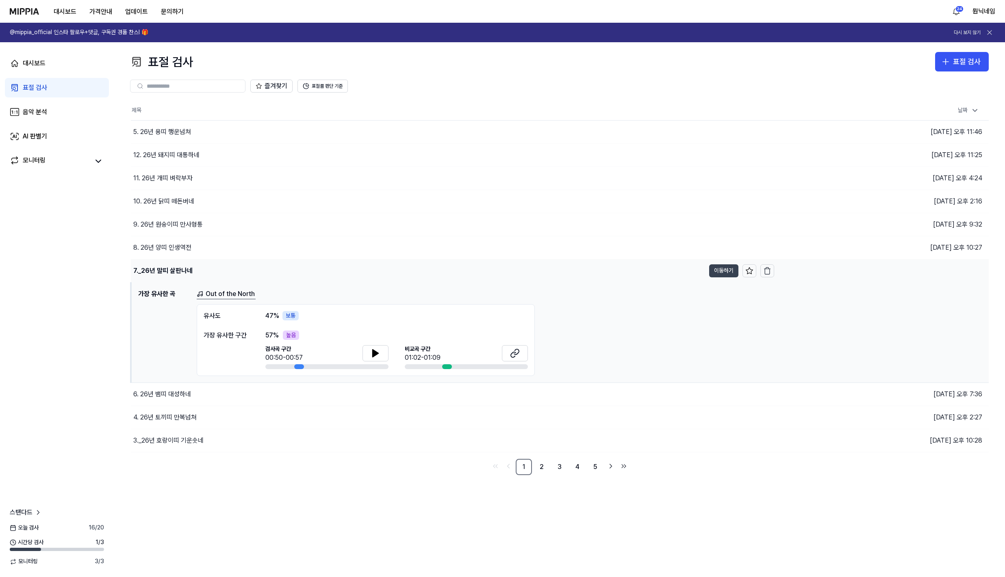
click at [715, 274] on button "이동하기" at bounding box center [723, 271] width 29 height 13
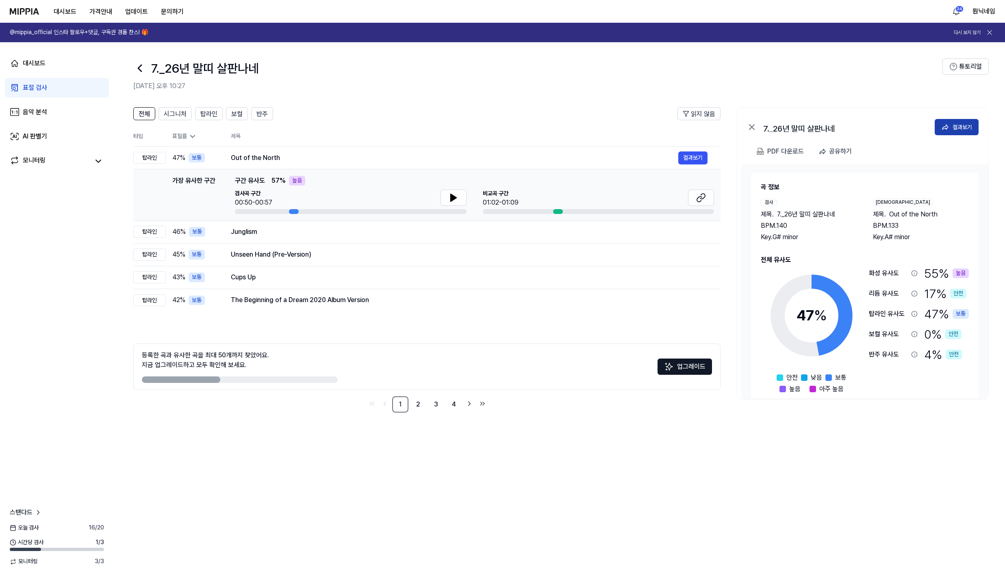
click at [948, 124] on icon at bounding box center [945, 127] width 8 height 8
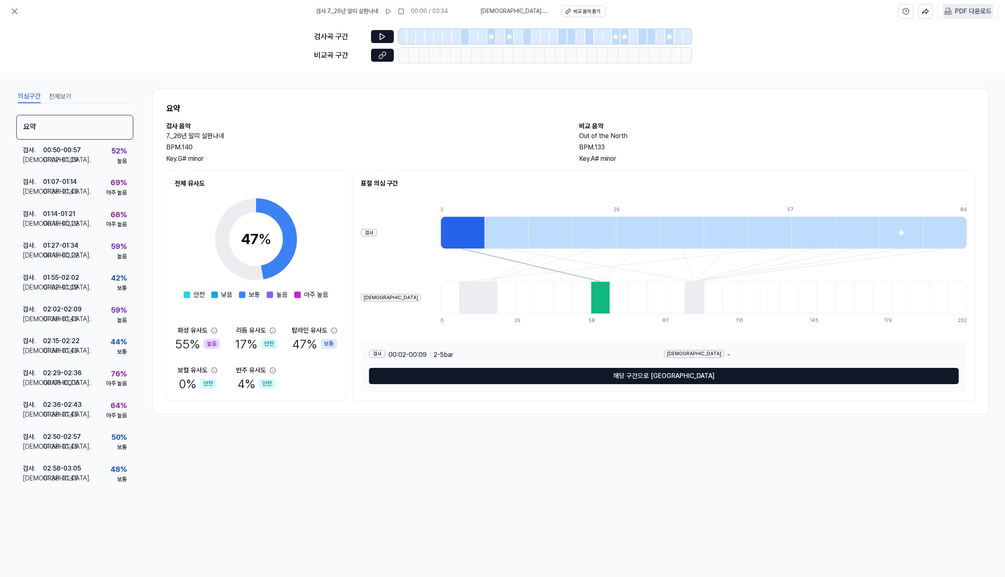
click at [955, 14] on div "PDF 다운로드" at bounding box center [973, 11] width 37 height 11
click at [20, 15] on button at bounding box center [15, 11] width 16 height 16
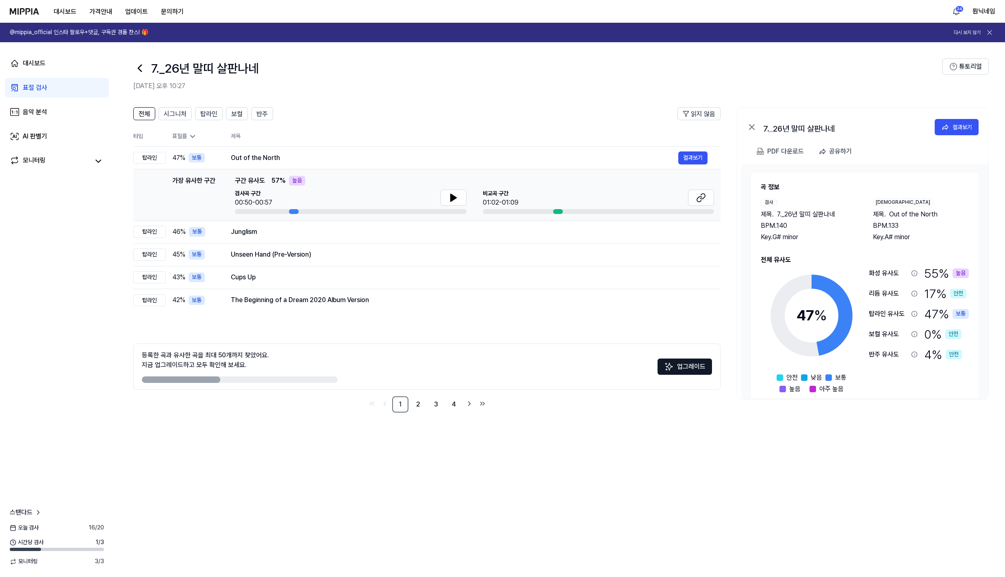
click at [137, 72] on icon at bounding box center [139, 68] width 13 height 13
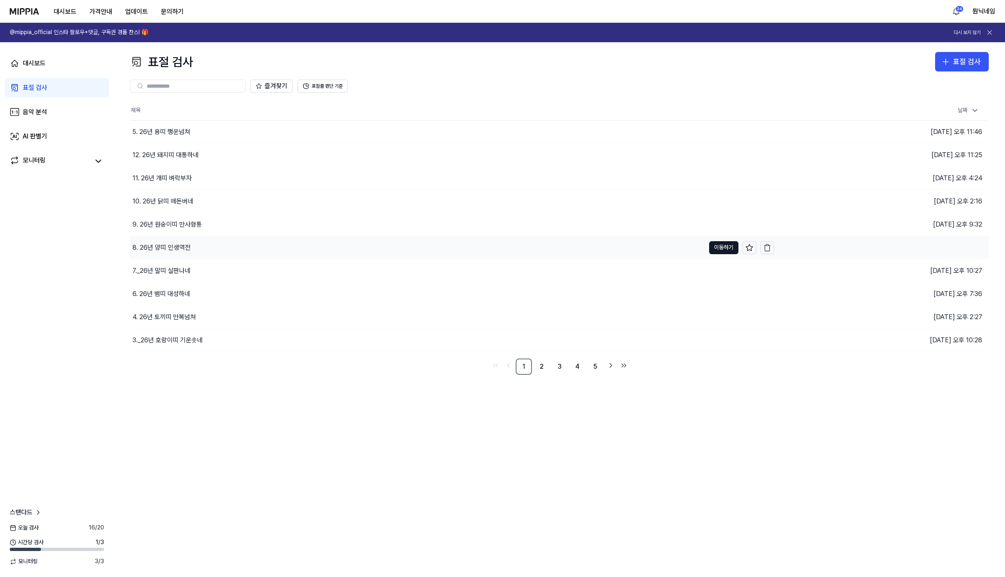
click at [153, 245] on div "8. 26년 양띠 인생역전" at bounding box center [161, 248] width 58 height 10
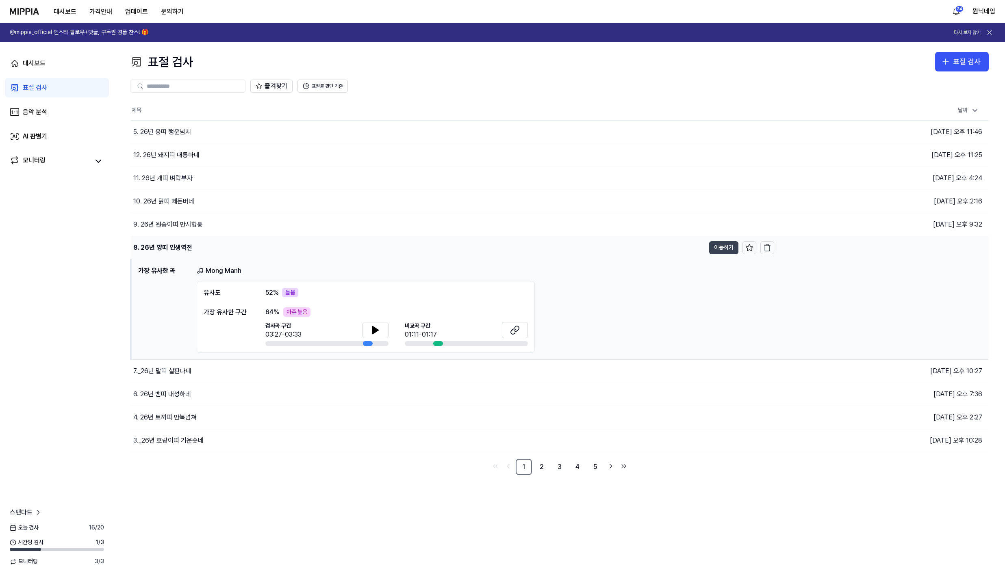
click at [714, 243] on button "이동하기" at bounding box center [723, 247] width 29 height 13
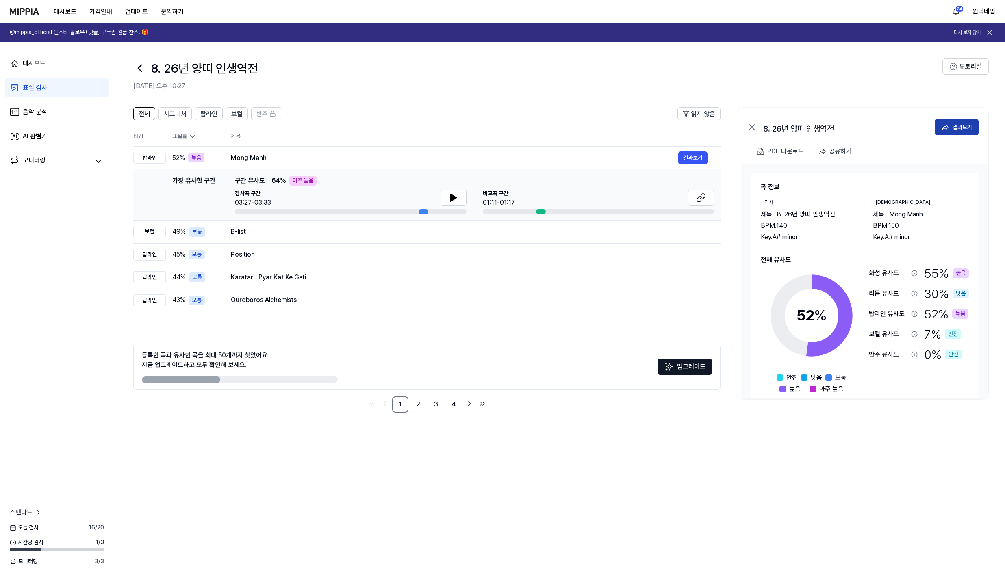
click at [964, 129] on div "결과보기" at bounding box center [963, 127] width 20 height 9
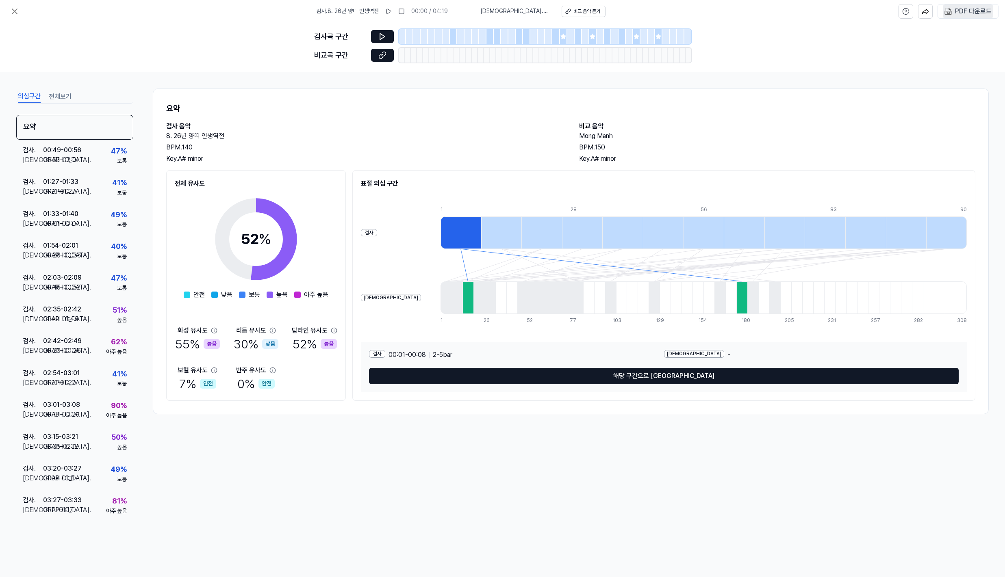
click at [951, 17] on 다운로드 "PDF 다운로드" at bounding box center [968, 11] width 50 height 14
click at [20, 12] on button at bounding box center [15, 11] width 16 height 16
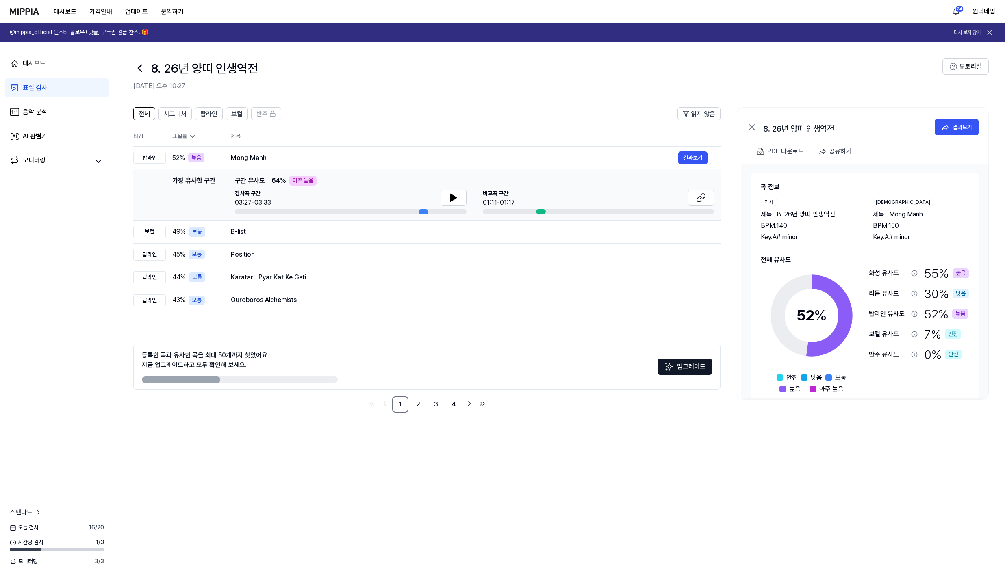
click at [142, 69] on icon at bounding box center [139, 68] width 13 height 13
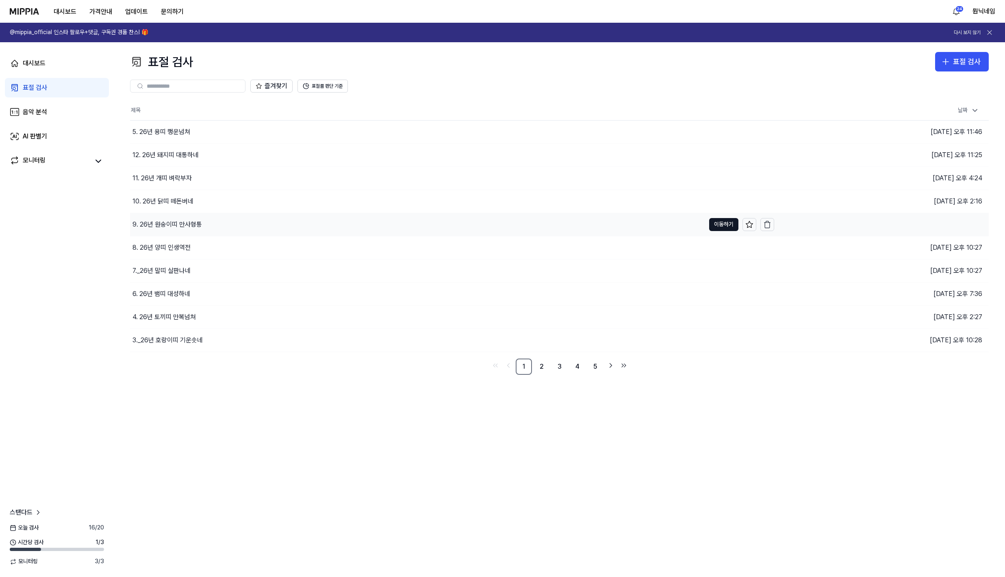
click at [154, 227] on div "9. 26년 원숭이띠 만사형통" at bounding box center [166, 225] width 69 height 10
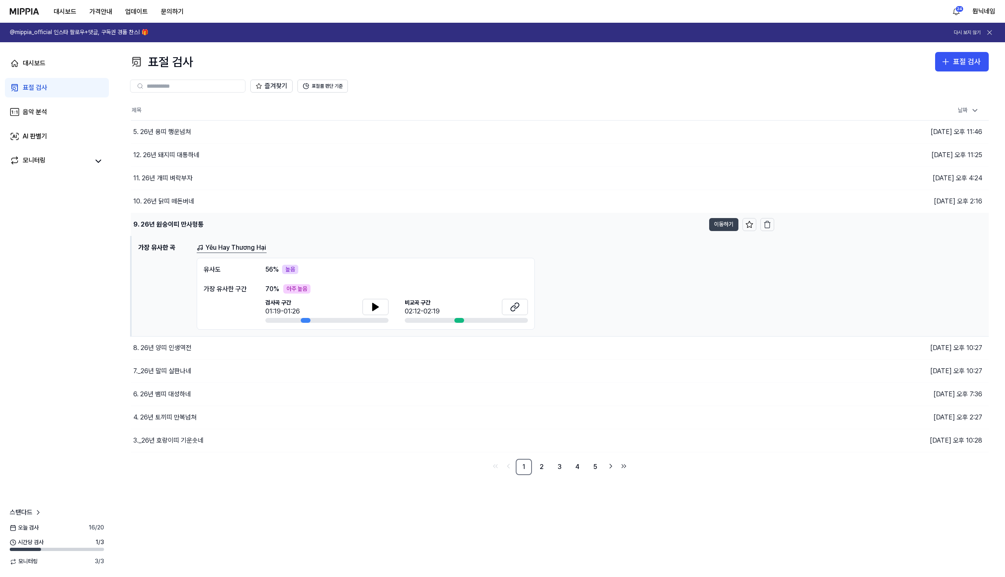
click at [724, 228] on button "이동하기" at bounding box center [723, 224] width 29 height 13
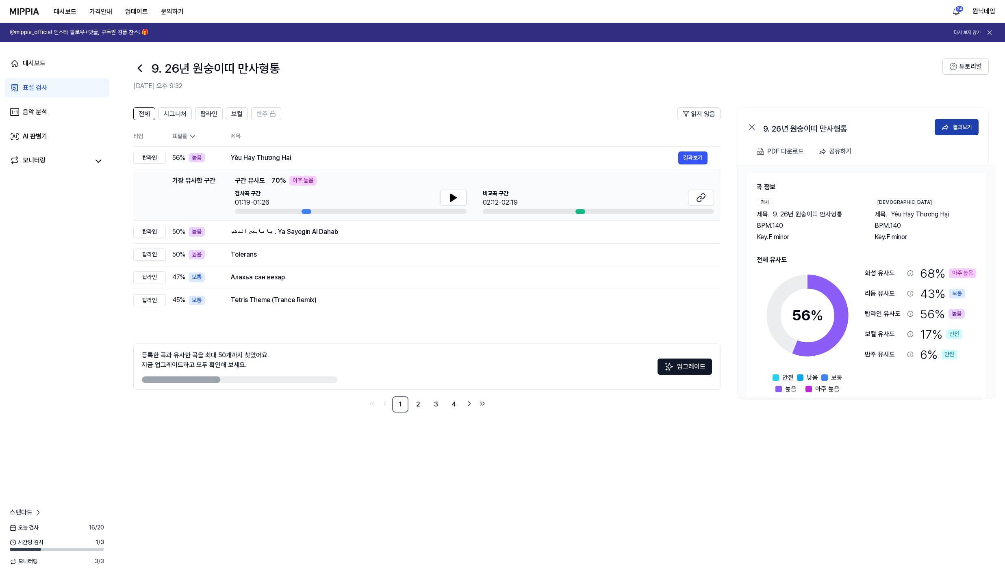
click at [960, 128] on div "결과보기" at bounding box center [963, 127] width 20 height 9
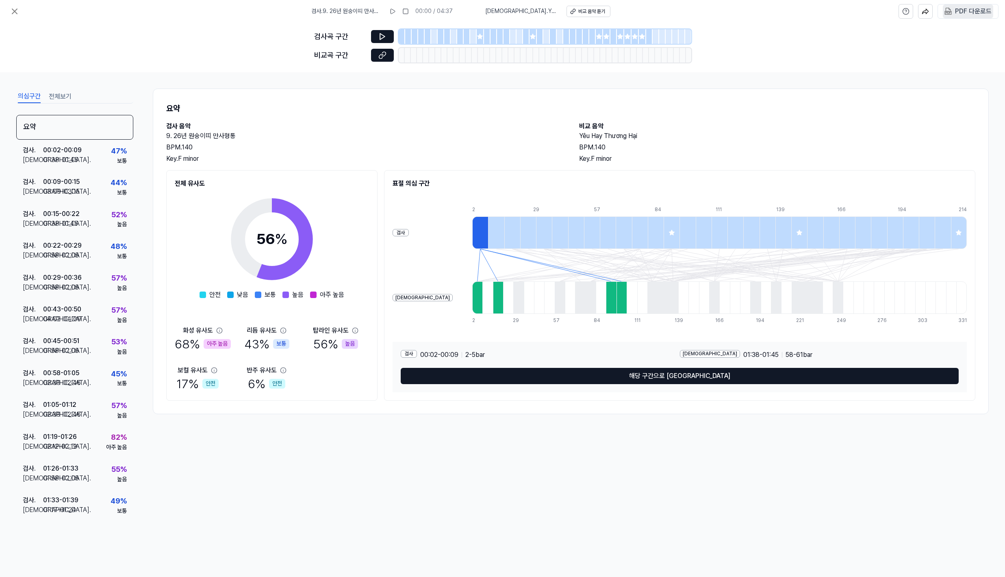
click at [963, 8] on div "PDF 다운로드" at bounding box center [973, 11] width 37 height 11
click at [16, 9] on icon at bounding box center [15, 12] width 10 height 10
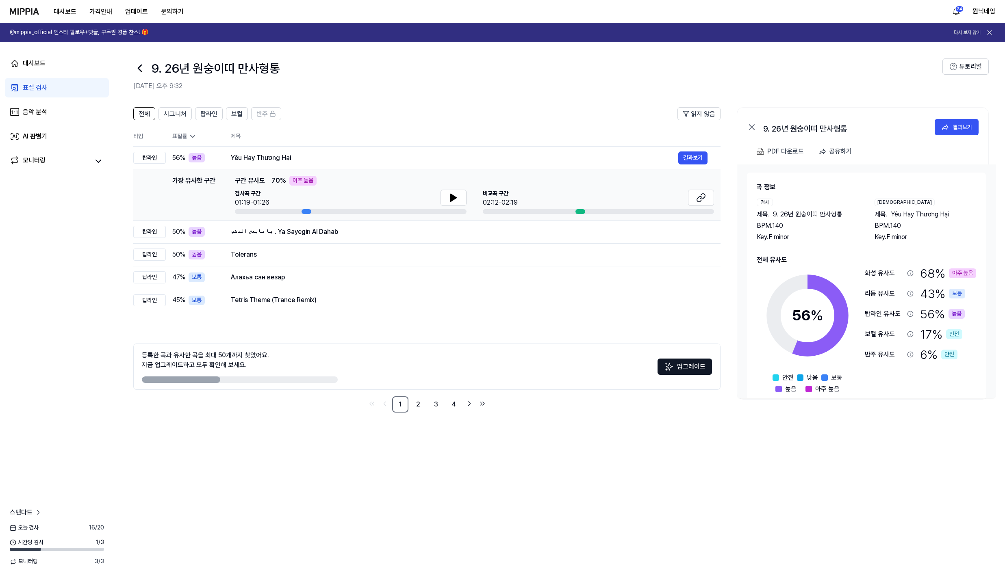
click at [141, 64] on icon at bounding box center [139, 68] width 13 height 13
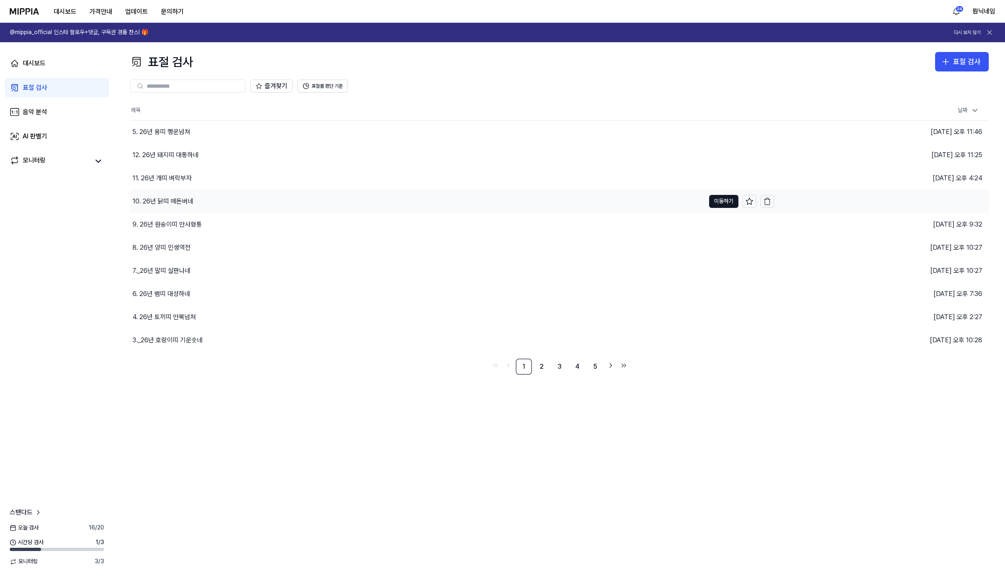
click at [155, 198] on div "10. 26년 닭띠 떼돈버네" at bounding box center [162, 202] width 61 height 10
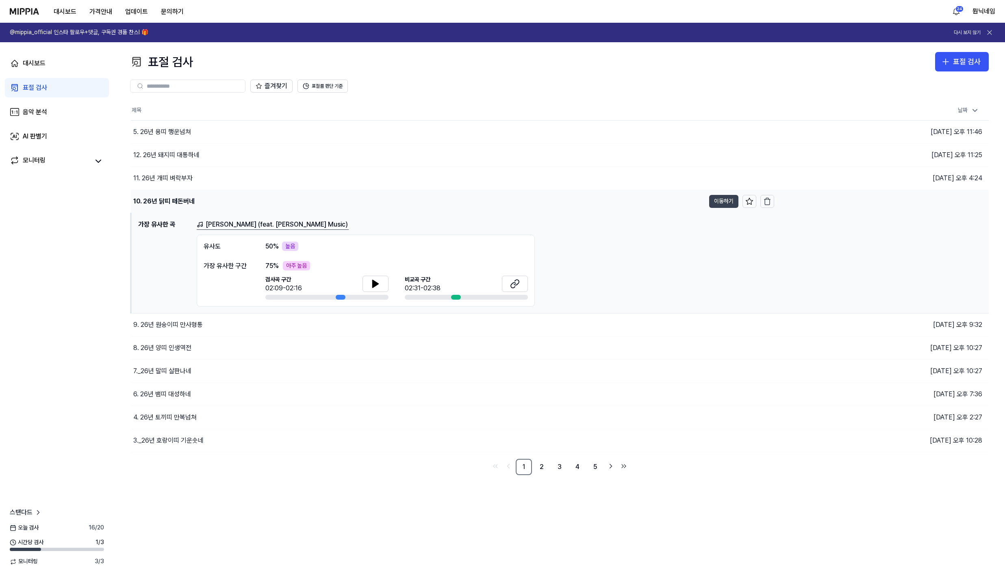
click at [712, 205] on button "이동하기" at bounding box center [723, 201] width 29 height 13
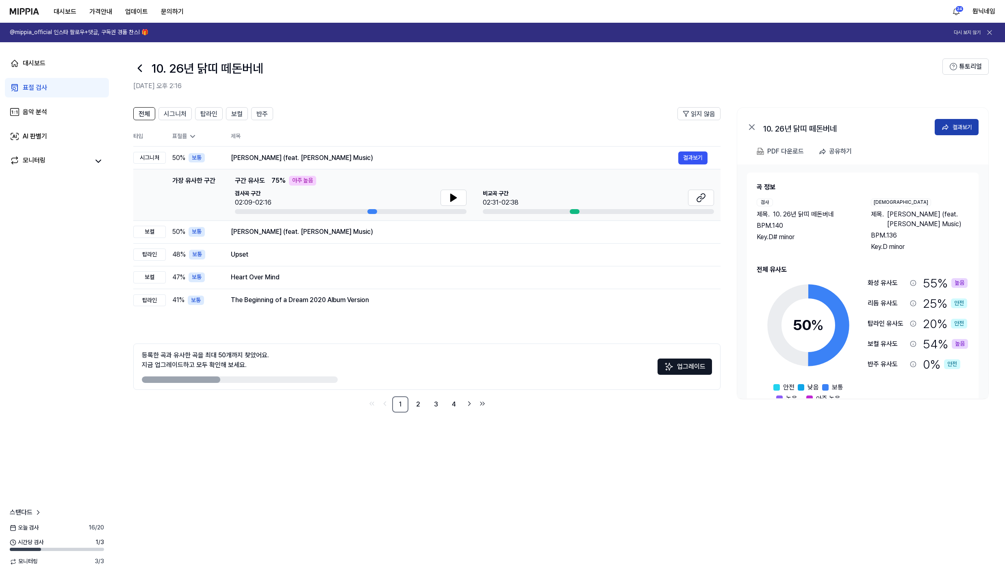
click at [960, 127] on div "결과보기" at bounding box center [963, 127] width 20 height 9
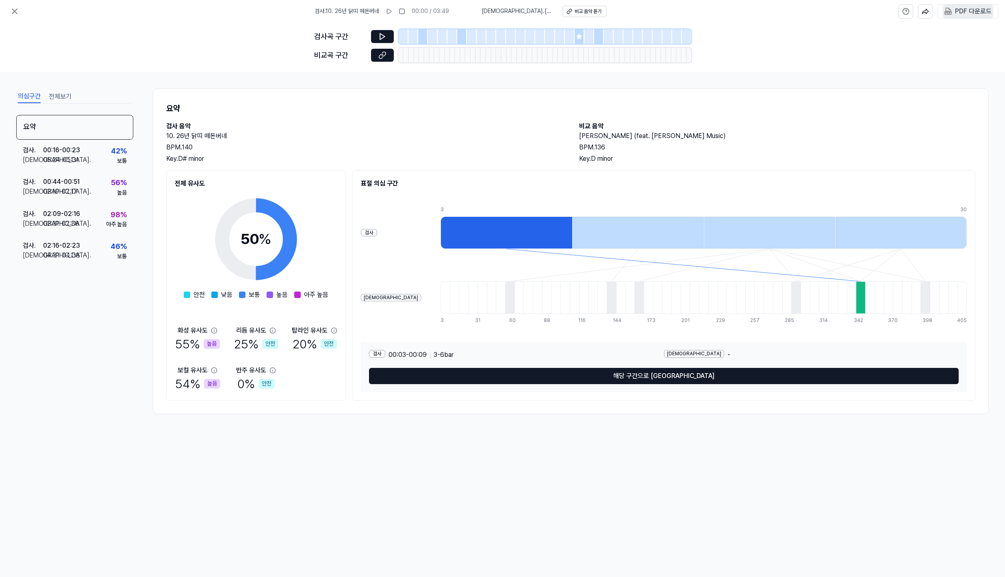
click at [971, 18] on 다운로드 "PDF 다운로드" at bounding box center [968, 11] width 50 height 14
click at [15, 15] on icon at bounding box center [15, 12] width 10 height 10
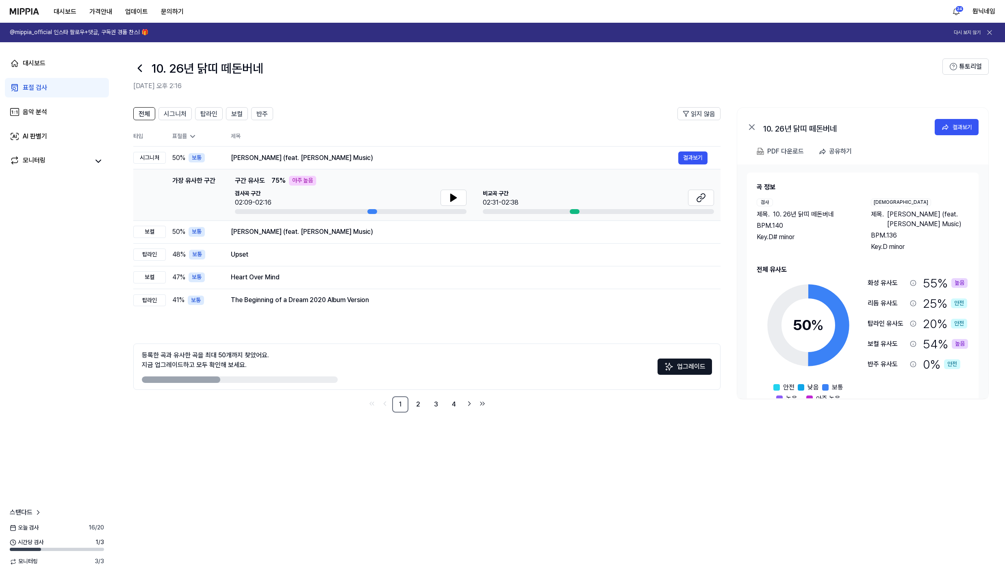
click at [138, 69] on icon at bounding box center [139, 68] width 13 height 13
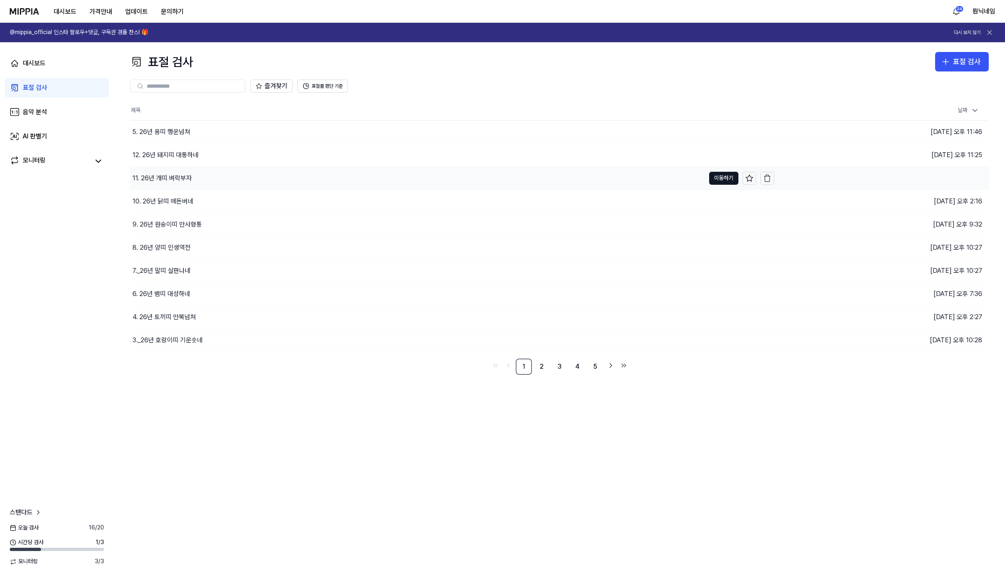
click at [154, 182] on div "11. 26년 개띠 벼락부자" at bounding box center [161, 179] width 59 height 10
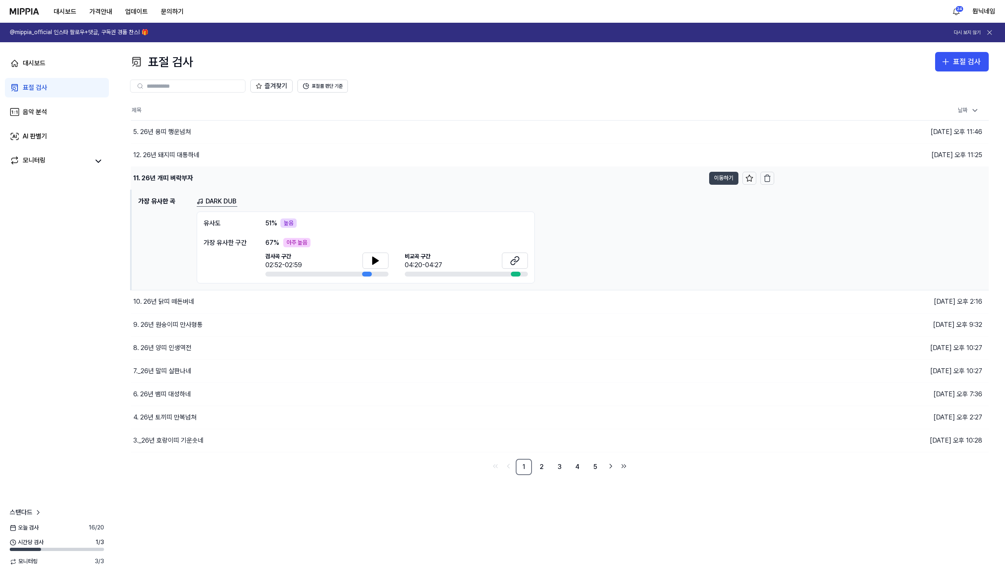
click at [722, 175] on button "이동하기" at bounding box center [723, 178] width 29 height 13
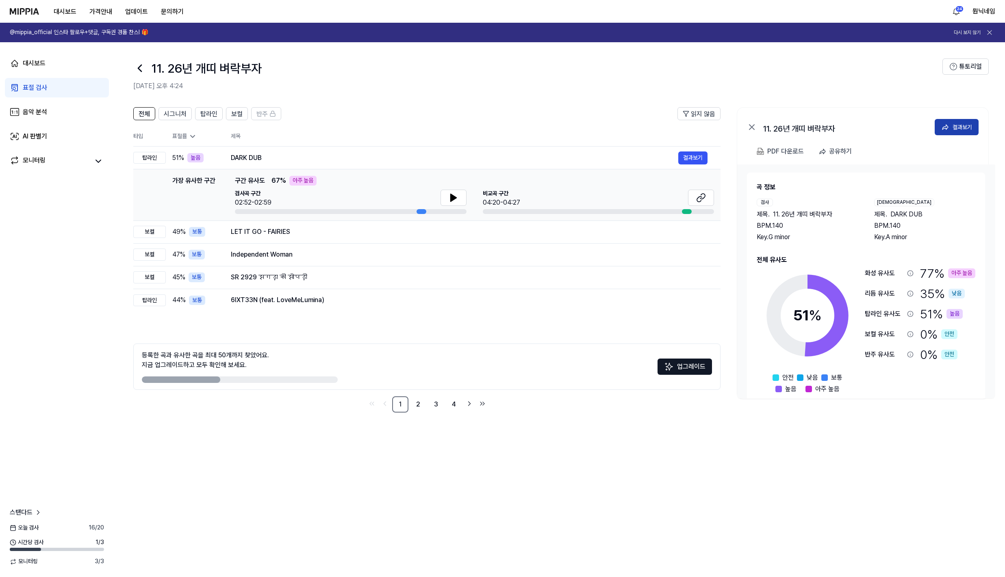
click at [953, 132] on button "결과보기" at bounding box center [957, 127] width 44 height 16
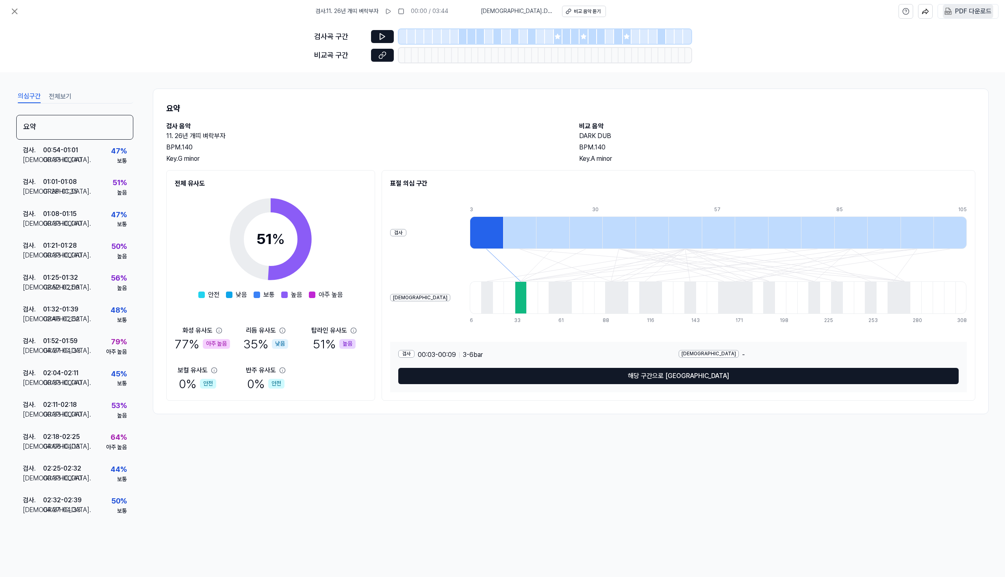
click at [963, 9] on div "PDF 다운로드" at bounding box center [973, 11] width 37 height 11
click at [18, 13] on icon at bounding box center [15, 12] width 10 height 10
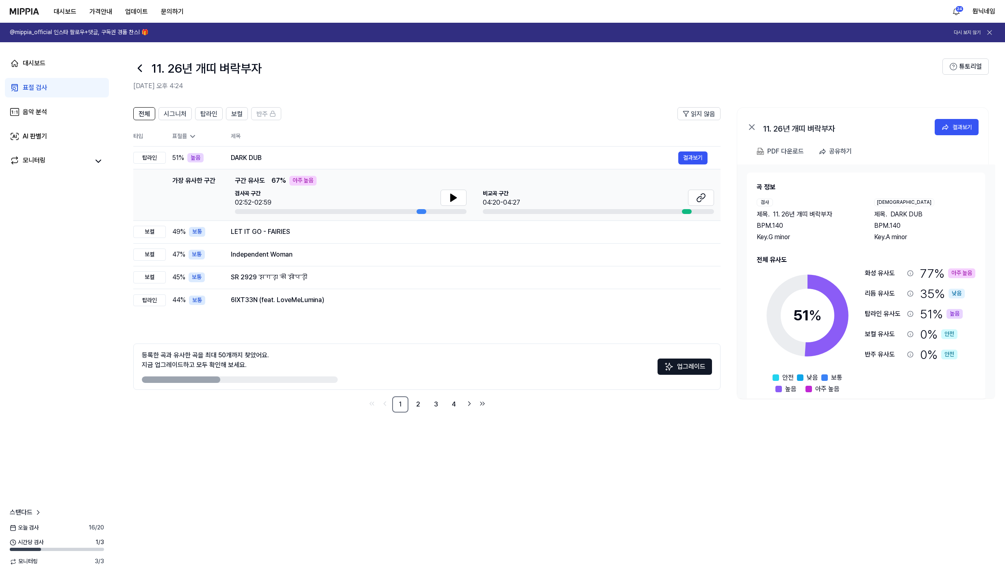
click at [142, 72] on icon at bounding box center [139, 68] width 13 height 13
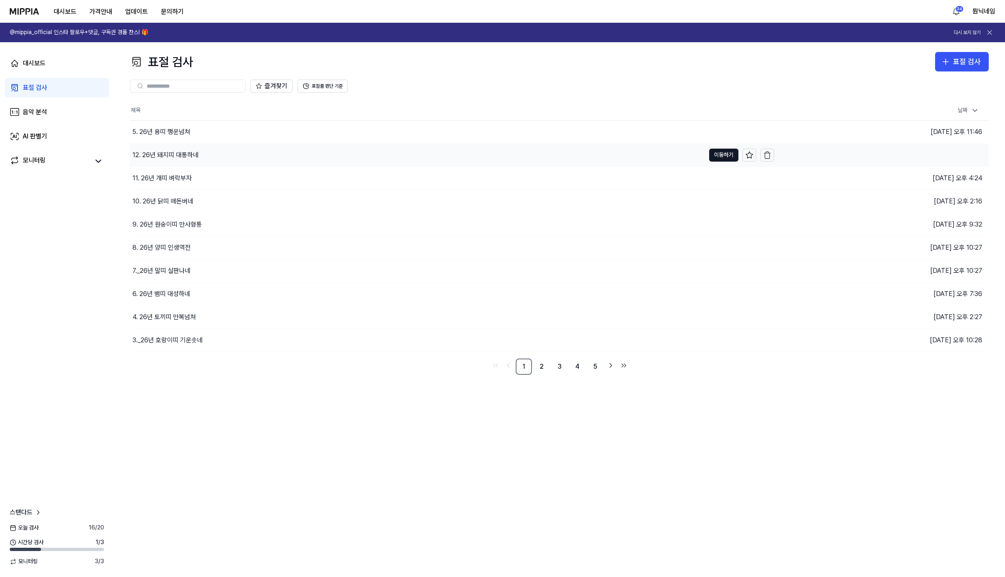
click at [160, 158] on div "12. 26년 돼지띠 대통하네" at bounding box center [165, 155] width 66 height 10
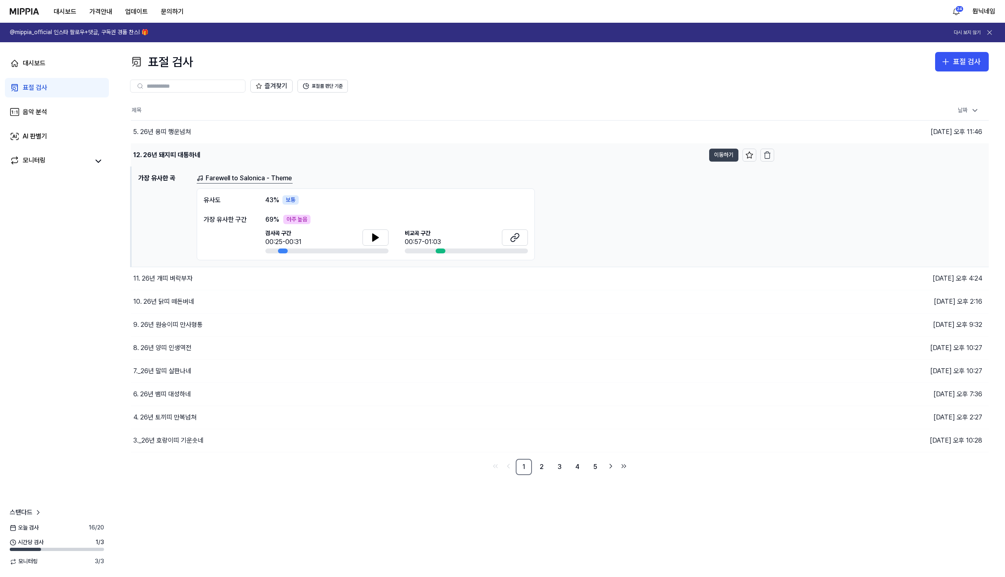
click at [731, 157] on button "이동하기" at bounding box center [723, 155] width 29 height 13
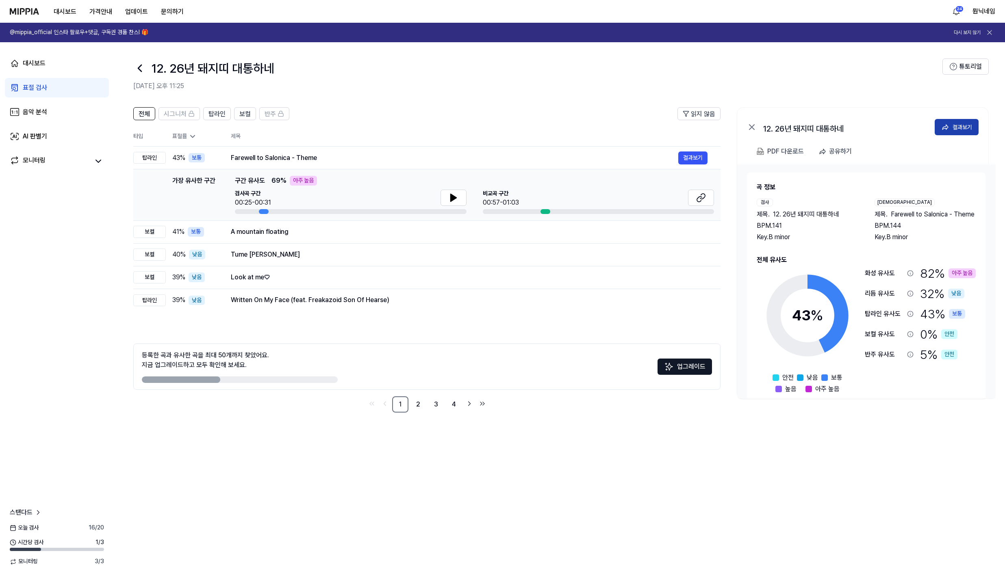
click at [976, 129] on button "결과보기" at bounding box center [957, 127] width 44 height 16
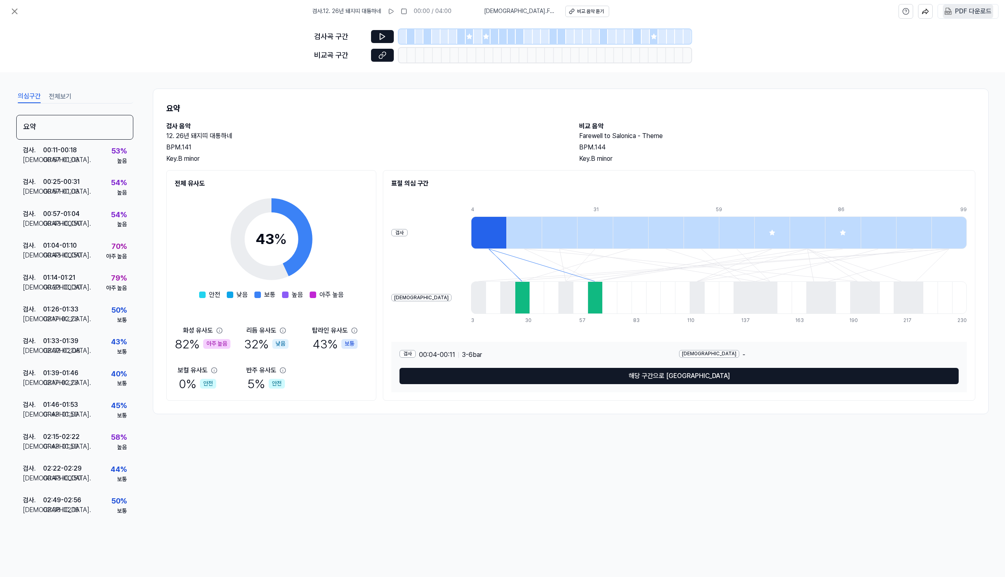
click at [957, 14] on div "PDF 다운로드" at bounding box center [973, 11] width 37 height 11
